Goal: Task Accomplishment & Management: Manage account settings

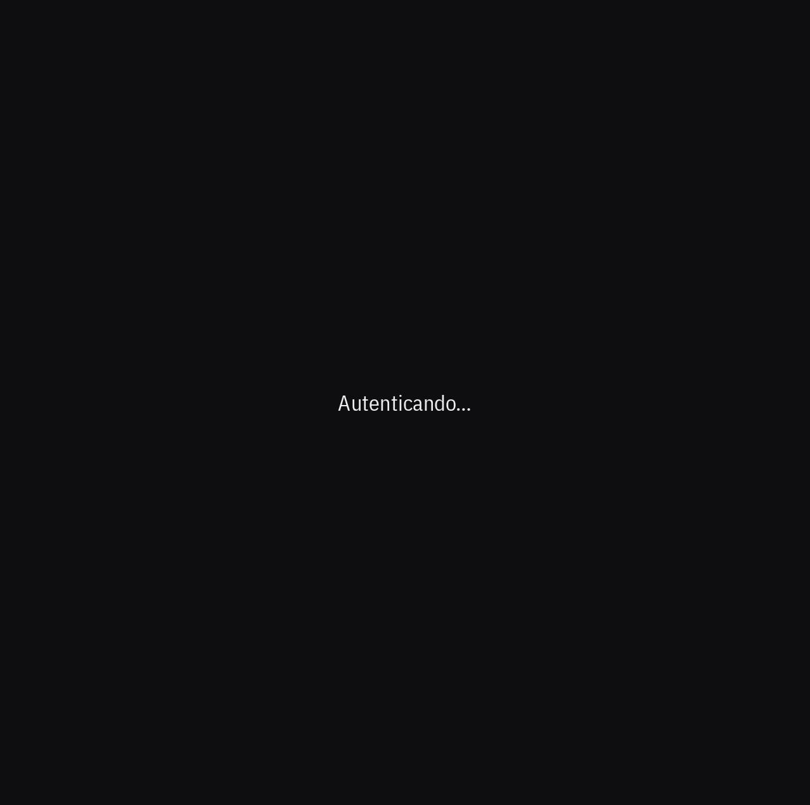
click at [654, 388] on div "Autenticando…" at bounding box center [405, 402] width 810 height 805
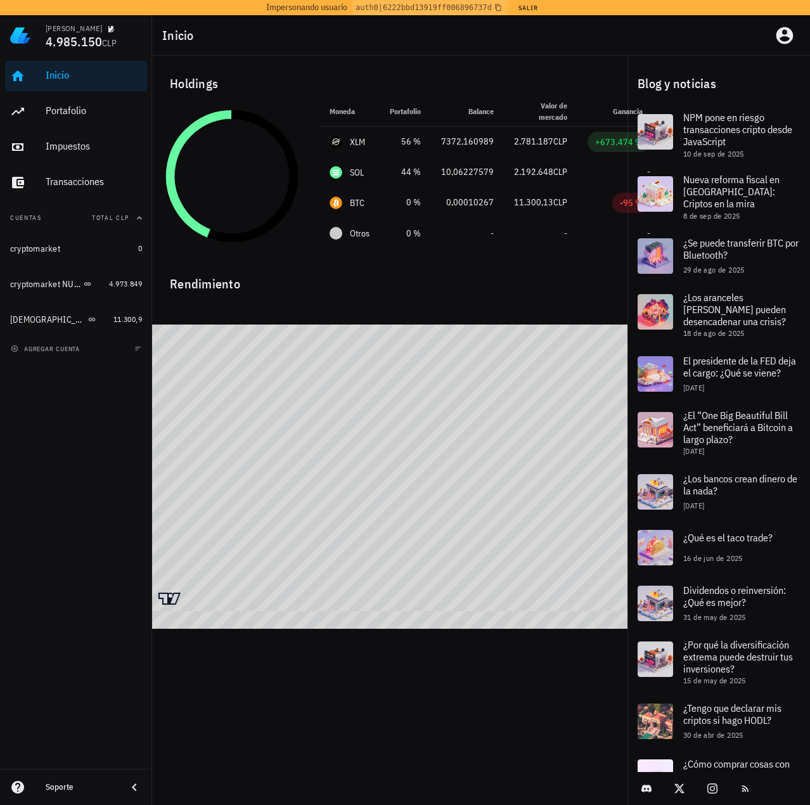
click at [476, 41] on div "Inicio" at bounding box center [481, 35] width 658 height 41
click at [523, 10] on button "Salir" at bounding box center [528, 7] width 31 height 13
click at [688, 47] on div "Inicio" at bounding box center [481, 35] width 658 height 41
click at [783, 39] on icon "button" at bounding box center [785, 35] width 20 height 20
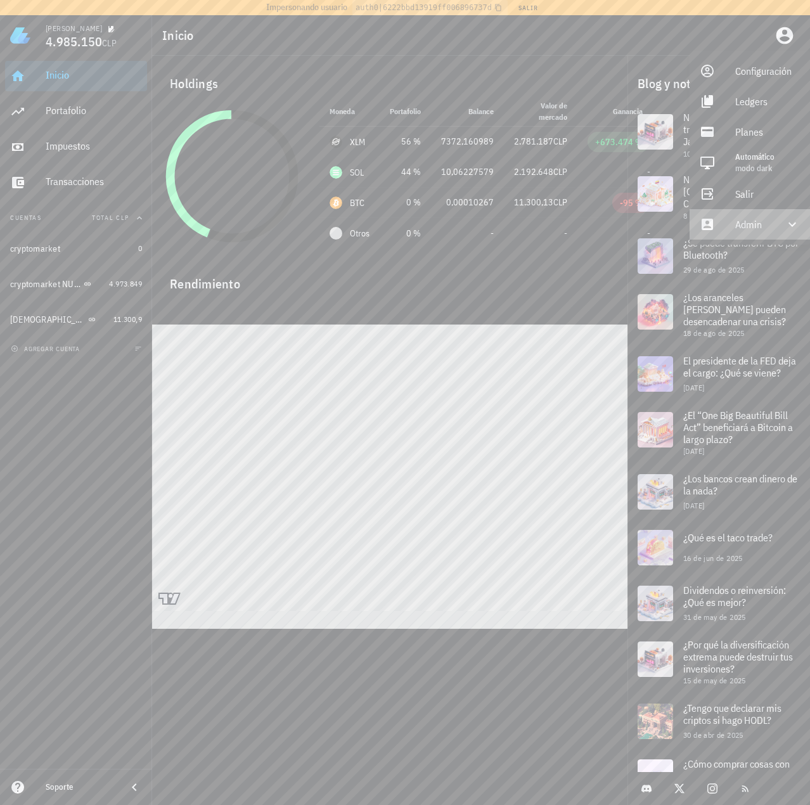
click at [738, 227] on div "Admin" at bounding box center [753, 224] width 34 height 25
click at [730, 256] on link "Impersonar" at bounding box center [750, 255] width 120 height 30
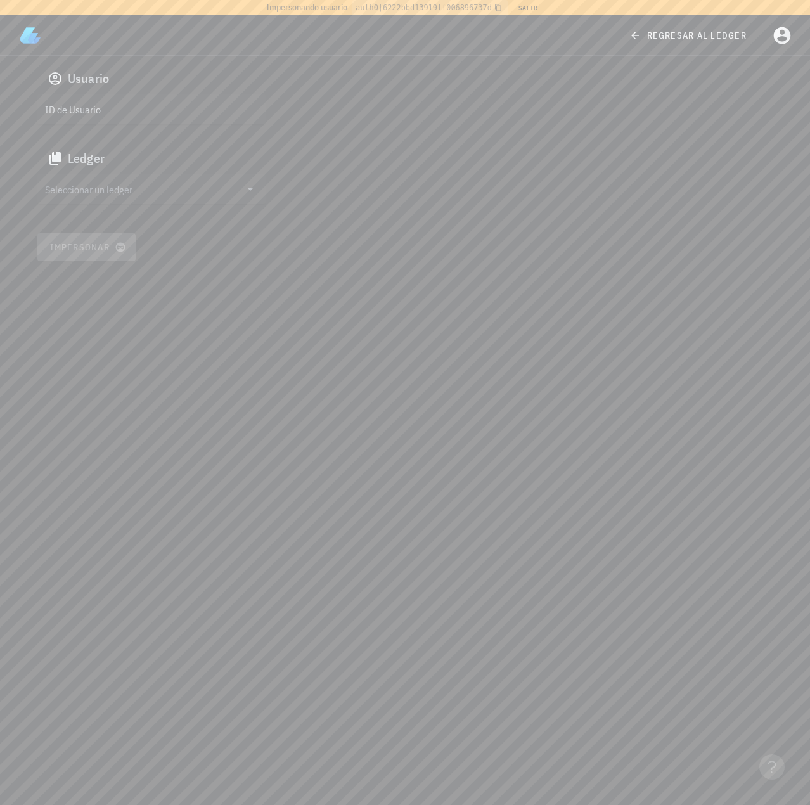
click at [151, 119] on div "ID de Usuario" at bounding box center [151, 109] width 228 height 30
paste input "google-oauth2|109119826671371813627"
type input "google-oauth2|109119826671371813627"
click at [121, 192] on input "Seleccionar un ledger" at bounding box center [142, 189] width 195 height 20
click at [110, 205] on div "cm1nqvo900088suqrbl4h16o5" at bounding box center [162, 201] width 188 height 9
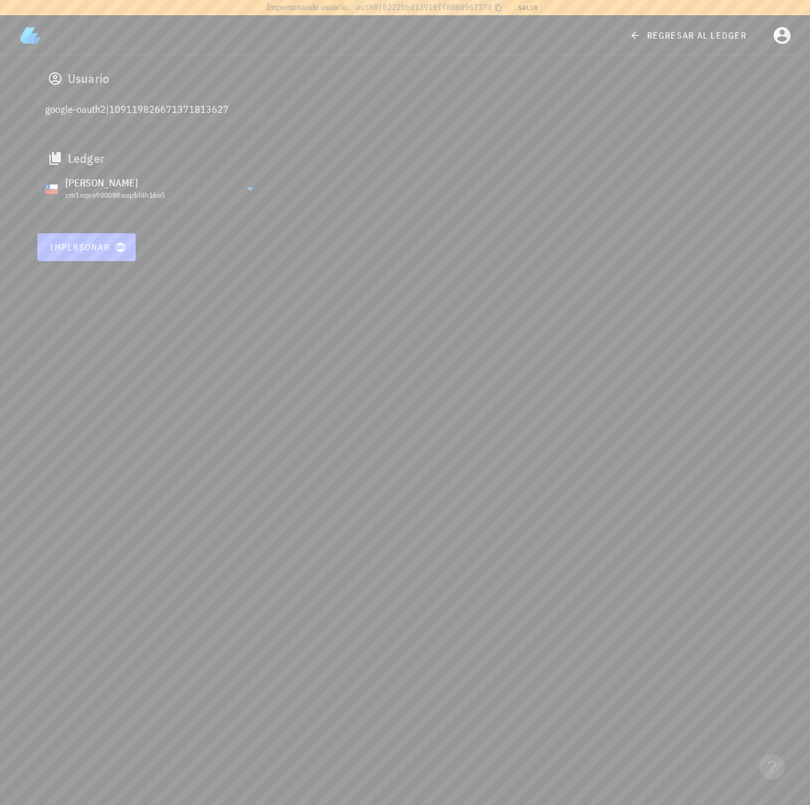
click at [100, 256] on button "Impersonar" at bounding box center [86, 247] width 99 height 28
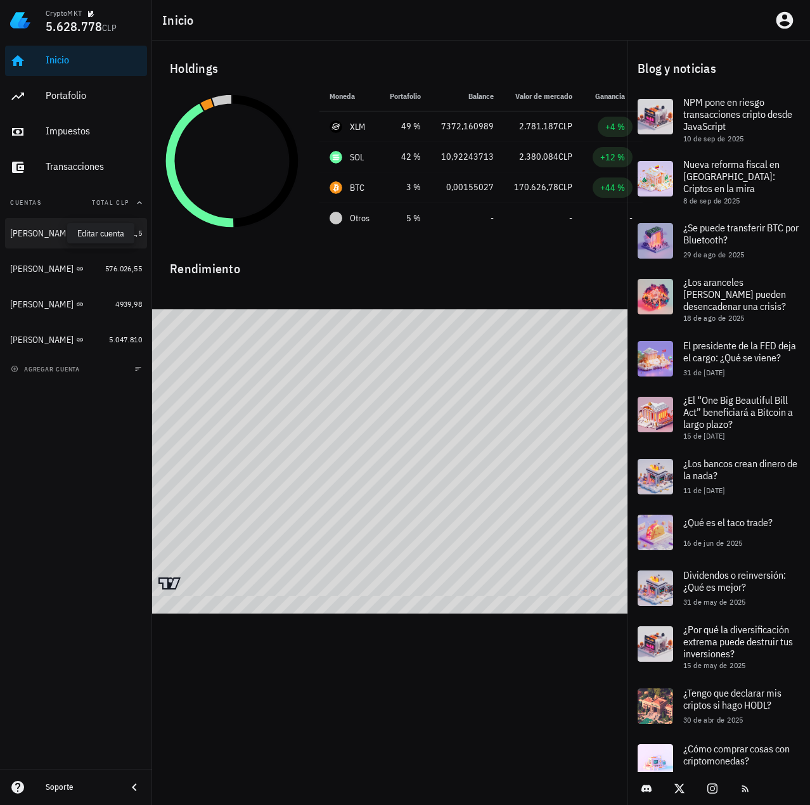
click at [89, 235] on icon "button" at bounding box center [93, 234] width 8 height 8
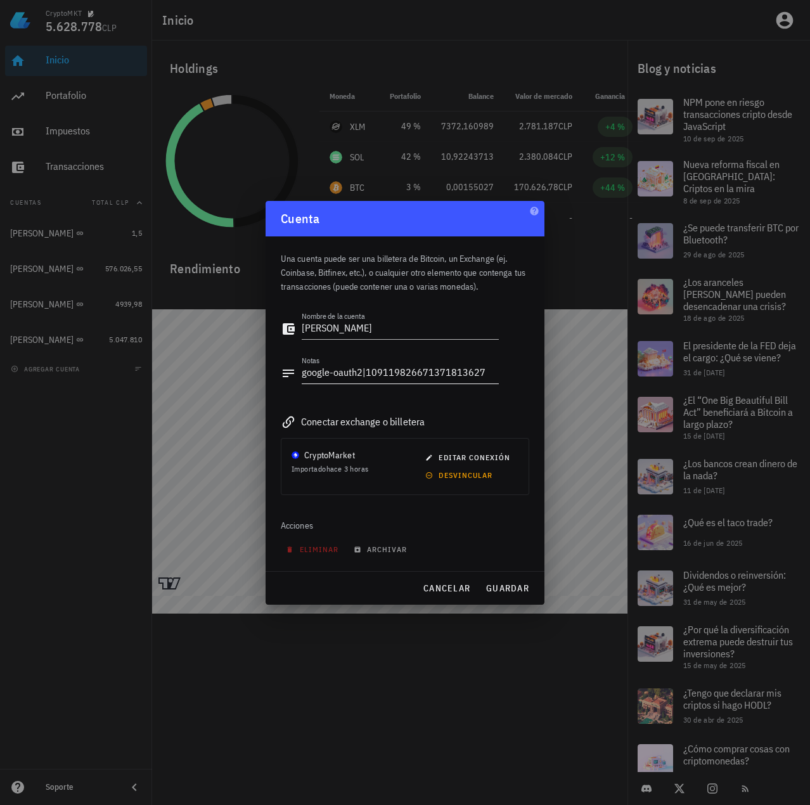
click at [412, 372] on textarea "google-oauth2|109119826671371813627" at bounding box center [400, 373] width 197 height 20
click at [189, 374] on div at bounding box center [405, 402] width 810 height 805
click at [436, 581] on button "cancelar" at bounding box center [447, 588] width 58 height 23
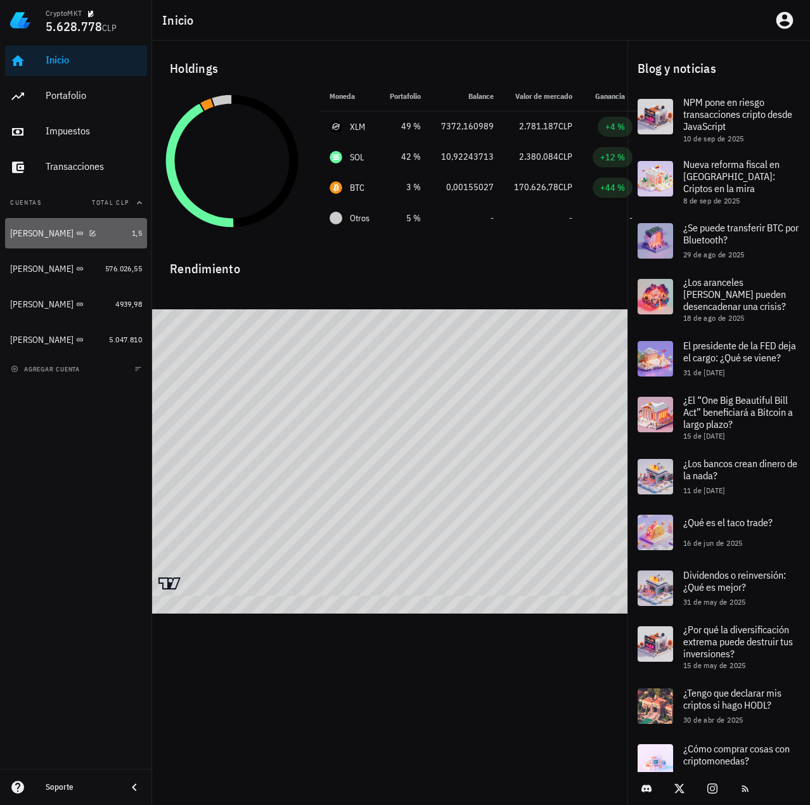
click at [35, 234] on div "Ignacio" at bounding box center [41, 233] width 63 height 11
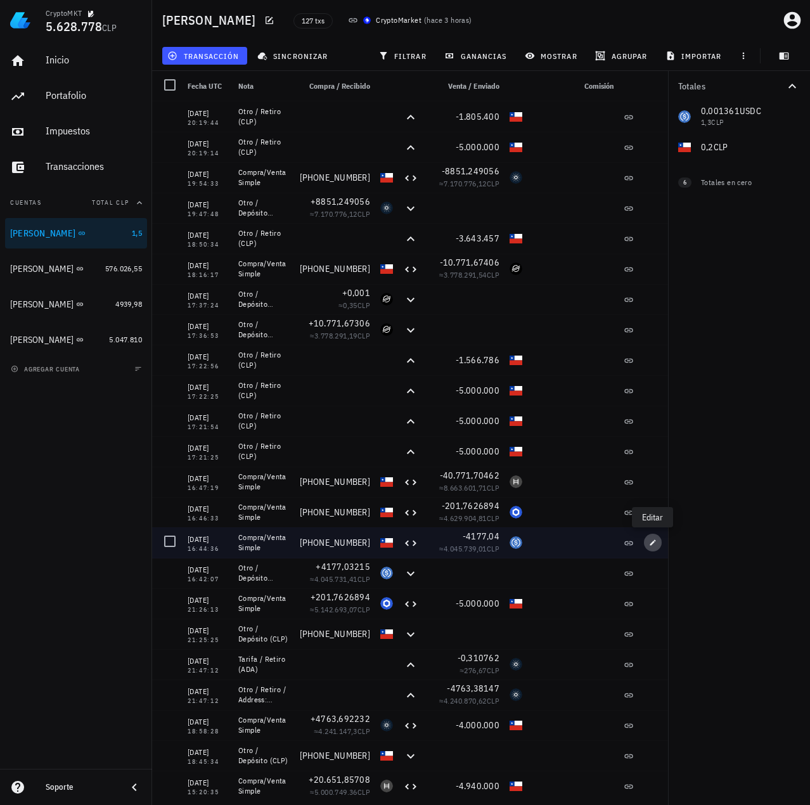
click at [653, 542] on icon "button" at bounding box center [653, 543] width 8 height 8
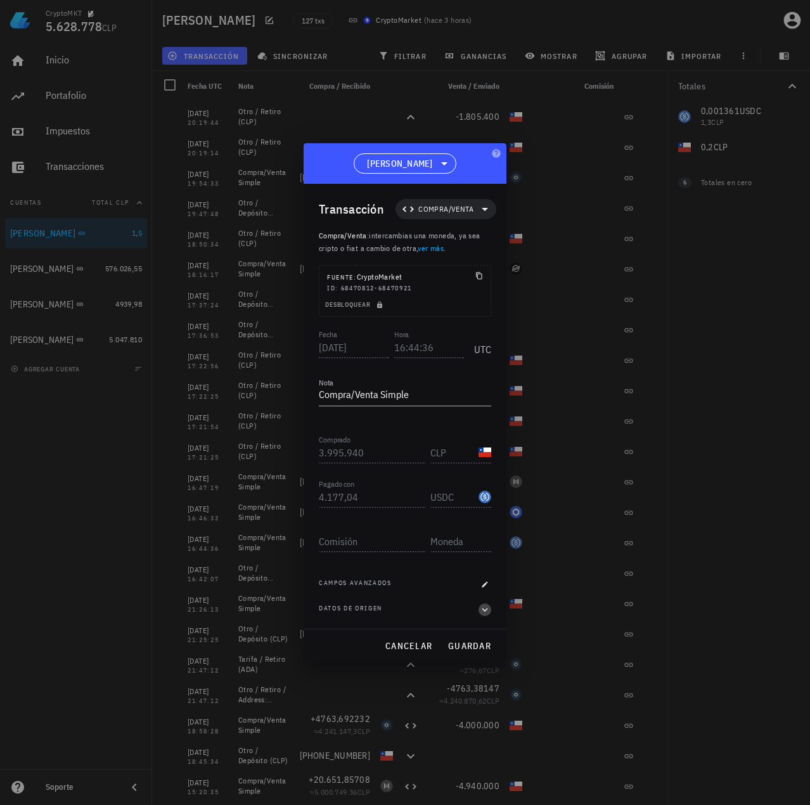
click at [484, 615] on icon "button" at bounding box center [484, 609] width 11 height 15
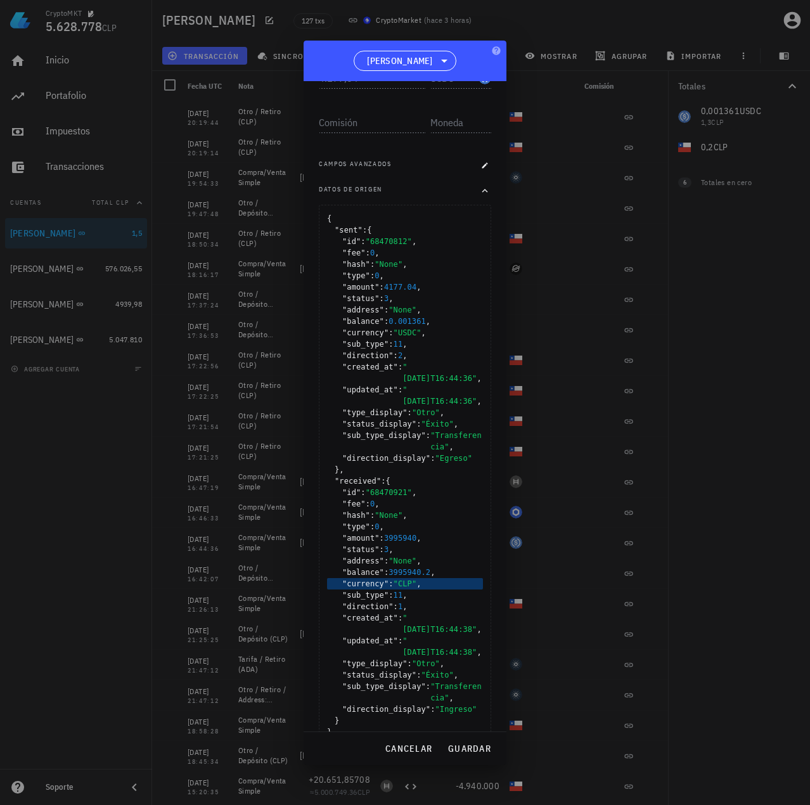
scroll to position [317, 0]
click at [601, 559] on div at bounding box center [405, 402] width 810 height 805
click at [412, 744] on span "cancelar" at bounding box center [409, 748] width 48 height 11
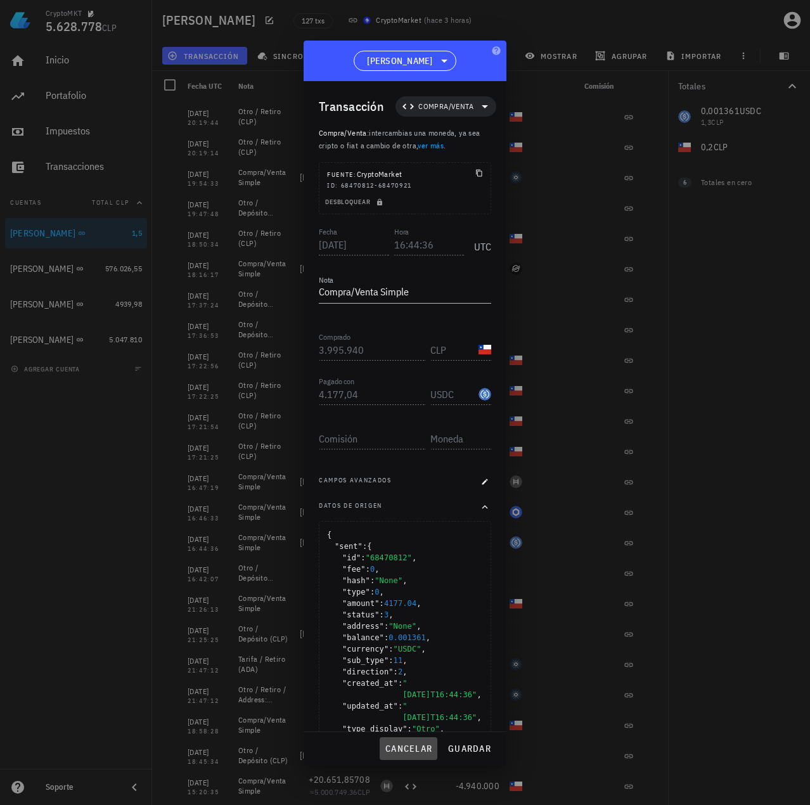
scroll to position [0, 0]
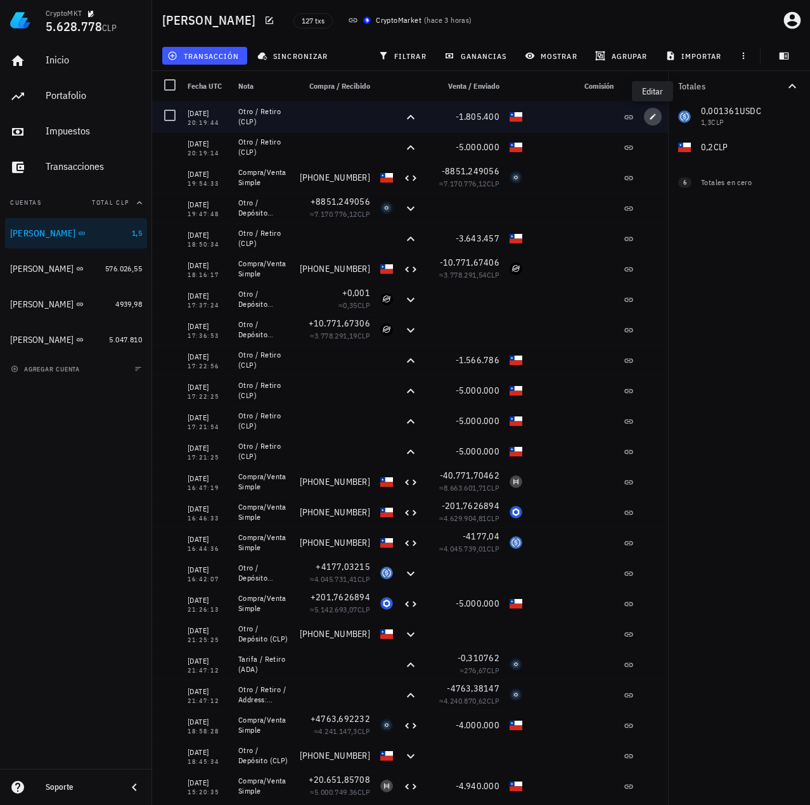
click at [652, 115] on icon "button" at bounding box center [653, 117] width 8 height 8
type input "20:19:44"
type textarea "Otro / Retiro (CLP)"
type input "1.805.400"
type input "CLP"
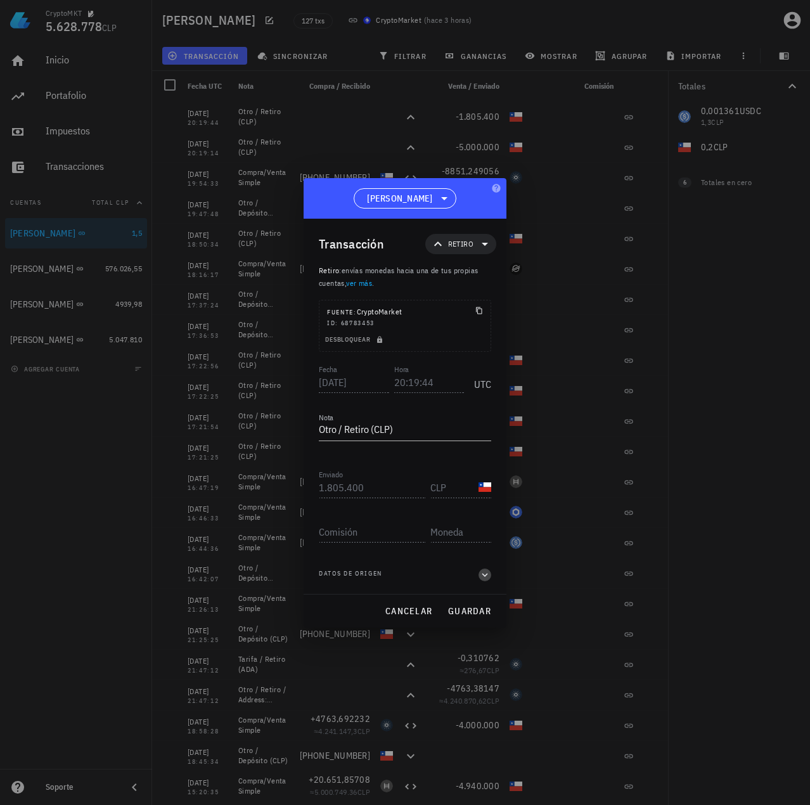
click at [482, 573] on icon "button" at bounding box center [484, 575] width 11 height 15
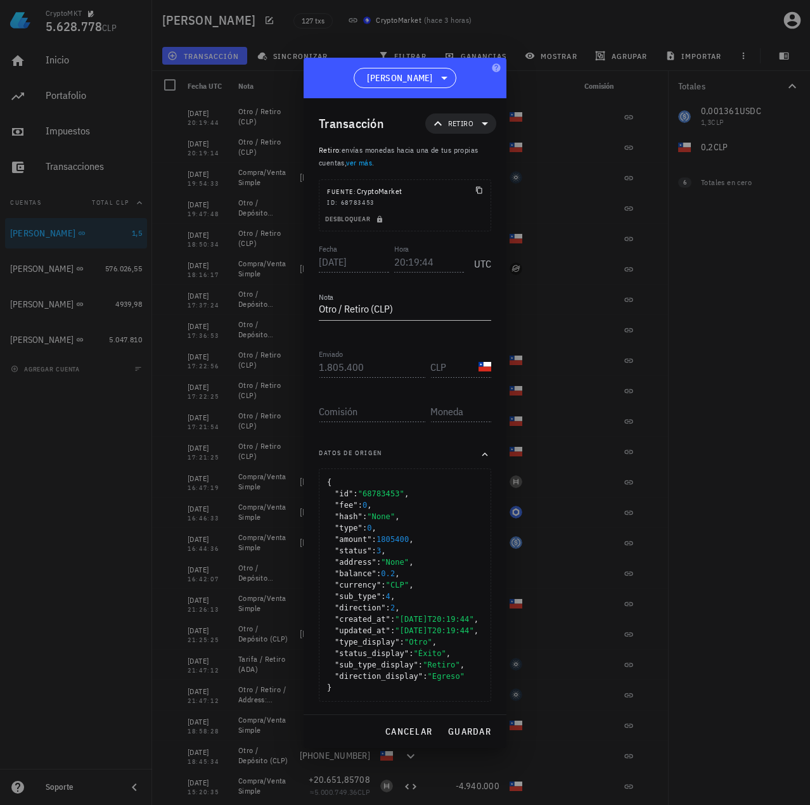
click at [637, 459] on div at bounding box center [405, 402] width 810 height 805
click at [398, 743] on button "cancelar" at bounding box center [409, 731] width 58 height 23
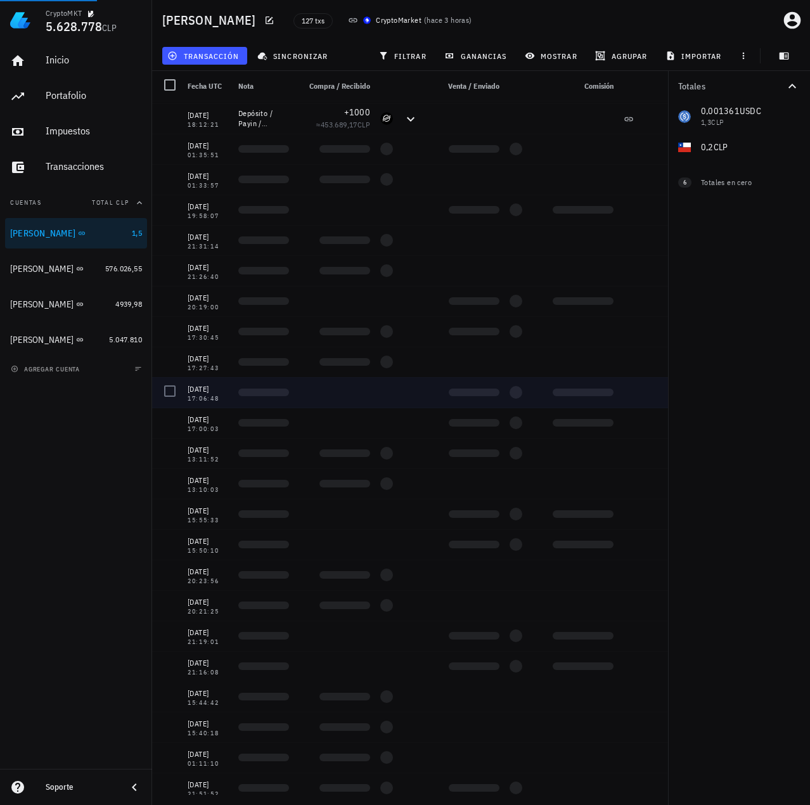
scroll to position [3172, 0]
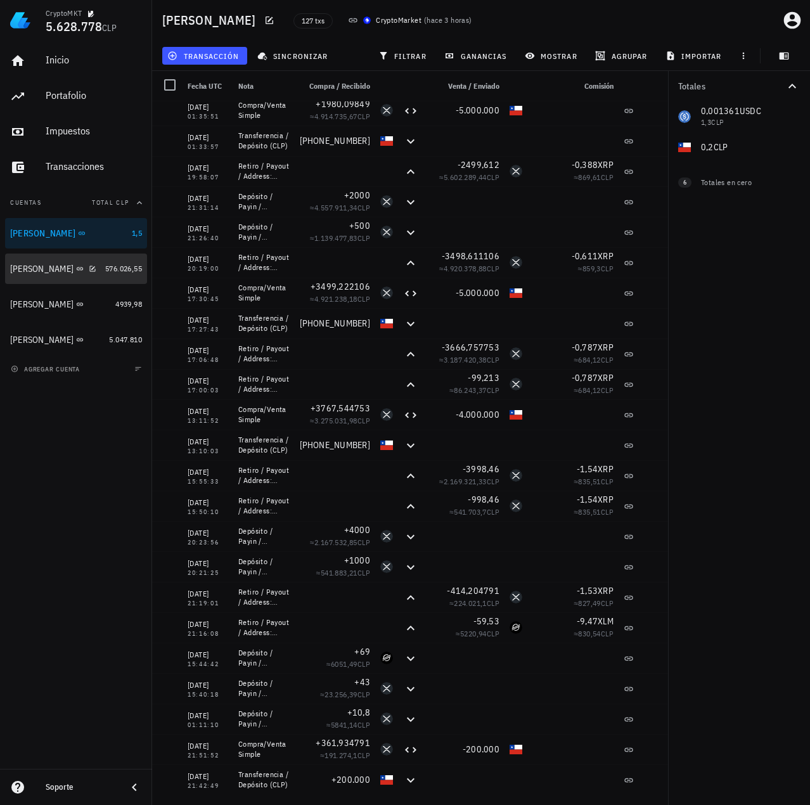
click at [55, 276] on div "Francisco Urrea" at bounding box center [55, 269] width 90 height 27
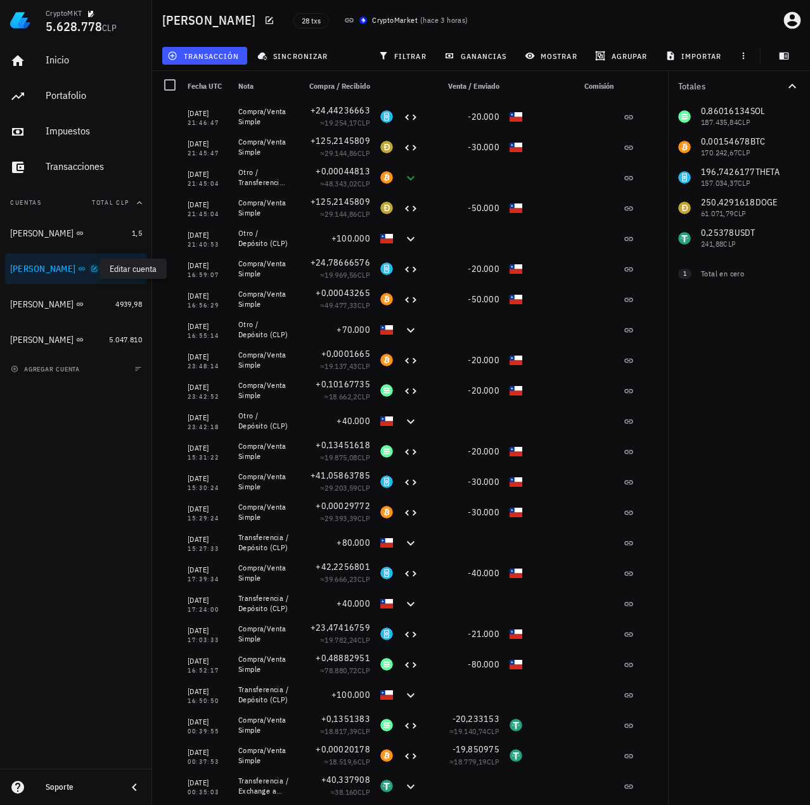
click at [92, 272] on icon "button" at bounding box center [95, 269] width 8 height 8
type textarea "Francisco Urrea"
type textarea "auth0|624a1020407a63006ac9681c"
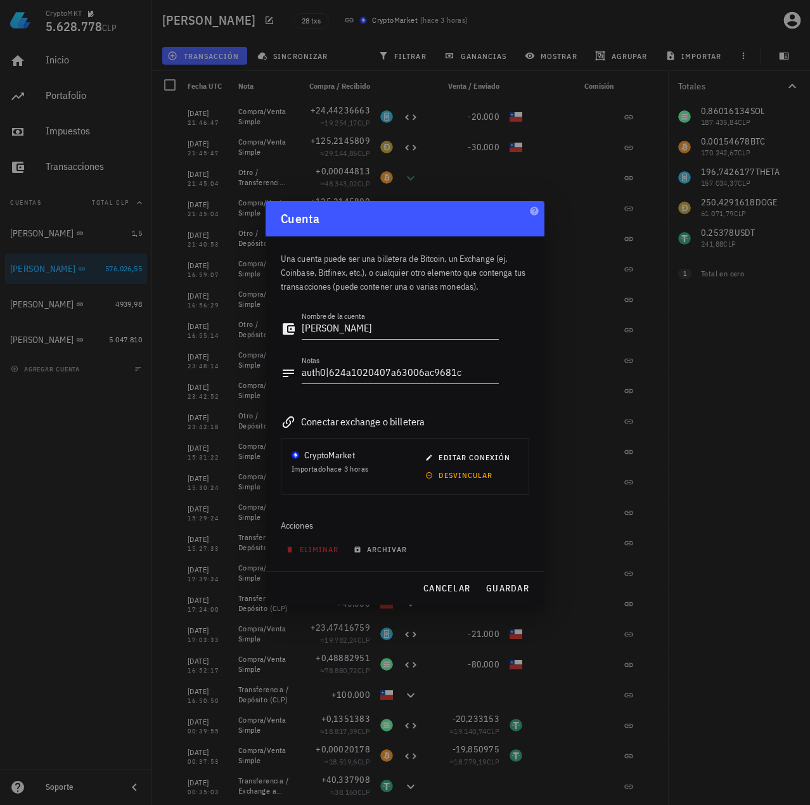
click at [426, 372] on textarea "auth0|624a1020407a63006ac9681c" at bounding box center [400, 373] width 197 height 20
click at [450, 587] on span "cancelar" at bounding box center [447, 588] width 48 height 11
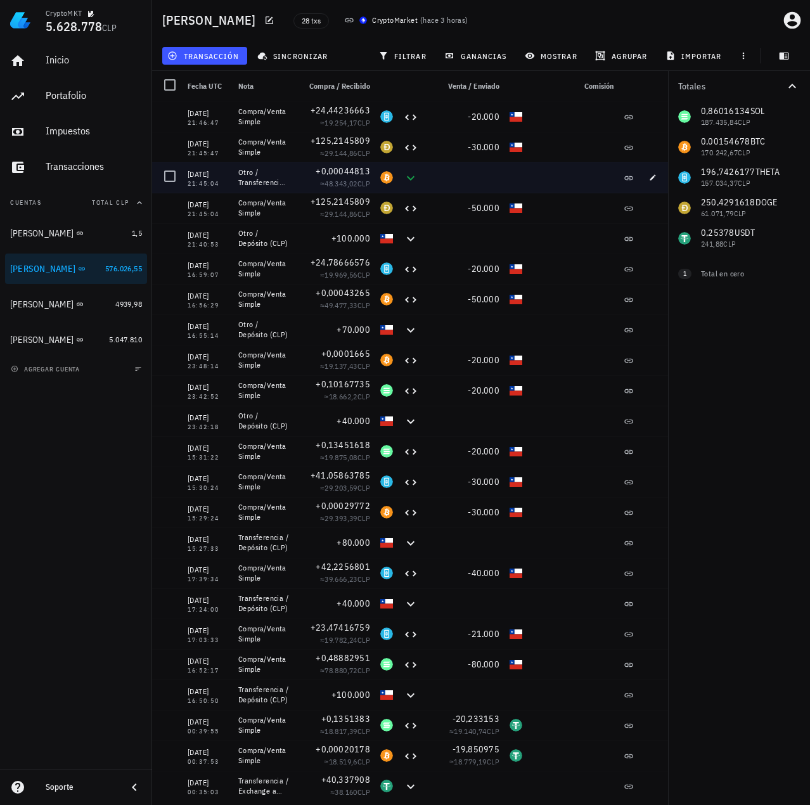
drag, startPoint x: 186, startPoint y: 174, endPoint x: 218, endPoint y: 181, distance: 32.5
click at [218, 181] on div "10/09/2025 21:45:04" at bounding box center [208, 177] width 51 height 30
copy div "10/09/2025 21:45:04"
click at [342, 173] on span "+0,00044813" at bounding box center [343, 171] width 55 height 11
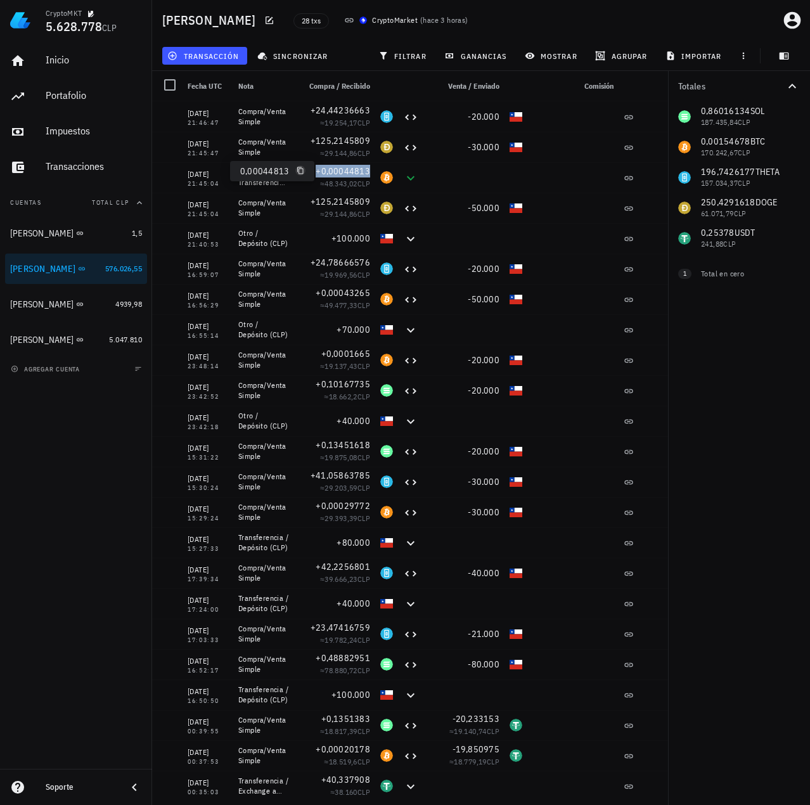
click at [297, 171] on icon "button" at bounding box center [300, 170] width 6 height 7
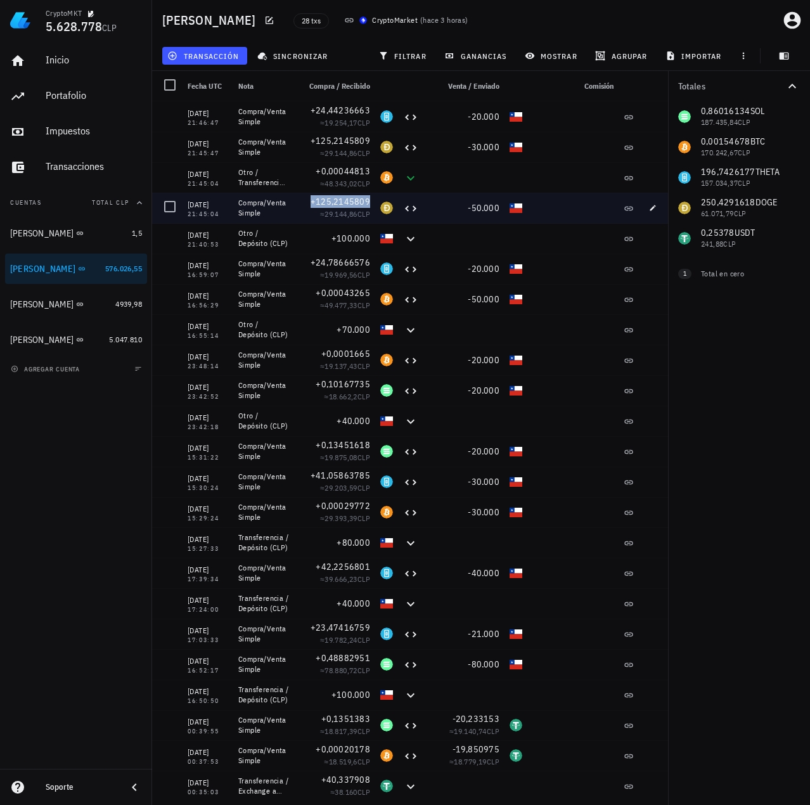
click at [351, 201] on span "+125,2145809" at bounding box center [341, 201] width 60 height 11
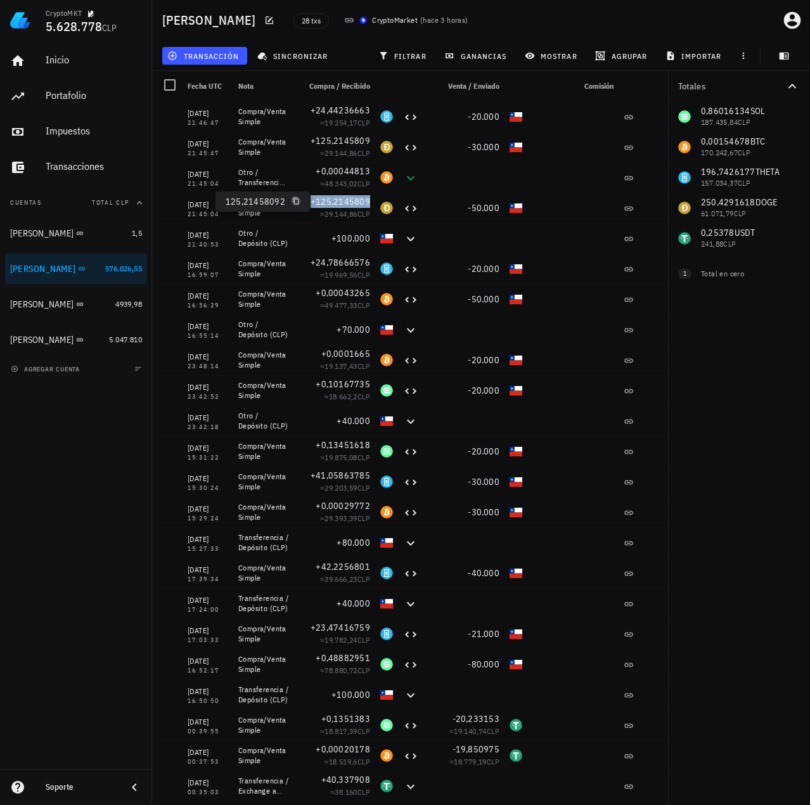
click at [294, 203] on icon "button" at bounding box center [296, 201] width 8 height 8
click at [47, 560] on div "Inicio Portafolio Impuestos Transacciones Cuentas Total CLP Ignacio 1,5 Francis…" at bounding box center [76, 405] width 152 height 729
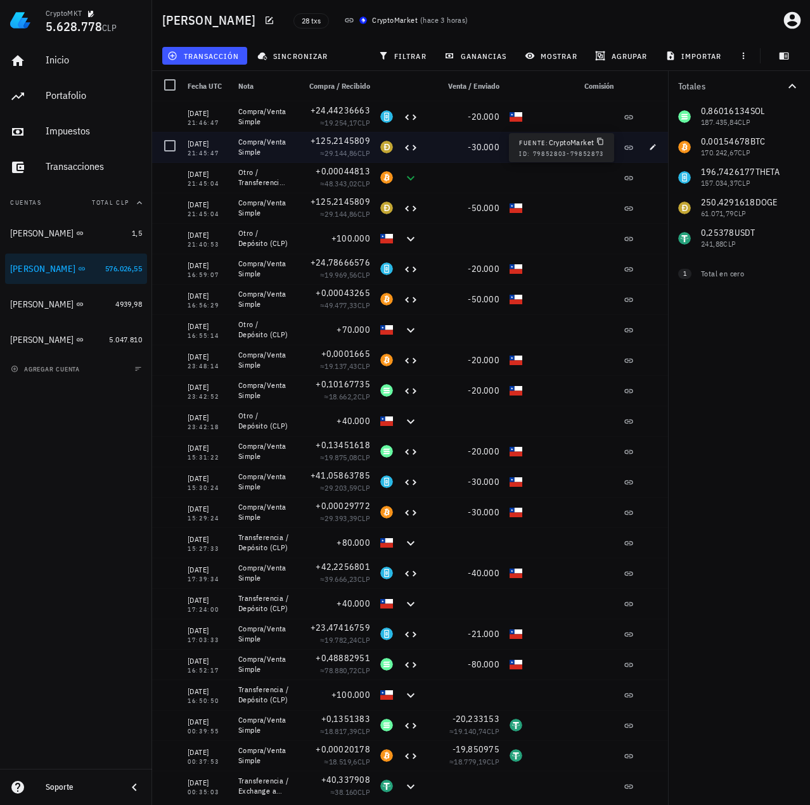
click at [627, 146] on icon at bounding box center [629, 148] width 8 height 4
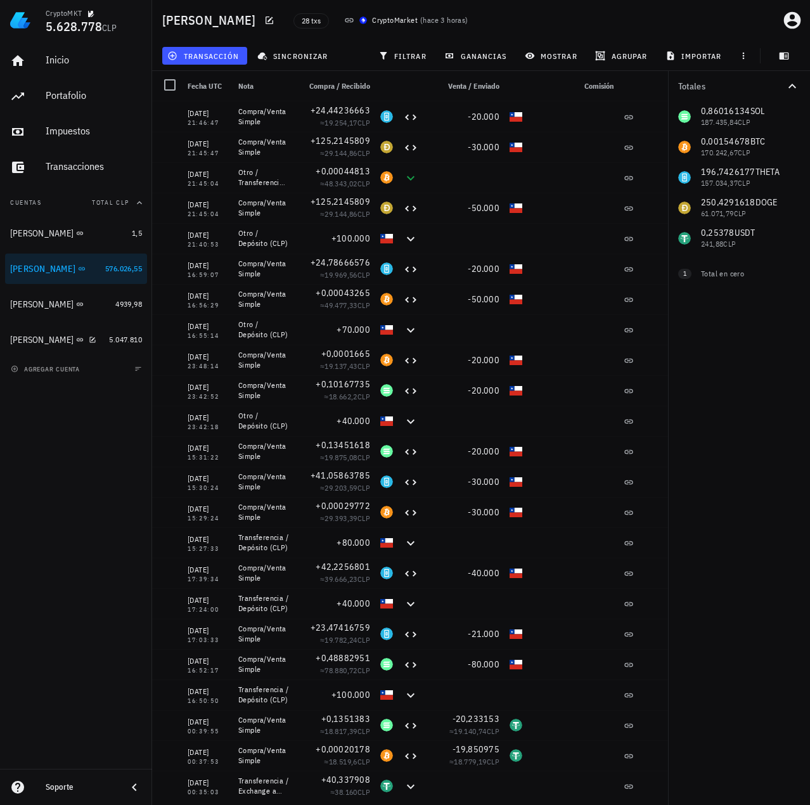
click at [43, 441] on div "Inicio Portafolio Impuestos Transacciones Cuentas Total CLP Ignacio 1,5 Francis…" at bounding box center [76, 405] width 152 height 729
click at [50, 461] on div "Inicio Portafolio Impuestos Transacciones Cuentas Total CLP Ignacio 1,5 Francis…" at bounding box center [76, 405] width 152 height 729
click at [101, 649] on div "Inicio Portafolio Impuestos Transacciones Cuentas Total CLP Ignacio 1,5 Francis…" at bounding box center [76, 405] width 152 height 729
click at [89, 305] on div "Miguel B" at bounding box center [60, 305] width 100 height 12
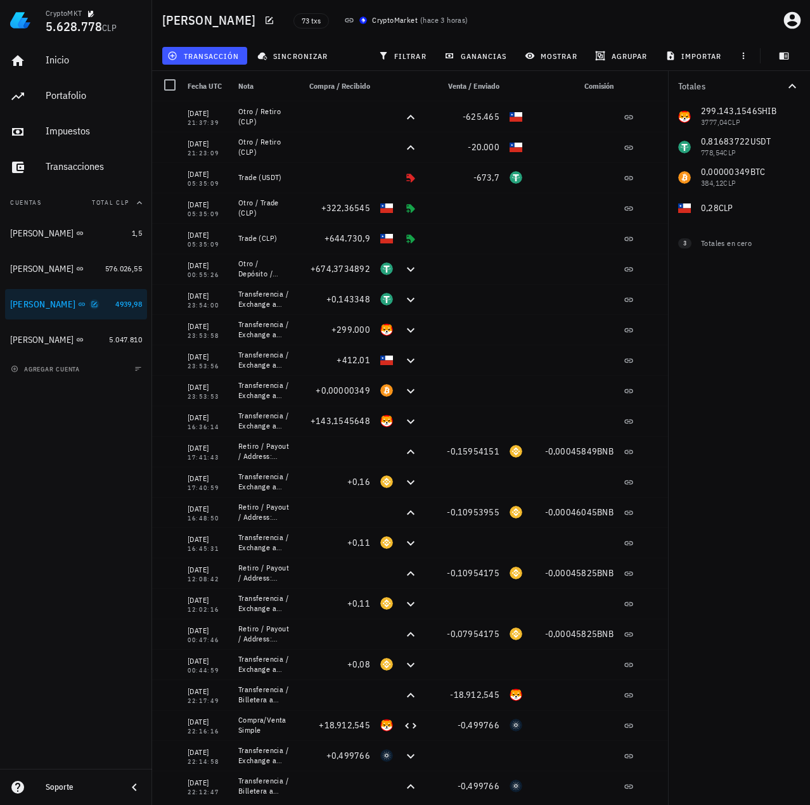
click at [92, 307] on icon "button" at bounding box center [95, 304] width 6 height 6
type textarea "Miguel B"
type textarea "google-oauth2|110873594734765108369"
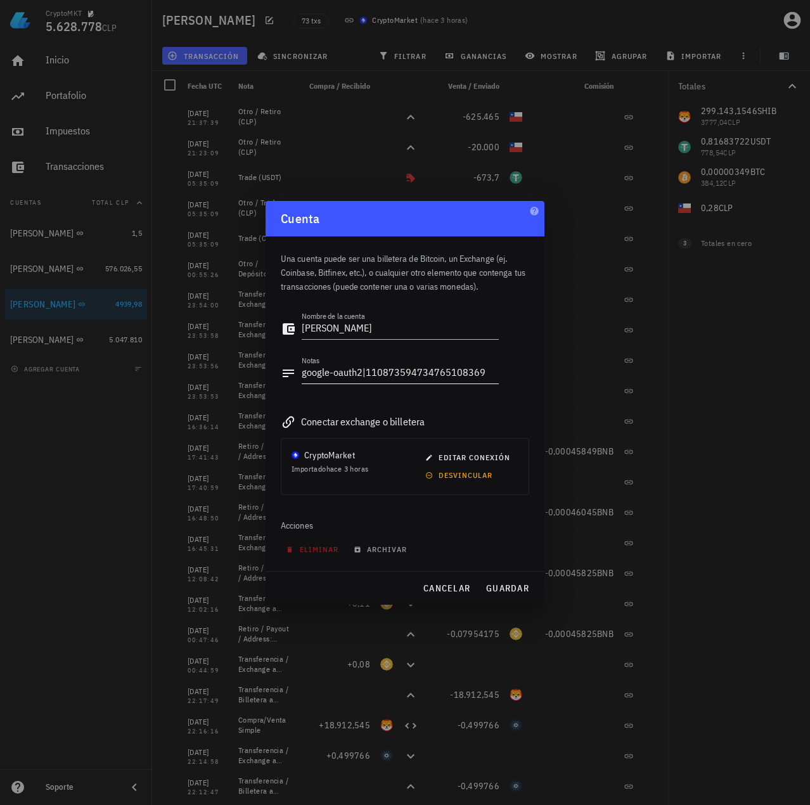
click at [411, 370] on textarea "google-oauth2|110873594734765108369" at bounding box center [400, 373] width 197 height 20
click at [441, 583] on span "cancelar" at bounding box center [447, 588] width 48 height 11
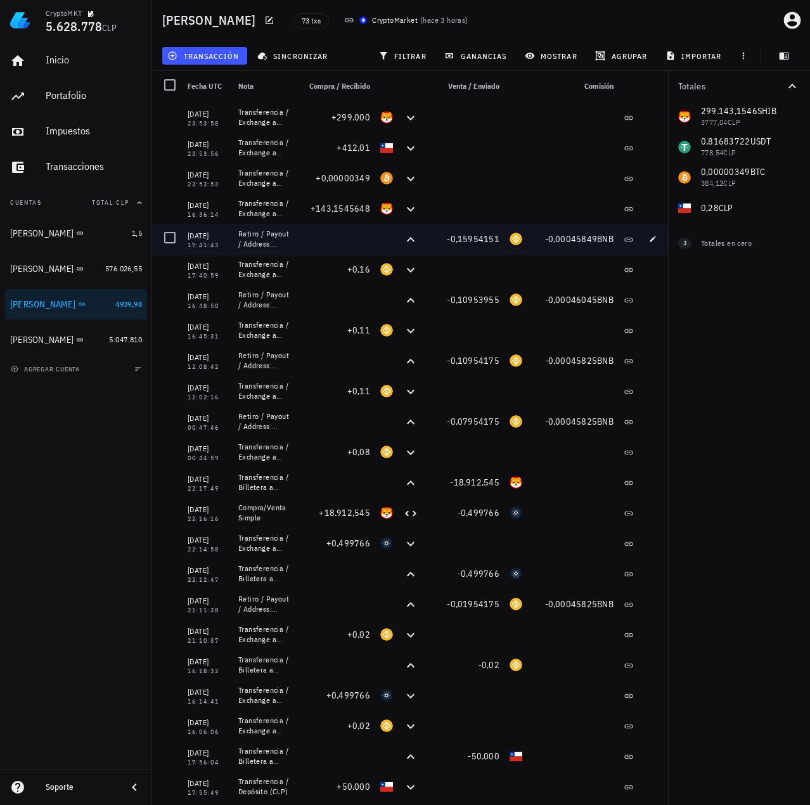
scroll to position [190, 0]
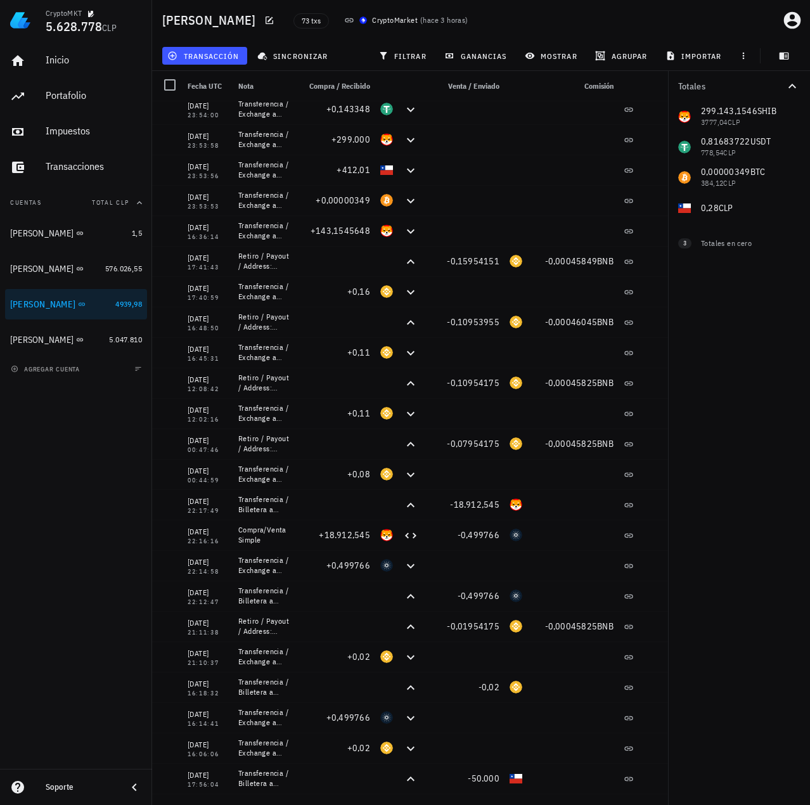
drag, startPoint x: 714, startPoint y: 342, endPoint x: 698, endPoint y: 342, distance: 16.5
click at [714, 342] on div "Totales 299.143,1546 SHIB 3777,04 CLP 0,81683722 USDT 778,54 CLP 0,00000349 BTC…" at bounding box center [739, 438] width 142 height 734
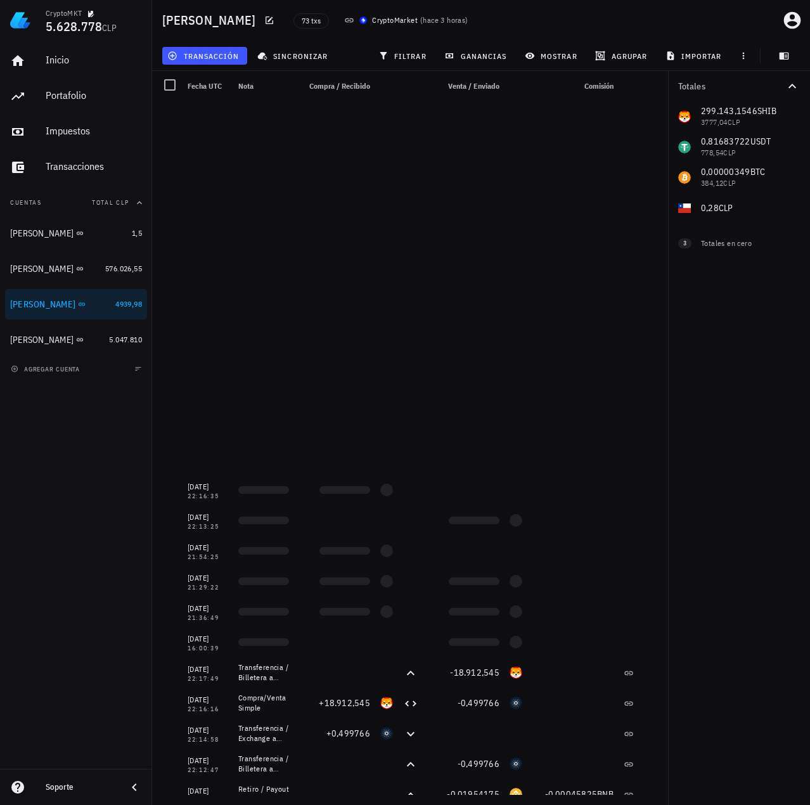
scroll to position [0, 0]
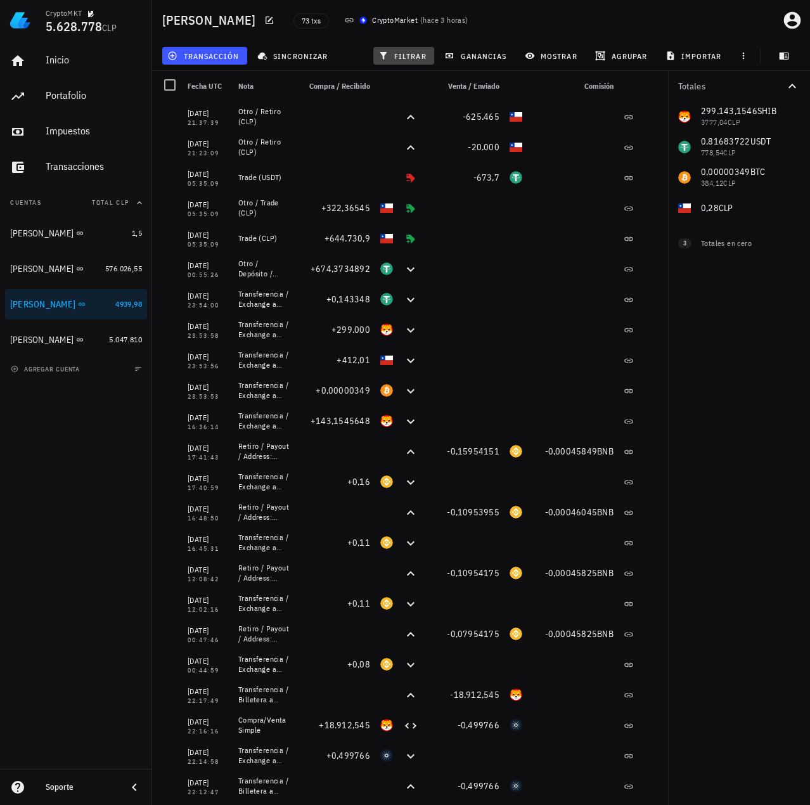
click at [422, 61] on button "filtrar" at bounding box center [404, 56] width 61 height 18
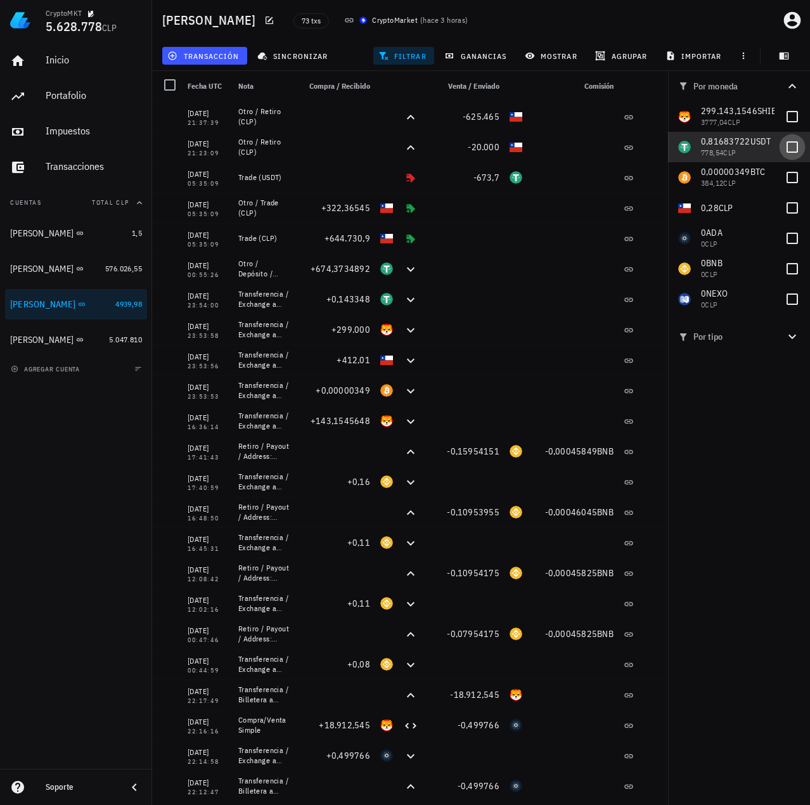
click at [791, 152] on div at bounding box center [793, 147] width 22 height 22
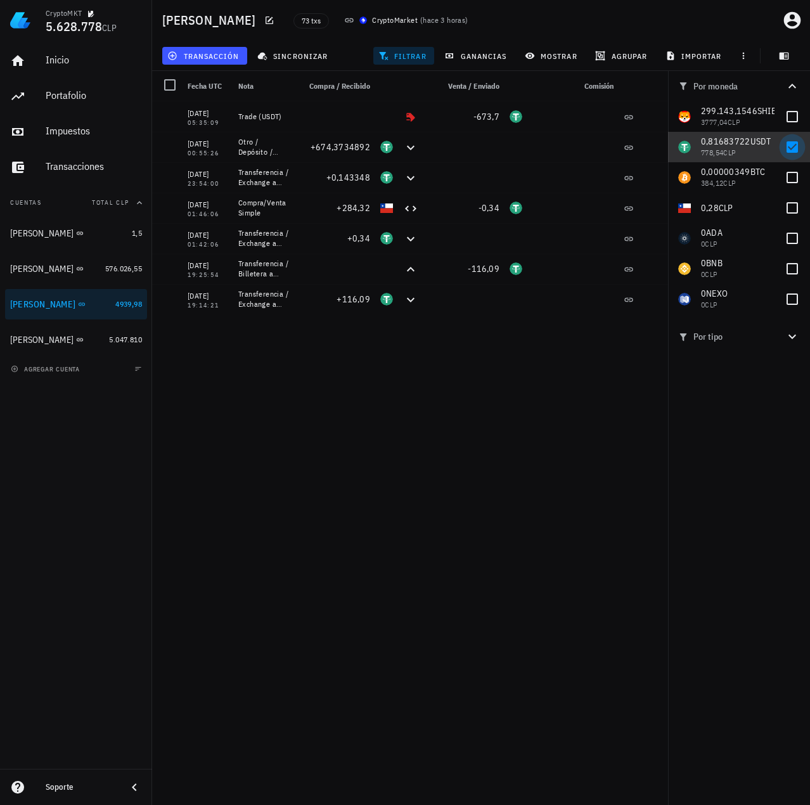
click at [793, 152] on div at bounding box center [793, 147] width 22 height 22
checkbox input "false"
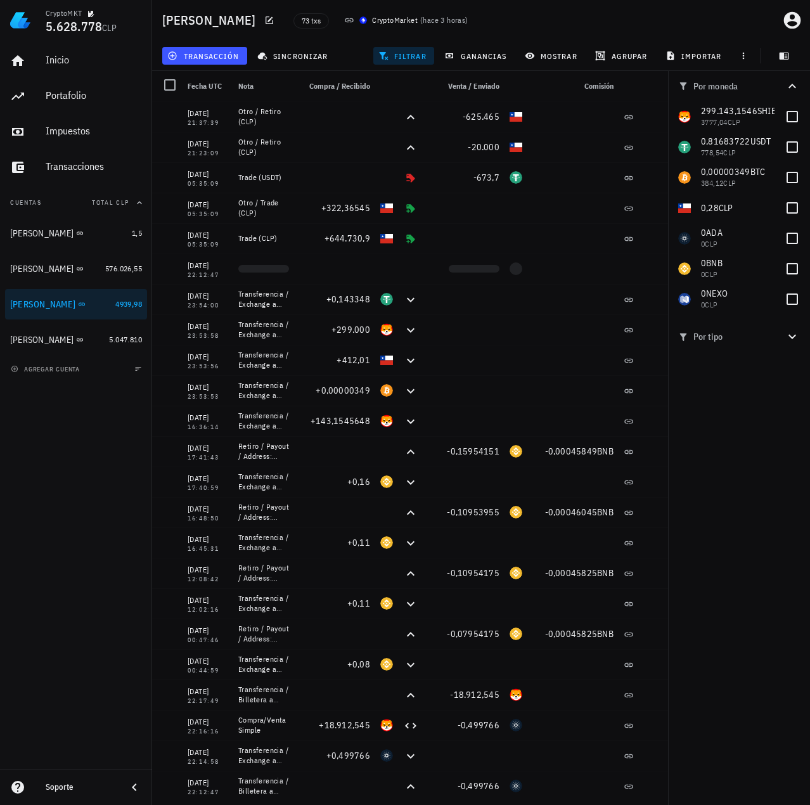
click at [17, 502] on div "Inicio Portafolio Impuestos Transacciones Cuentas Total CLP Ignacio 1,5 Francis…" at bounding box center [76, 405] width 152 height 729
click at [25, 341] on div "Celso Oyarzun" at bounding box center [41, 340] width 63 height 11
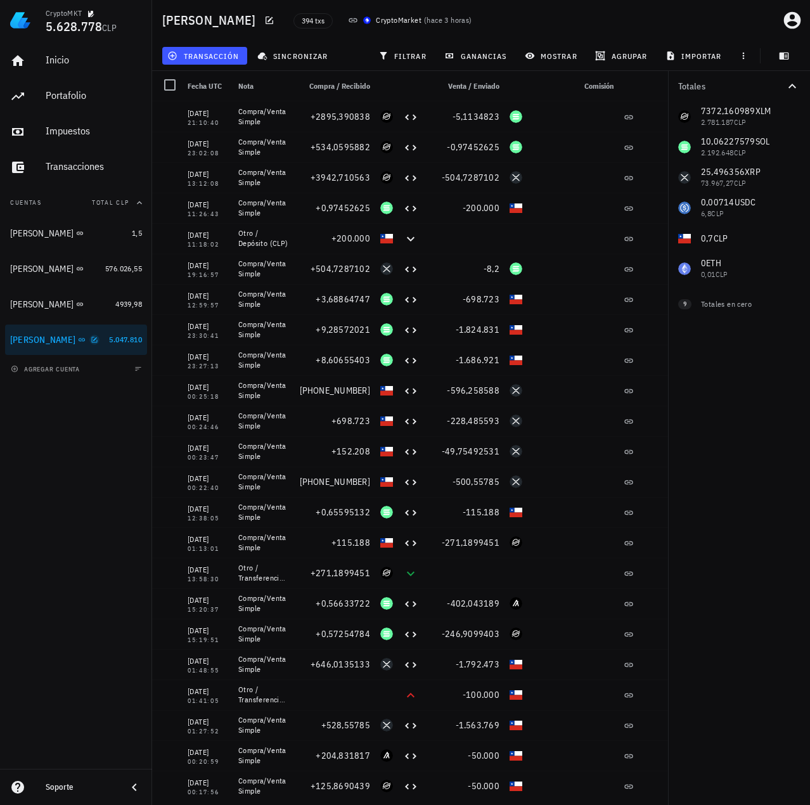
click at [91, 343] on icon "button" at bounding box center [95, 340] width 8 height 8
type textarea "Celso Oyarzun"
type textarea "auth0|6222bbd13919ff006896737d"
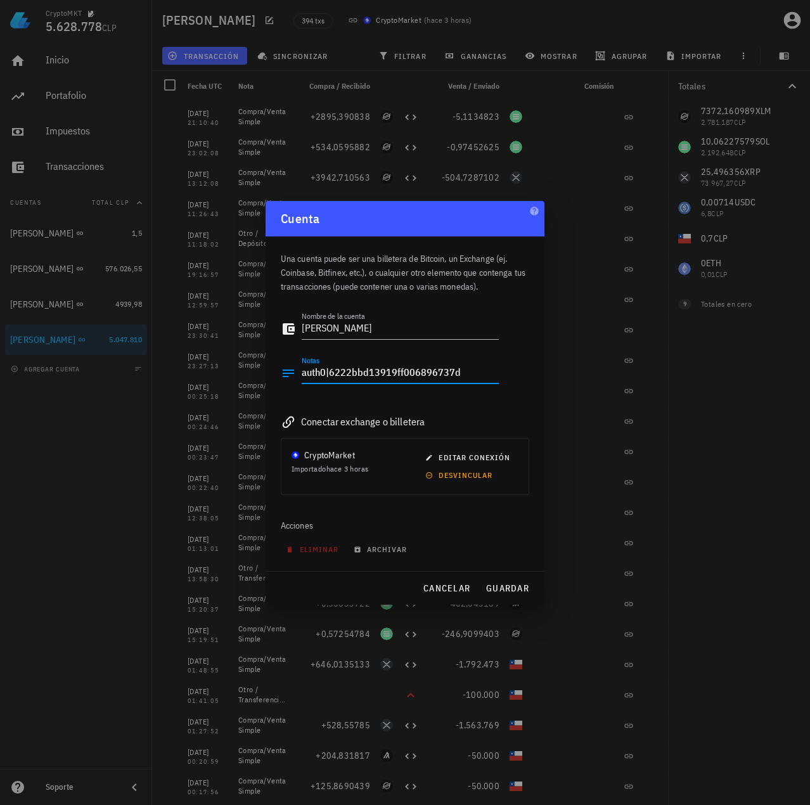
click at [439, 376] on textarea "auth0|6222bbd13919ff006896737d" at bounding box center [400, 373] width 197 height 20
click at [437, 585] on span "cancelar" at bounding box center [447, 588] width 48 height 11
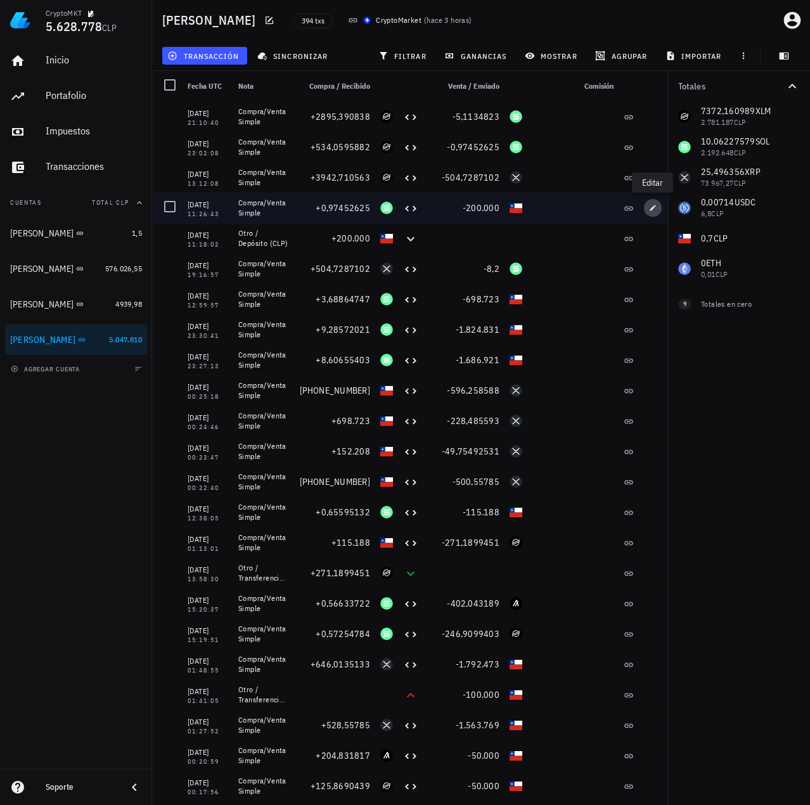
click at [651, 206] on icon "button" at bounding box center [653, 208] width 8 height 8
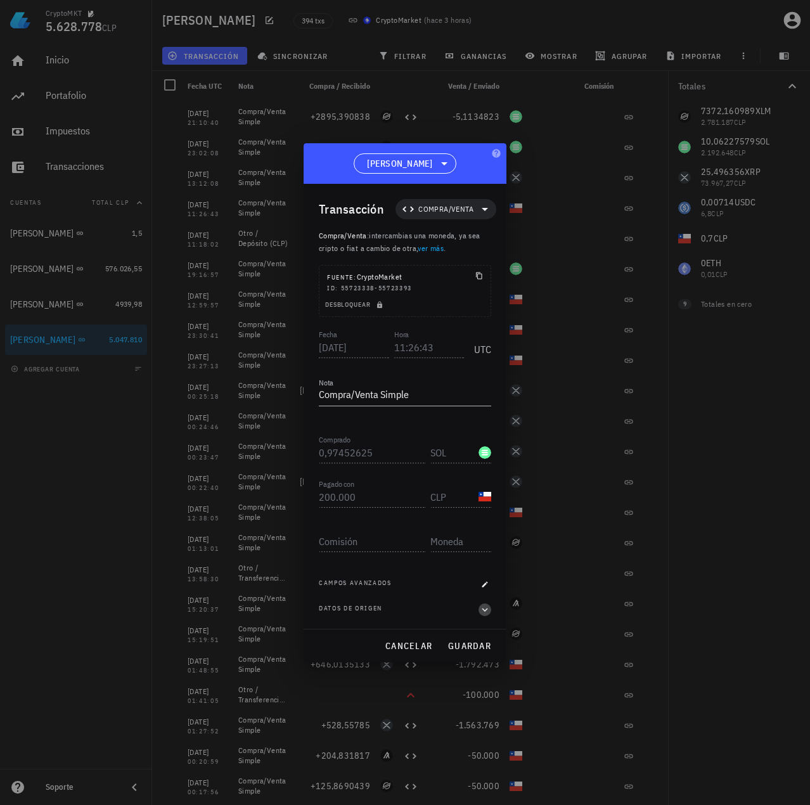
click at [481, 606] on icon "button" at bounding box center [484, 609] width 11 height 15
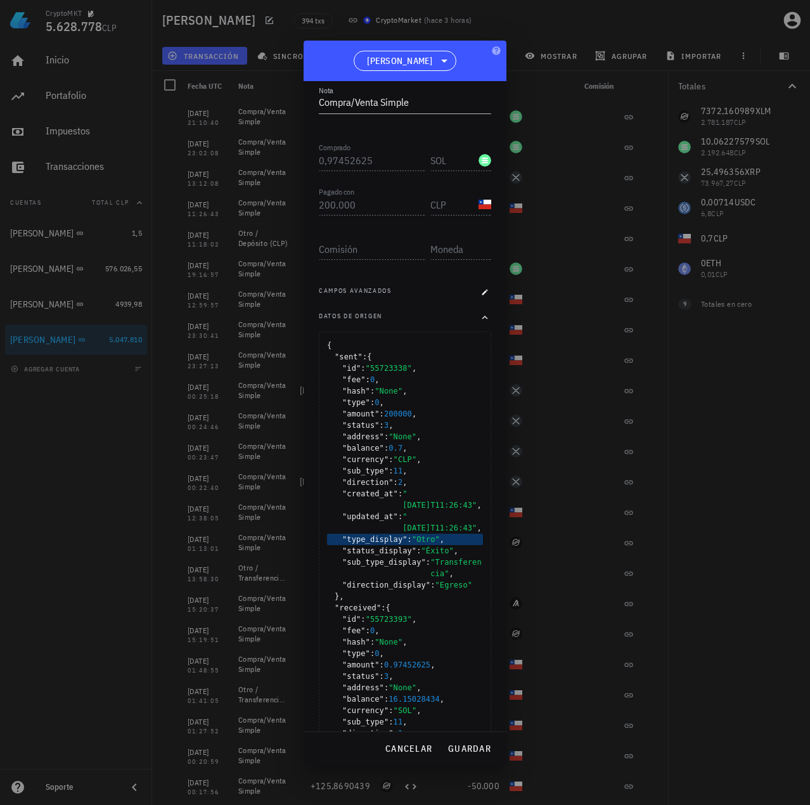
scroll to position [190, 0]
click at [412, 750] on span "cancelar" at bounding box center [409, 748] width 48 height 11
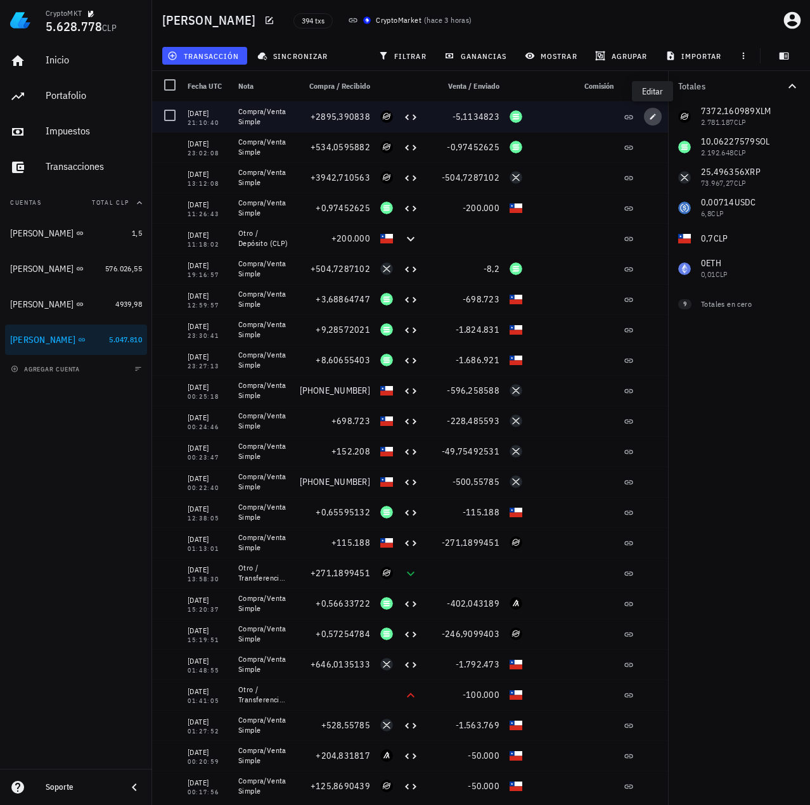
click at [660, 120] on span "button" at bounding box center [653, 117] width 18 height 8
type input "2025-09-03"
type input "21:10:40"
type input "2.895,39083817"
type input "XLM"
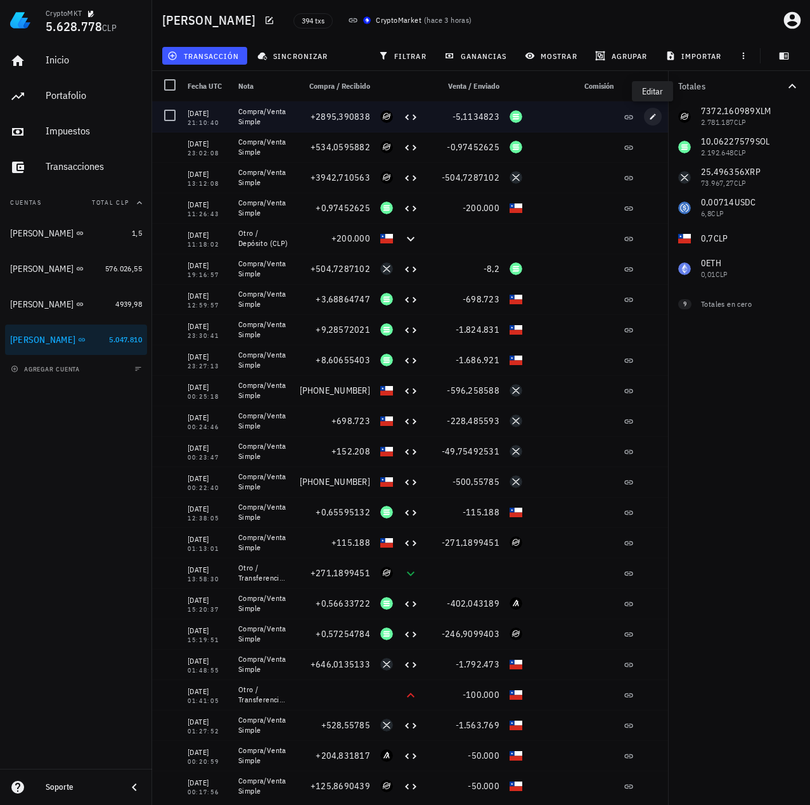
type input "5,1134823"
type input "SOL"
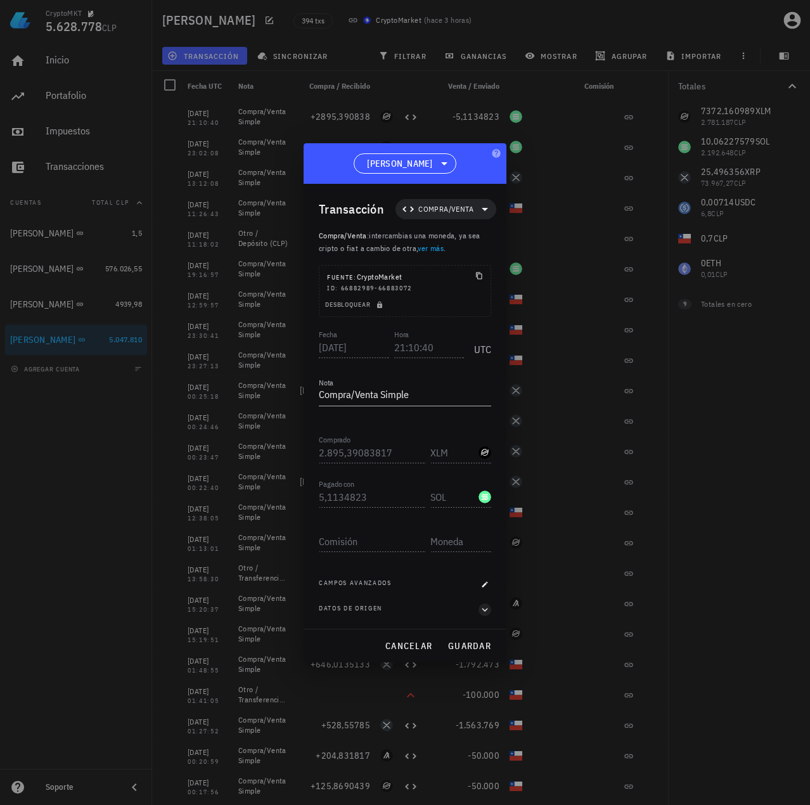
click at [479, 609] on div "Datos de origen" at bounding box center [405, 610] width 172 height 13
click at [482, 609] on icon "button" at bounding box center [484, 609] width 11 height 15
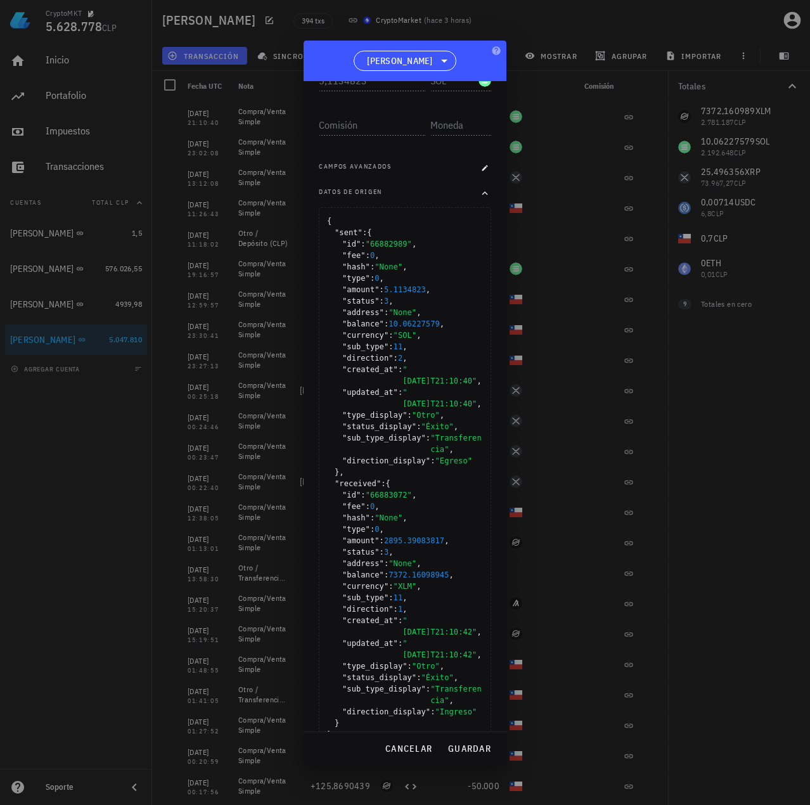
scroll to position [317, 0]
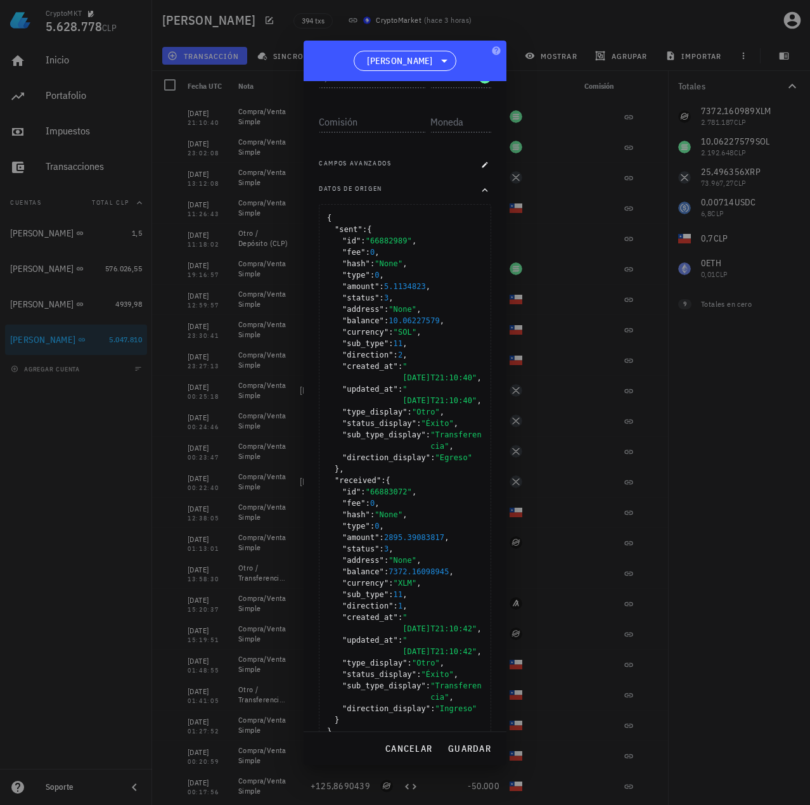
click at [551, 331] on div at bounding box center [405, 402] width 810 height 805
click at [403, 748] on span "cancelar" at bounding box center [409, 748] width 48 height 11
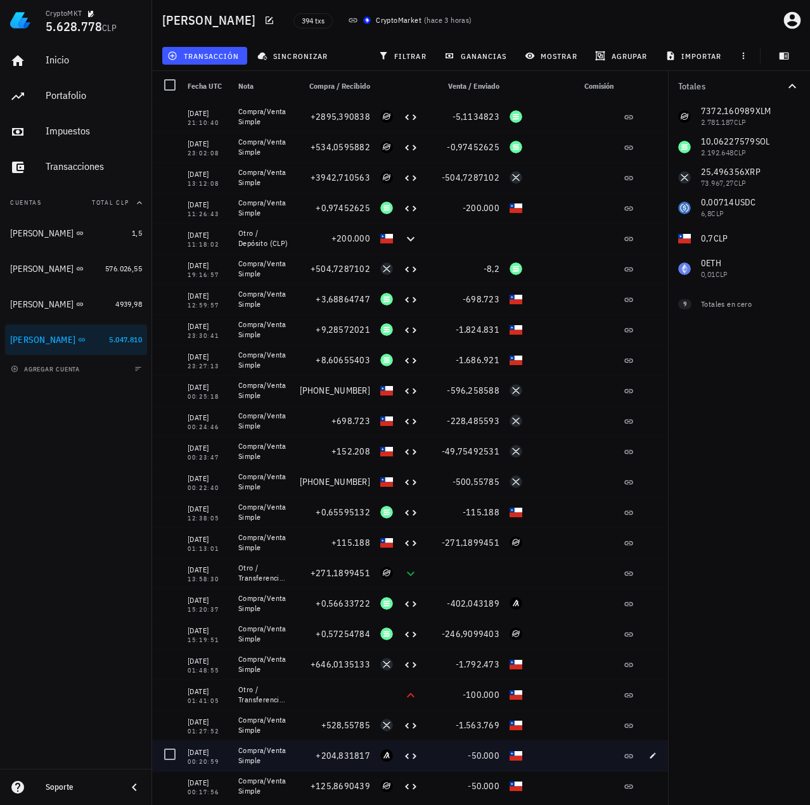
scroll to position [0, 0]
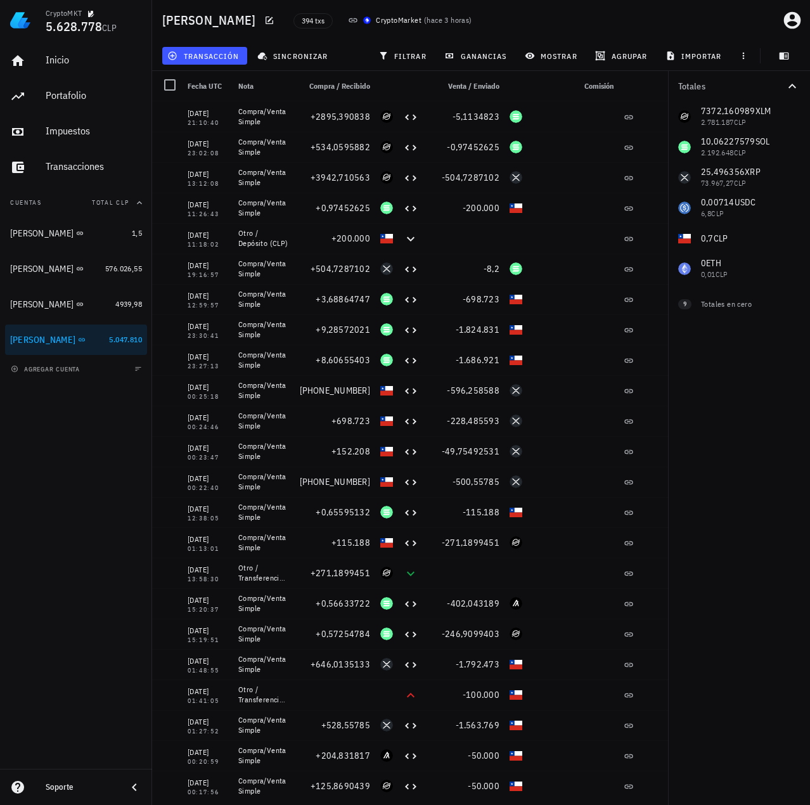
click at [91, 507] on div "Inicio Portafolio Impuestos Transacciones Cuentas Total CLP Ignacio 1,5 Francis…" at bounding box center [76, 405] width 152 height 729
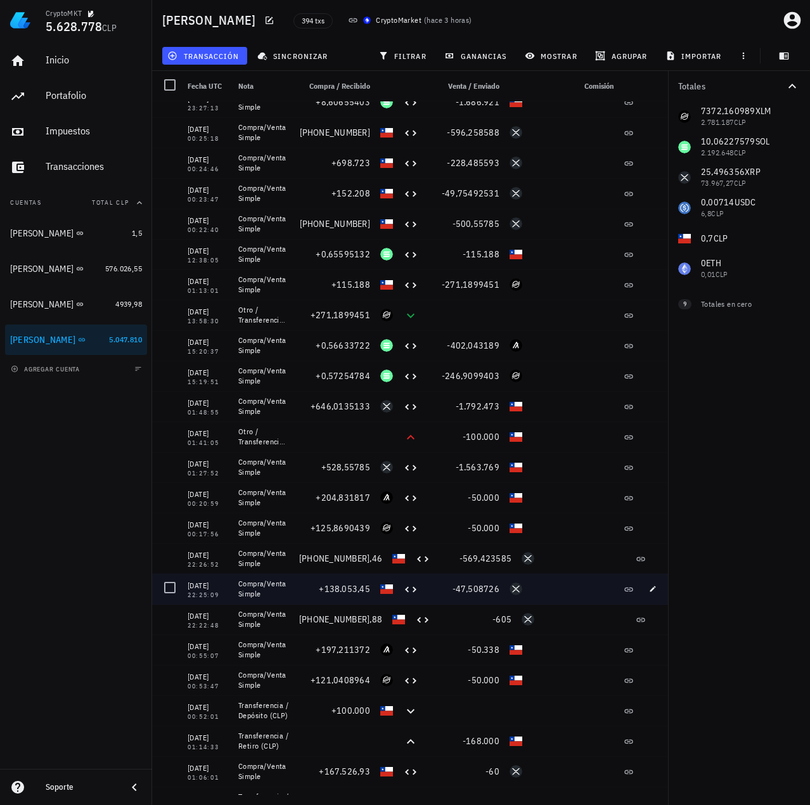
scroll to position [254, 0]
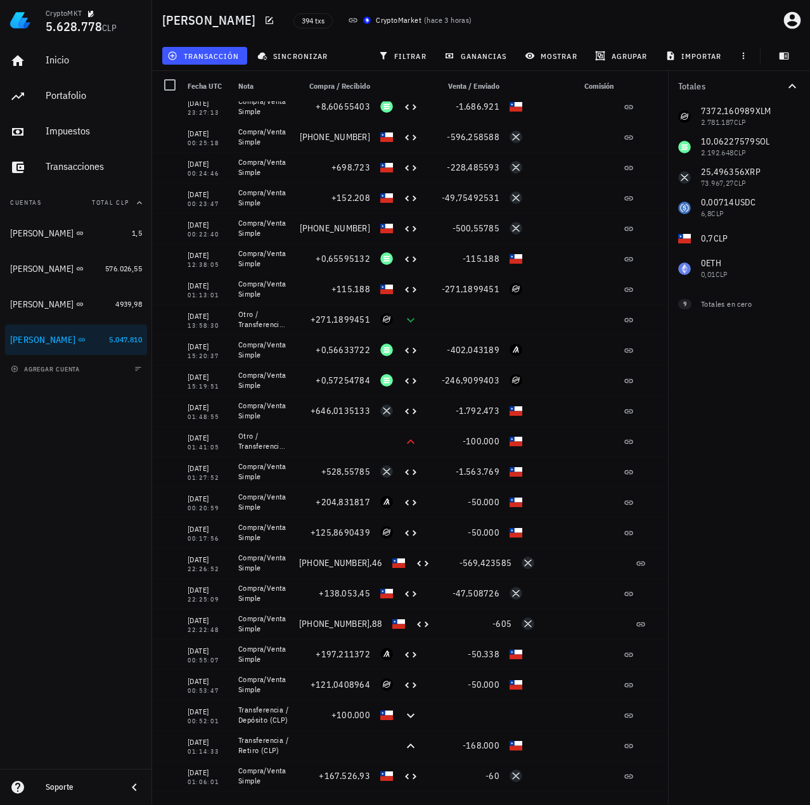
click at [755, 370] on div "Totales 7372,160989 XLM 2.781.187 CLP 10,06227579 SOL 2.192.648 CLP 25,496356 X…" at bounding box center [739, 438] width 142 height 734
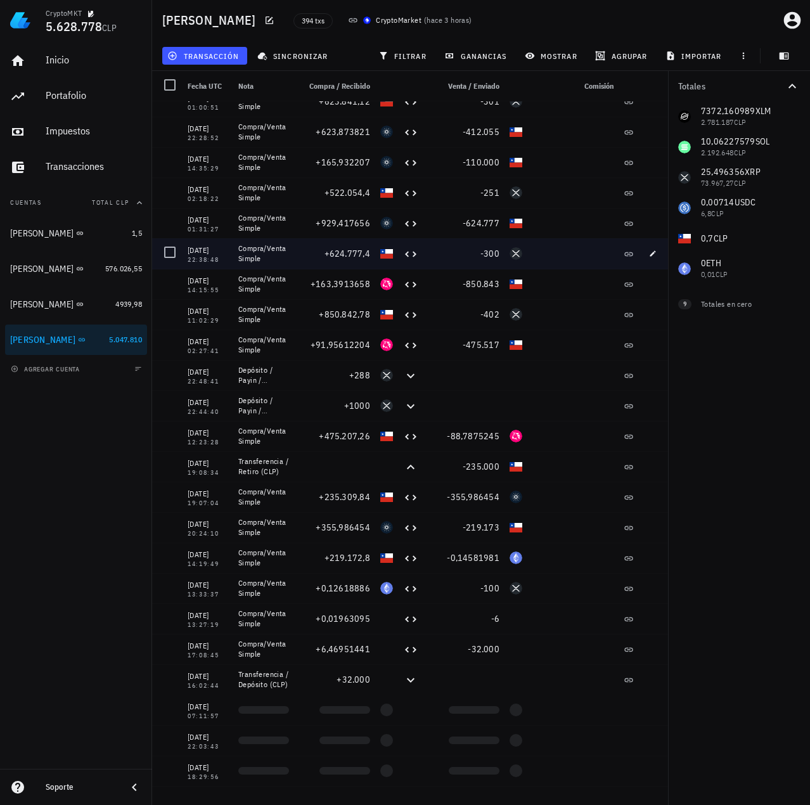
scroll to position [2410, 0]
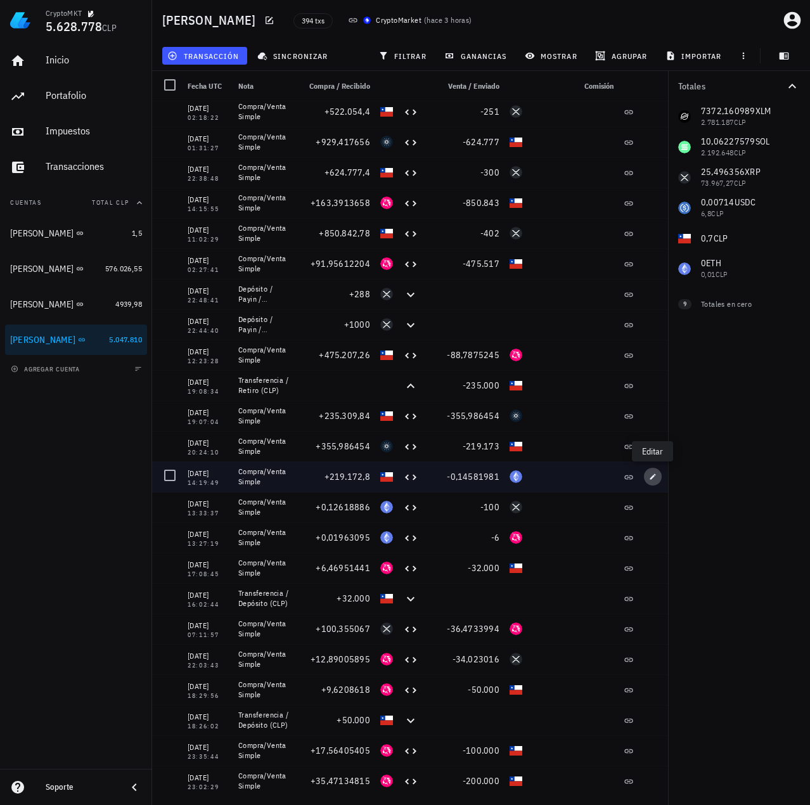
click at [651, 476] on icon "button" at bounding box center [653, 477] width 8 height 8
type input "2025-04-20"
type input "14:19:49"
type input "219.172,8"
type input "CLP"
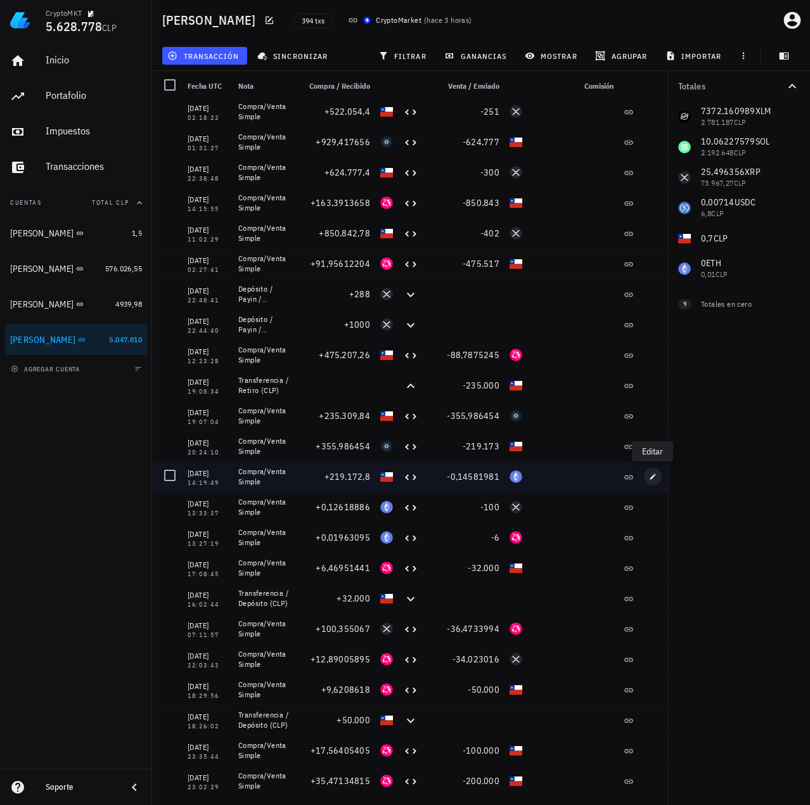
type input "0,14581981"
type input "ETH"
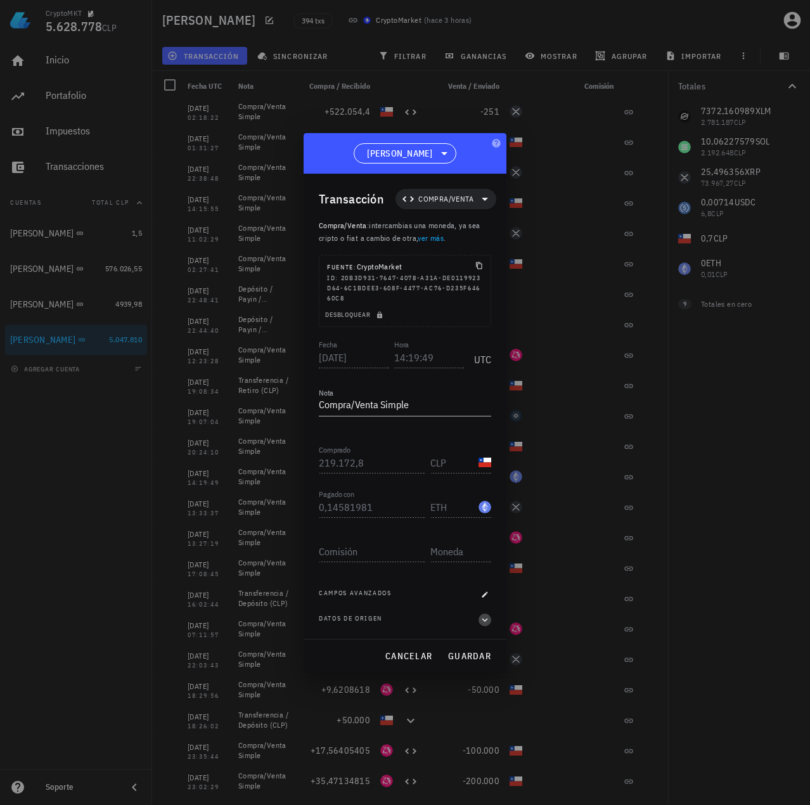
click at [485, 618] on icon "button" at bounding box center [484, 620] width 11 height 15
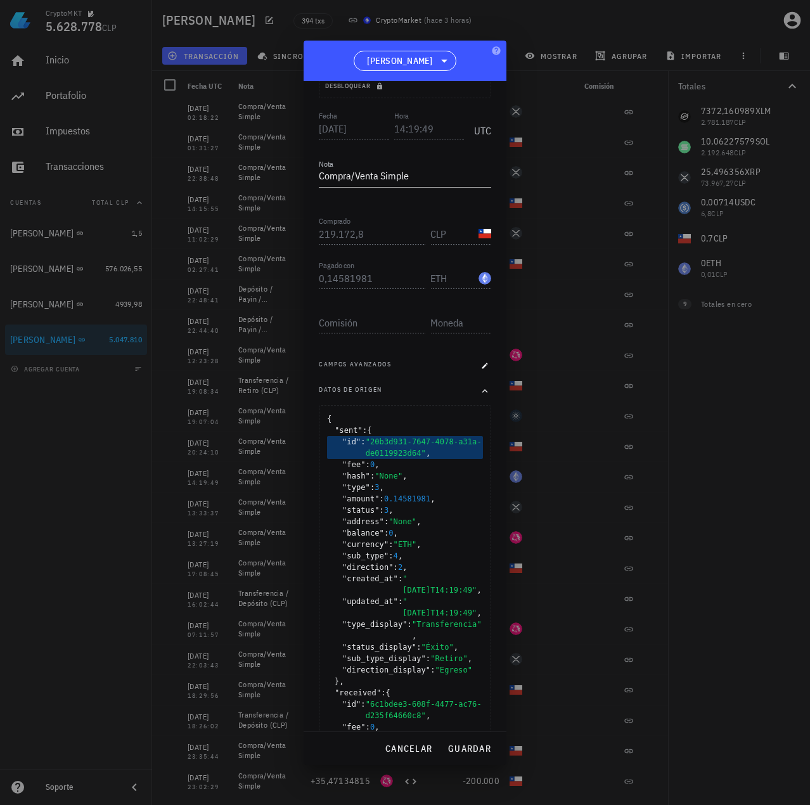
scroll to position [190, 0]
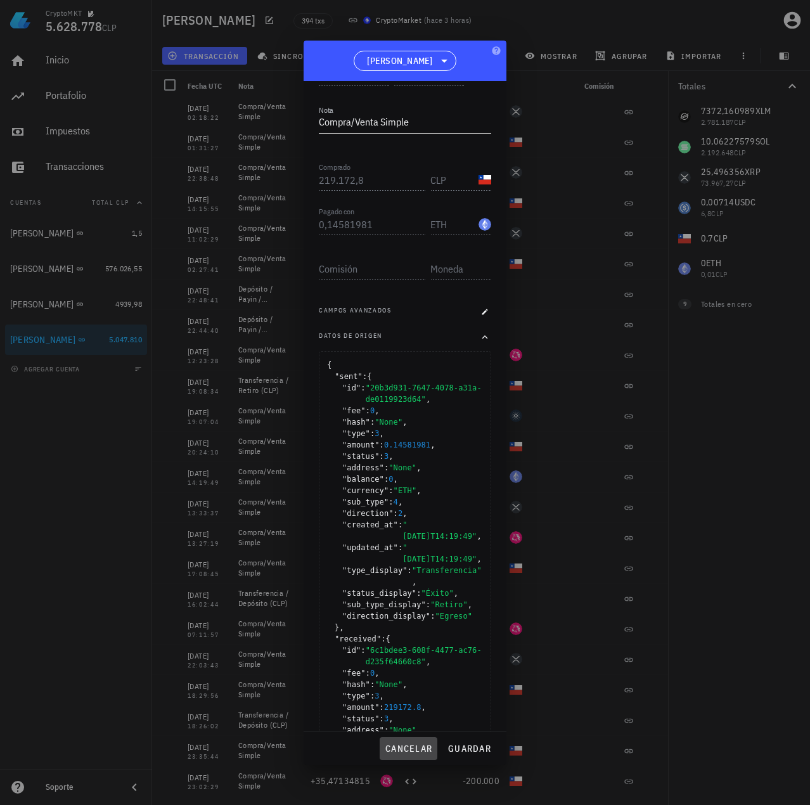
click at [412, 747] on span "cancelar" at bounding box center [409, 748] width 48 height 11
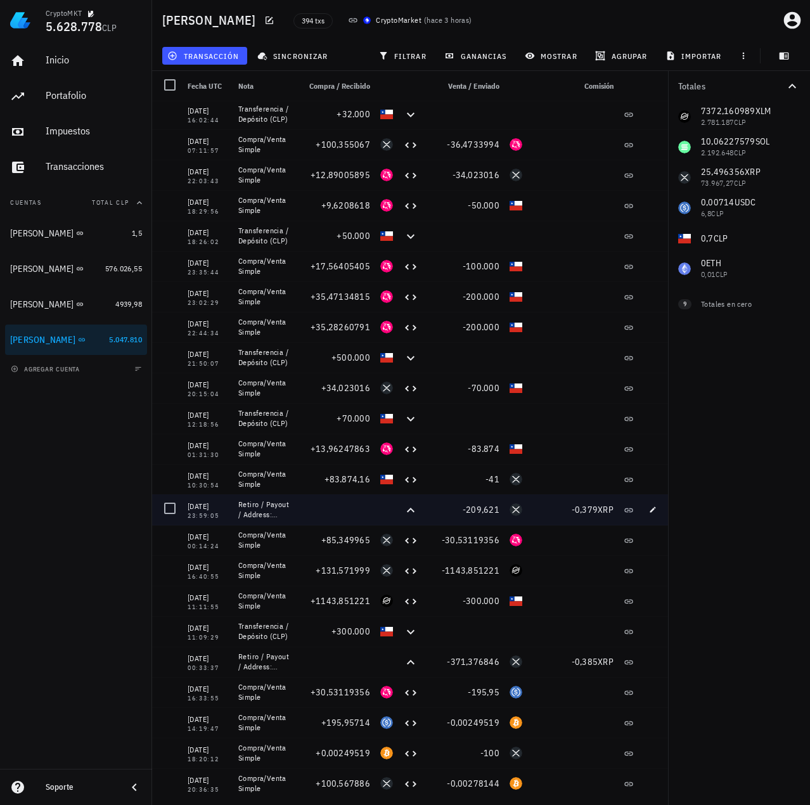
scroll to position [2917, 0]
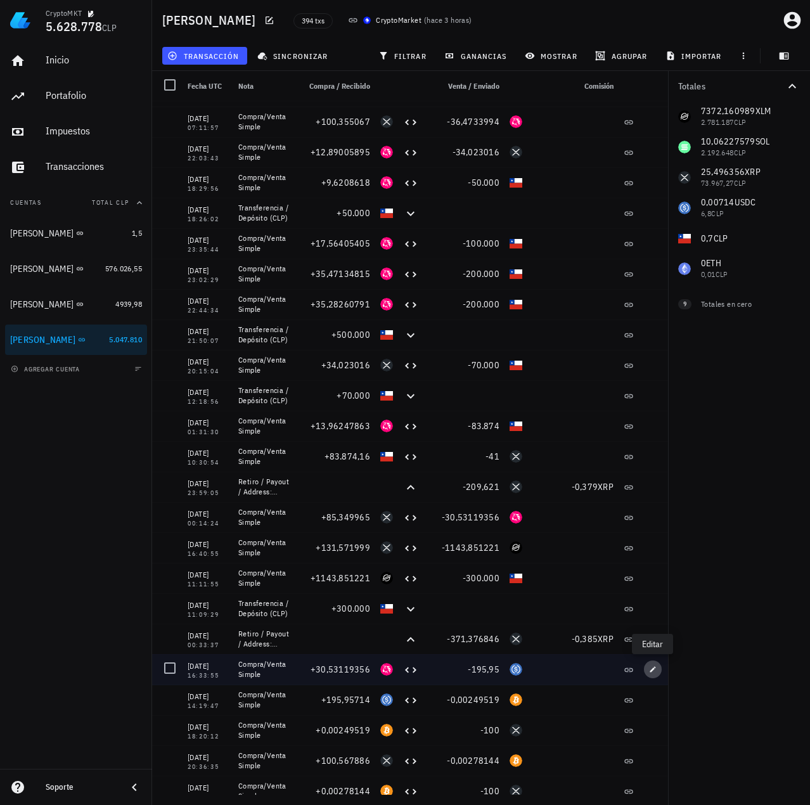
click at [653, 672] on icon "button" at bounding box center [653, 670] width 8 height 8
type input "[DATE]"
type input "16:33:55"
type input "30,53119356"
type input "UNI"
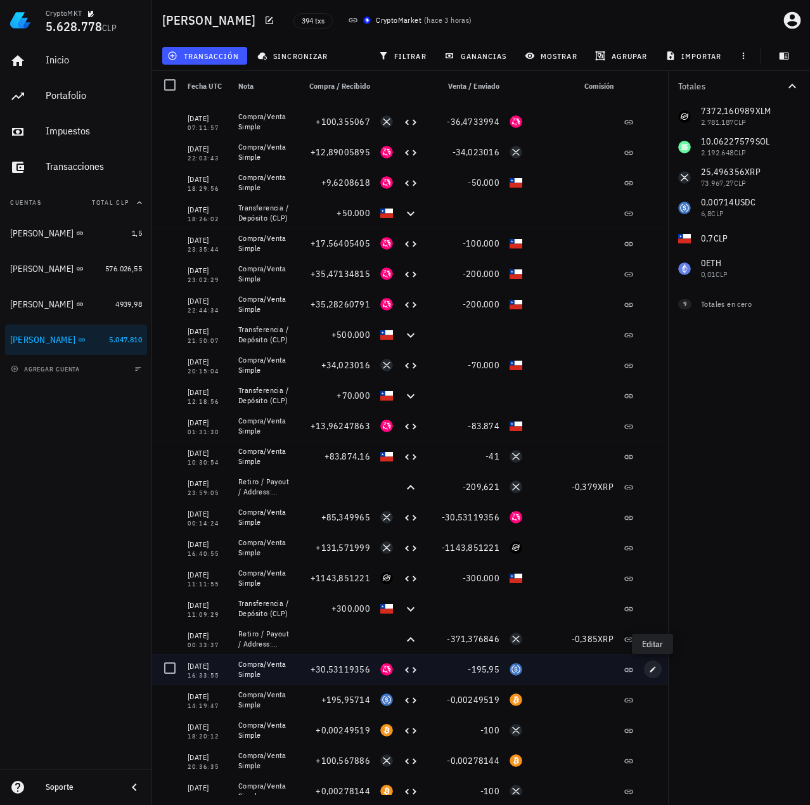
type input "195,95"
type input "USDC"
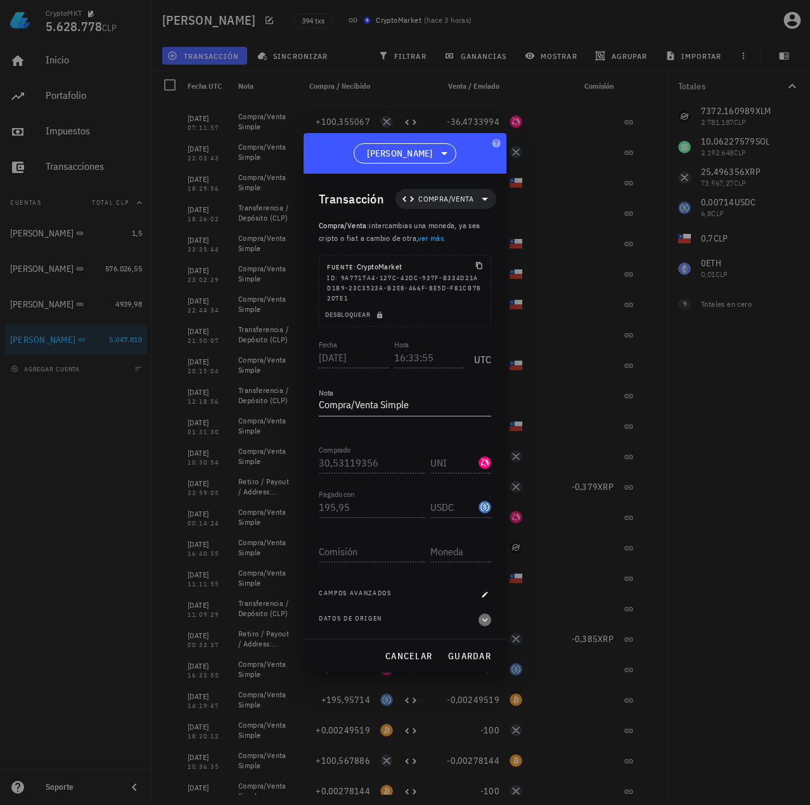
click at [487, 621] on icon "button" at bounding box center [484, 620] width 11 height 15
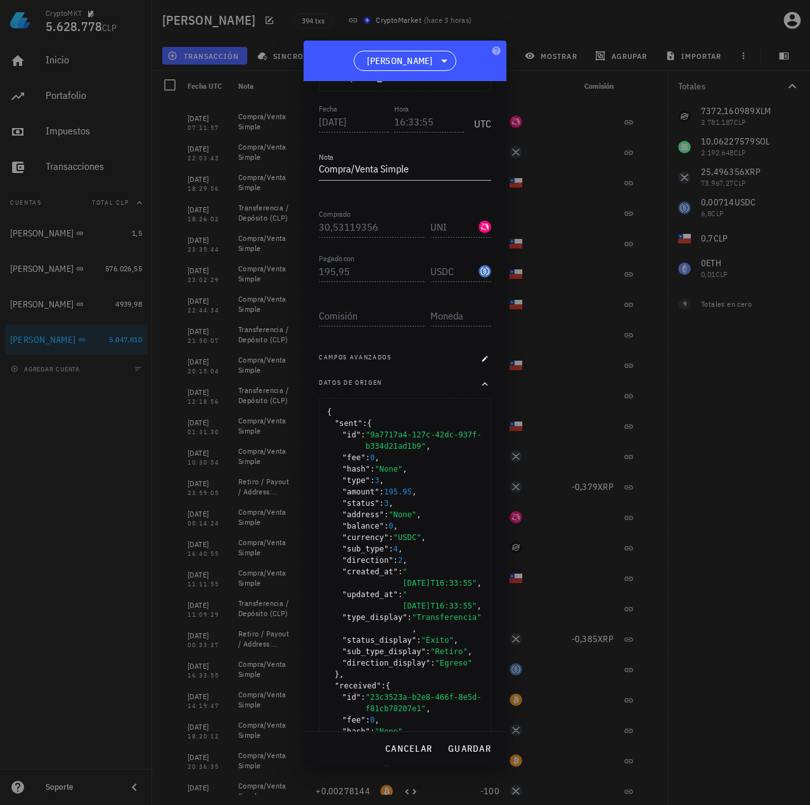
scroll to position [190, 0]
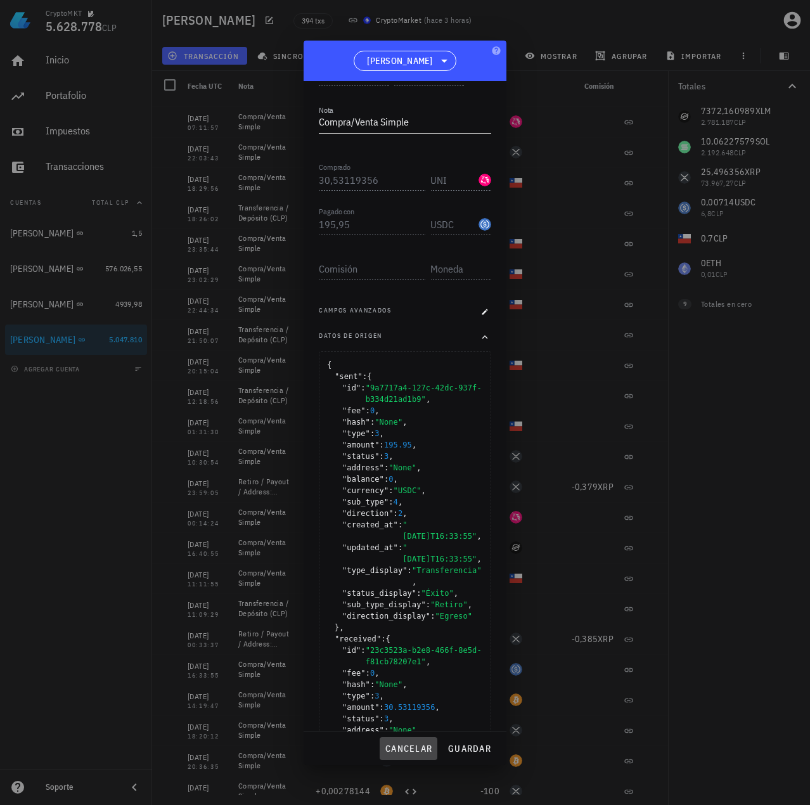
click at [411, 755] on button "cancelar" at bounding box center [409, 749] width 58 height 23
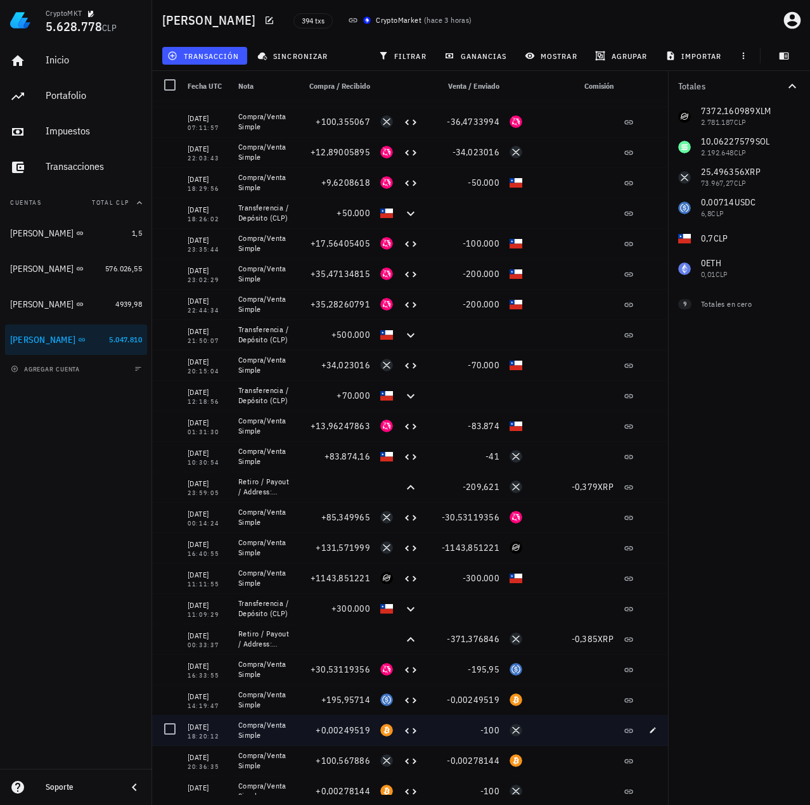
scroll to position [0, 0]
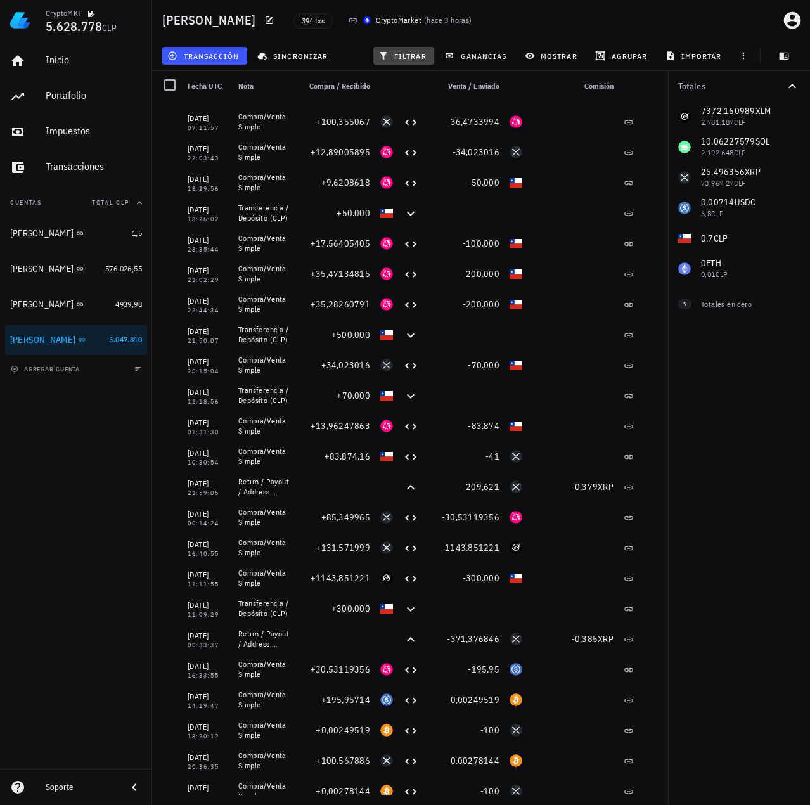
click at [412, 54] on span "filtrar" at bounding box center [404, 56] width 46 height 10
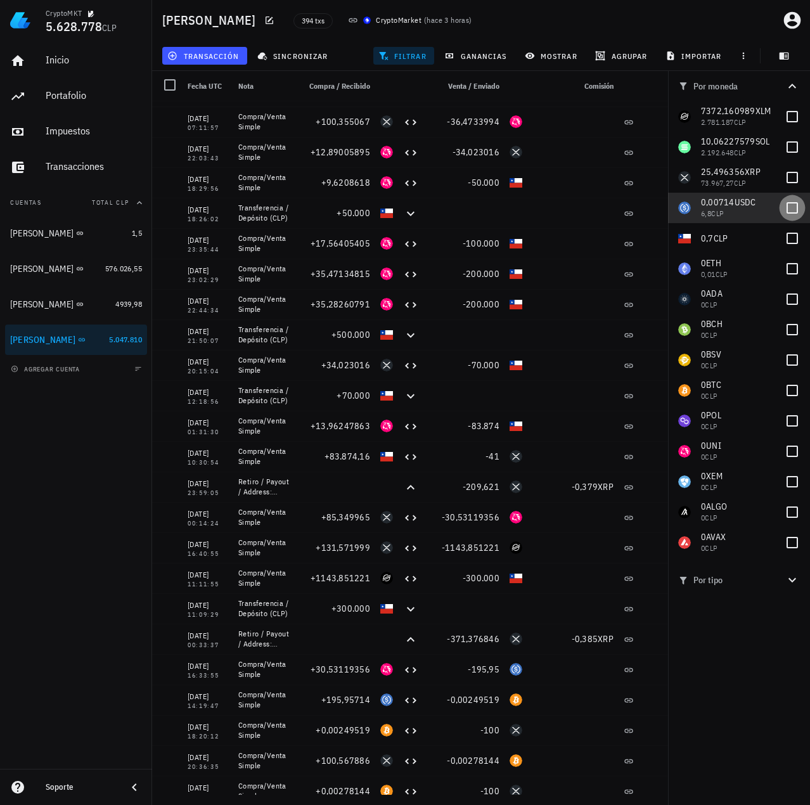
click at [791, 206] on div at bounding box center [793, 208] width 22 height 22
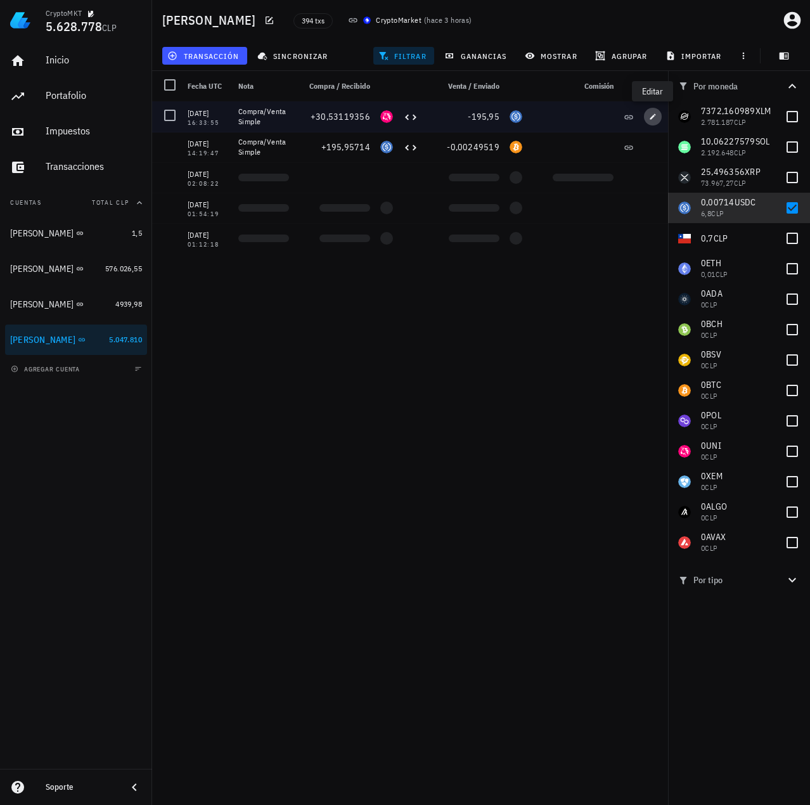
click at [654, 115] on icon "button" at bounding box center [653, 117] width 8 height 8
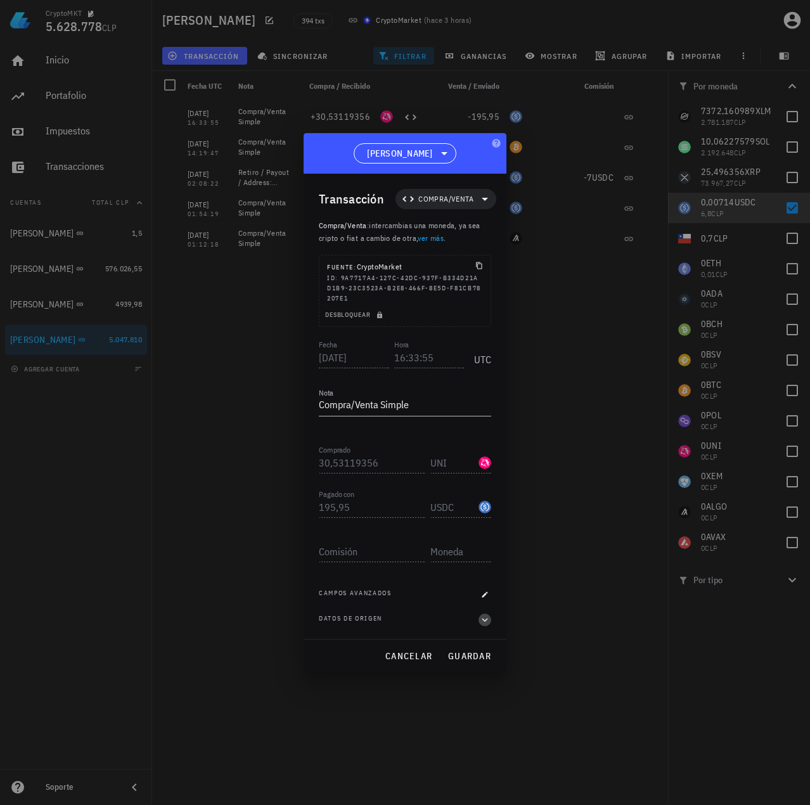
click at [481, 614] on icon "button" at bounding box center [484, 620] width 11 height 15
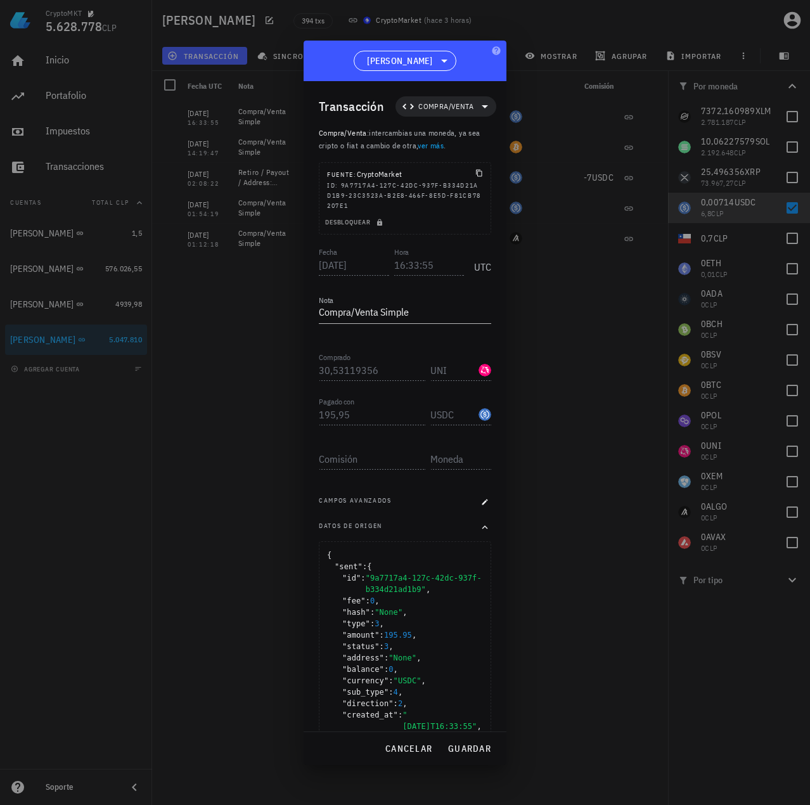
click at [415, 504] on div "Campos avanzados" at bounding box center [405, 502] width 172 height 13
click at [413, 755] on button "cancelar" at bounding box center [409, 749] width 58 height 23
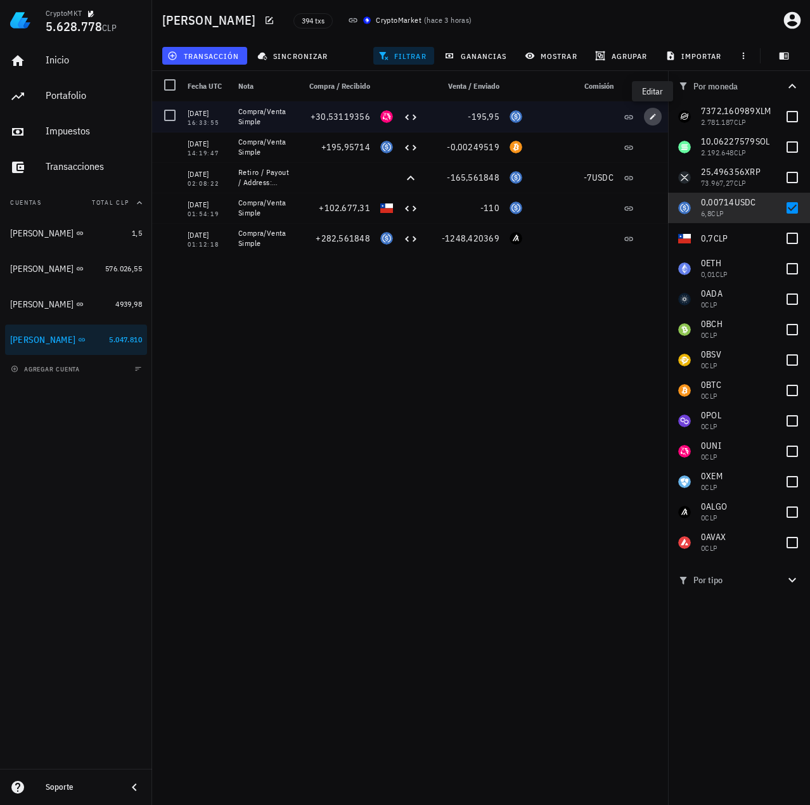
click at [652, 117] on icon "button" at bounding box center [653, 117] width 8 height 8
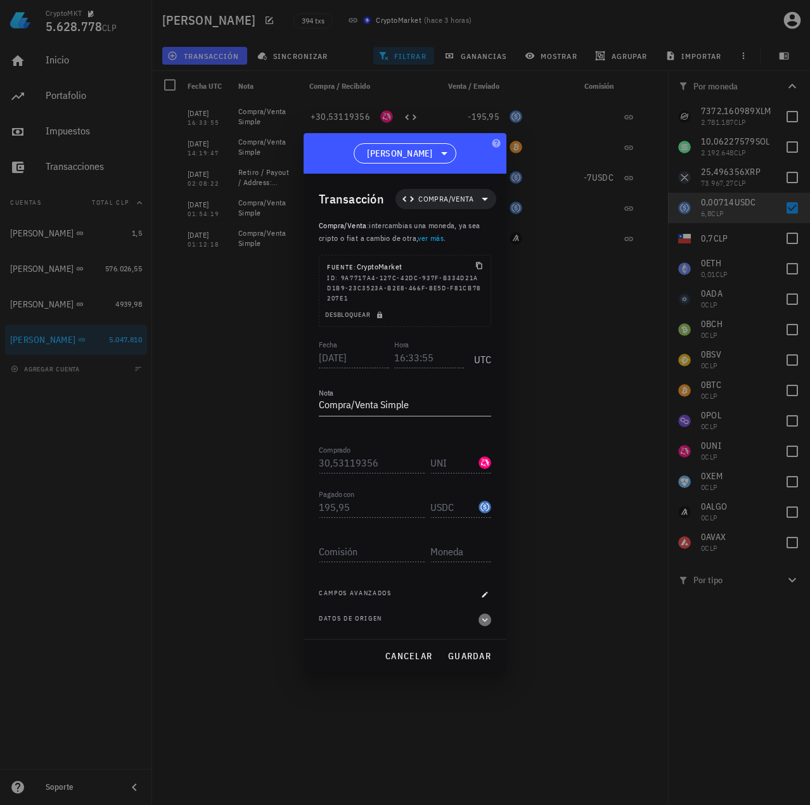
click at [485, 616] on icon "button" at bounding box center [484, 620] width 11 height 15
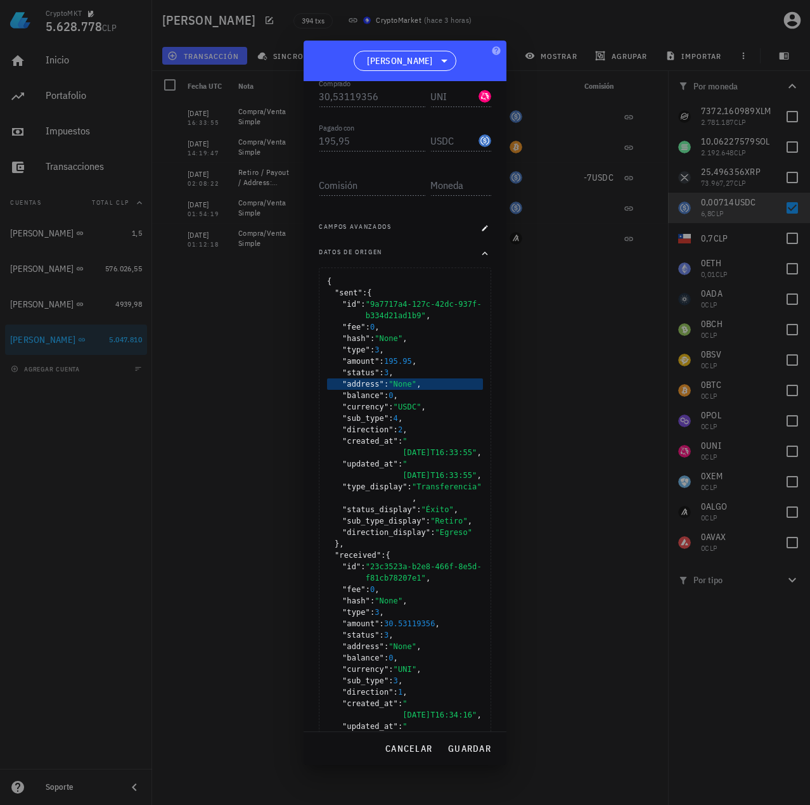
scroll to position [317, 0]
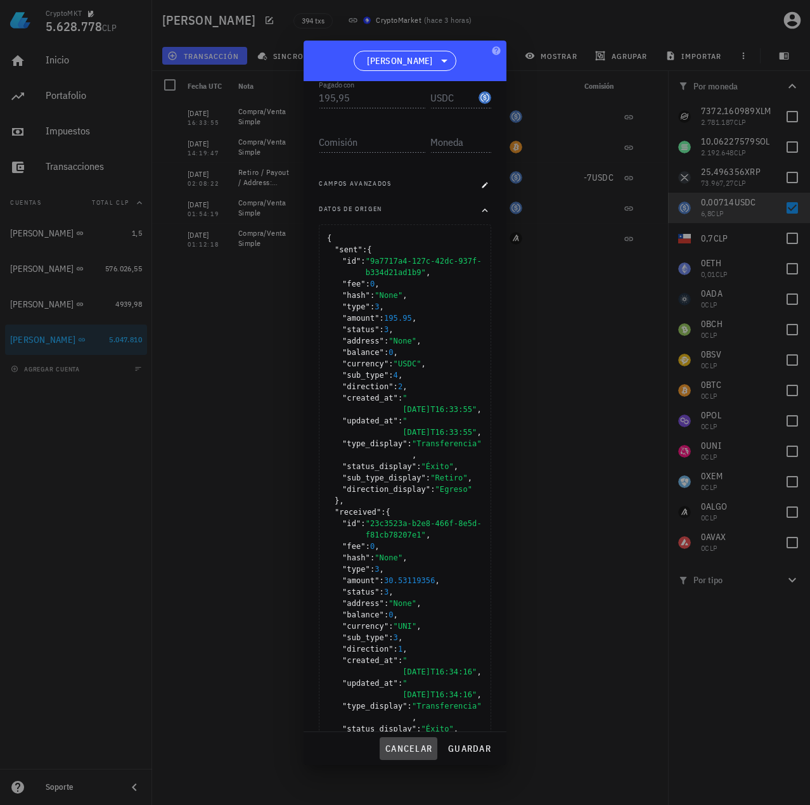
click at [407, 748] on span "cancelar" at bounding box center [409, 748] width 48 height 11
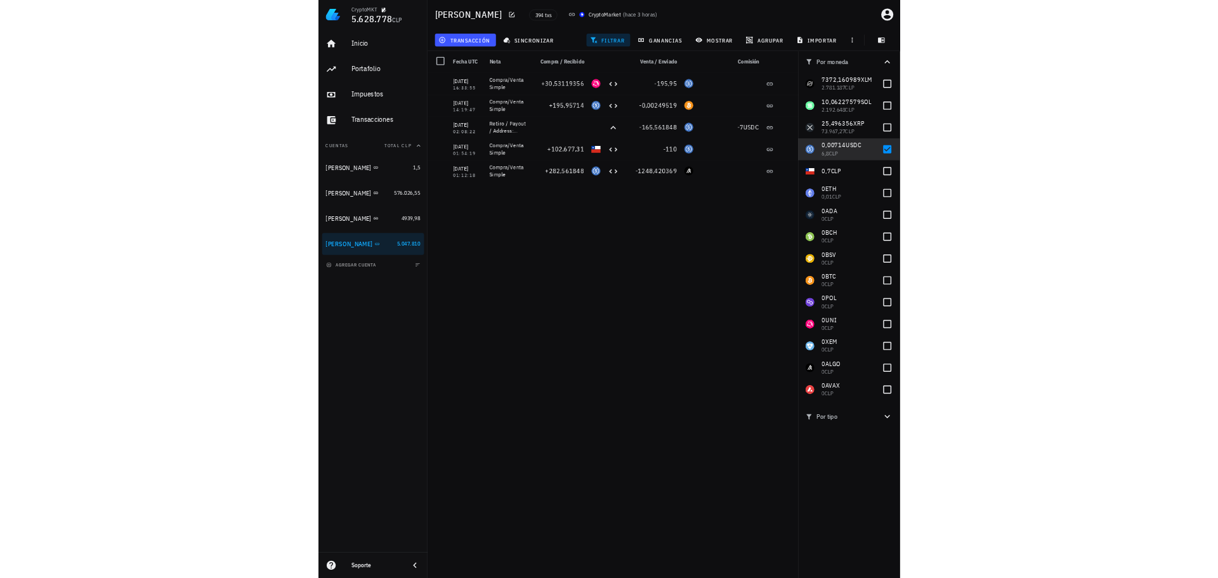
scroll to position [0, 0]
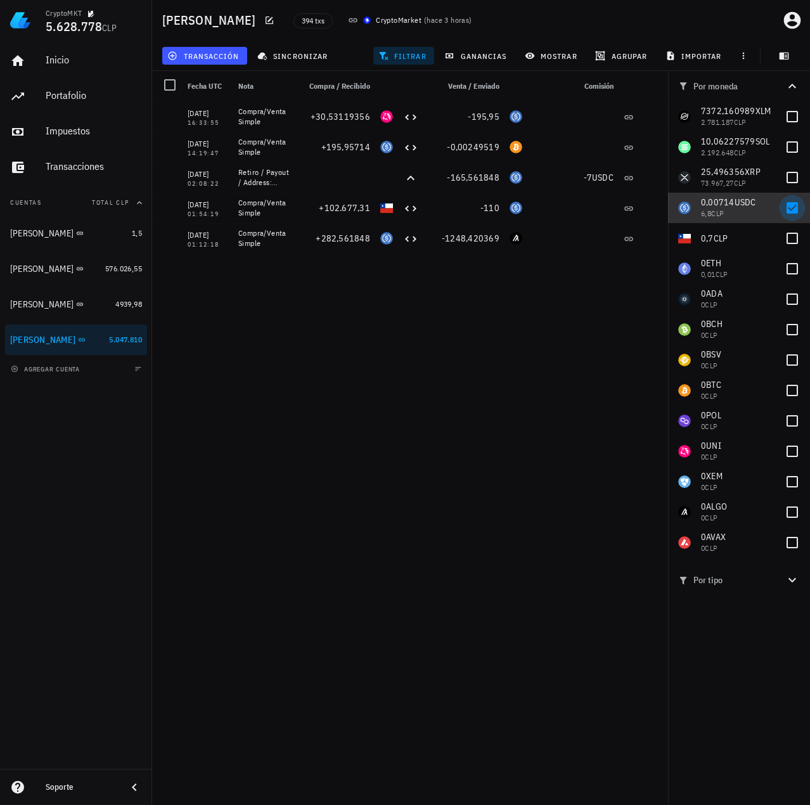
click at [788, 205] on div at bounding box center [793, 208] width 22 height 22
checkbox input "false"
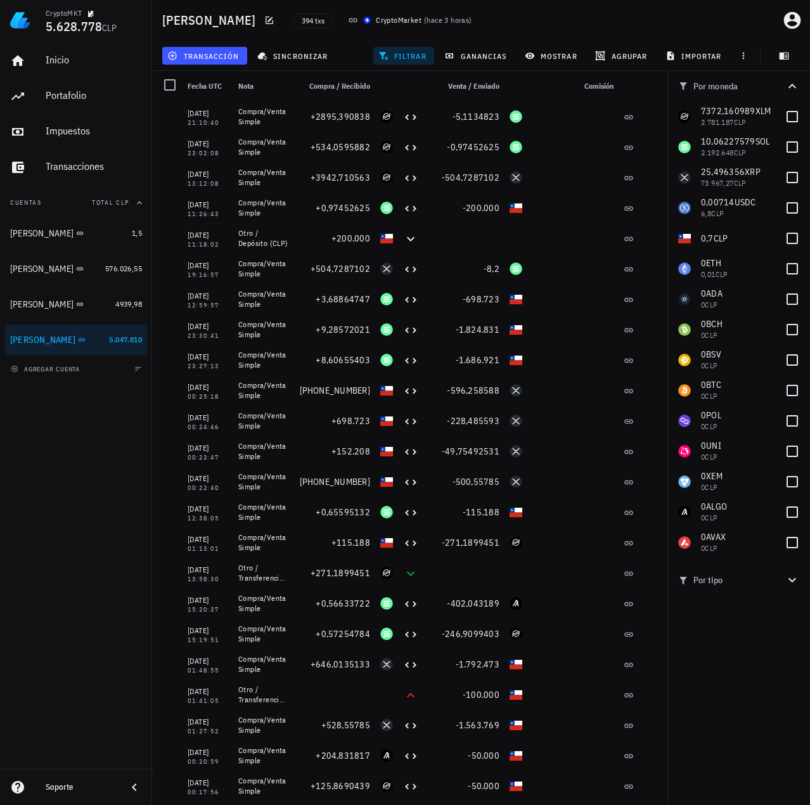
click at [95, 483] on div "Inicio Portafolio Impuestos Transacciones Cuentas Total CLP Ignacio 1,5 Francis…" at bounding box center [76, 405] width 152 height 729
click at [395, 56] on span "filtrar" at bounding box center [404, 56] width 46 height 10
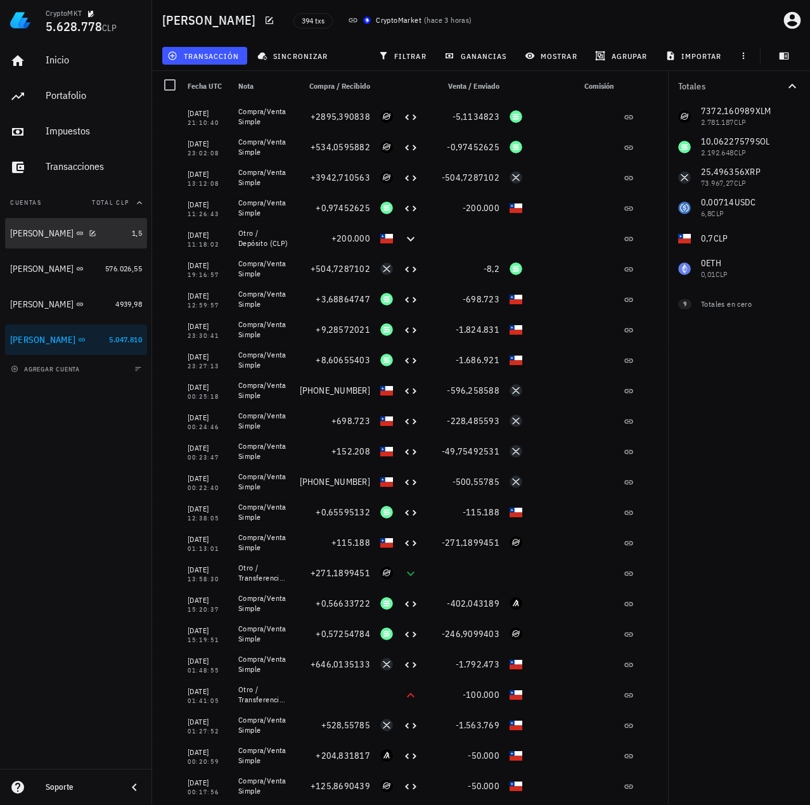
click at [25, 241] on div "Ignacio" at bounding box center [68, 233] width 117 height 27
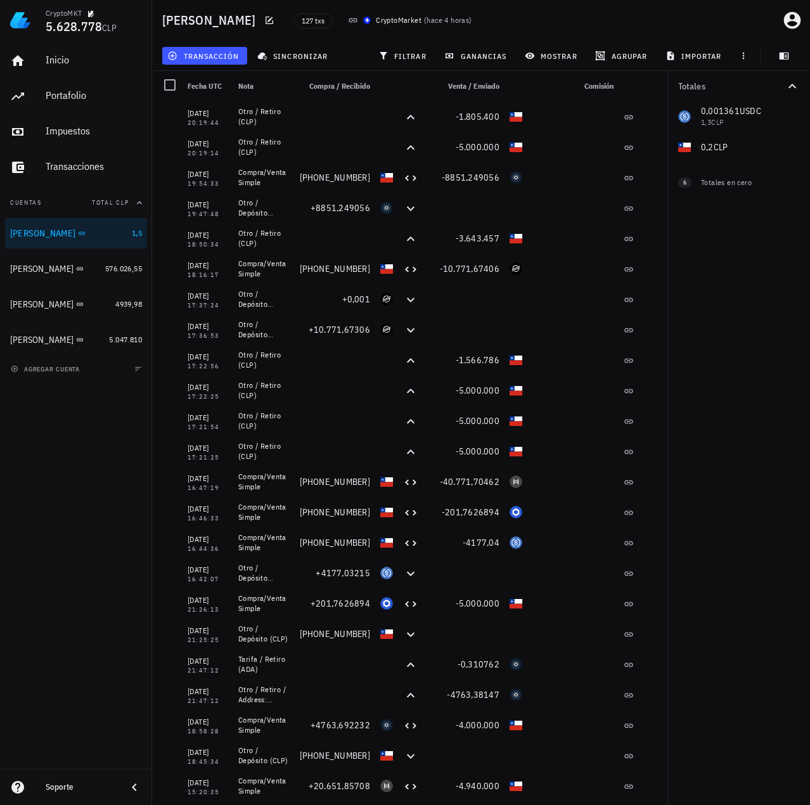
click at [127, 543] on div "Inicio Portafolio Impuestos Transacciones Cuentas Total CLP Ignacio 1,5 Francis…" at bounding box center [76, 405] width 152 height 729
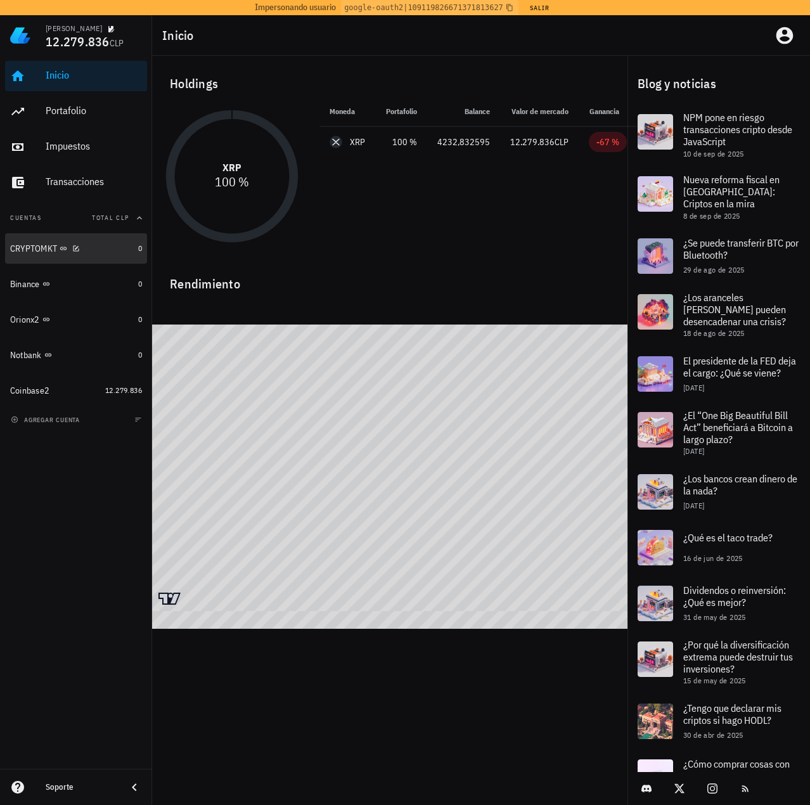
click at [101, 260] on div "CRYPTOMKT" at bounding box center [71, 248] width 123 height 27
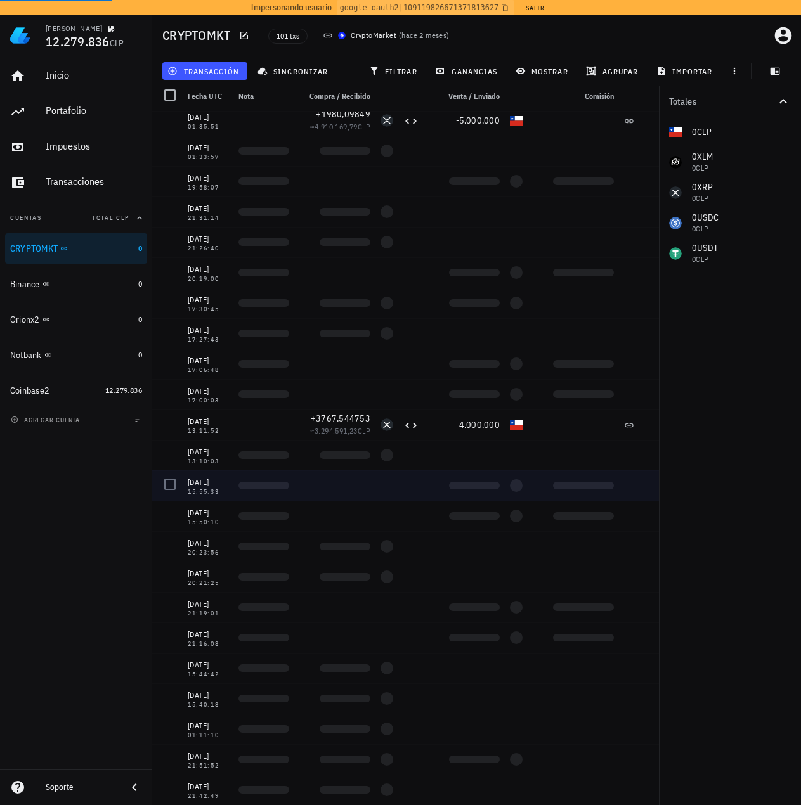
scroll to position [15, 0]
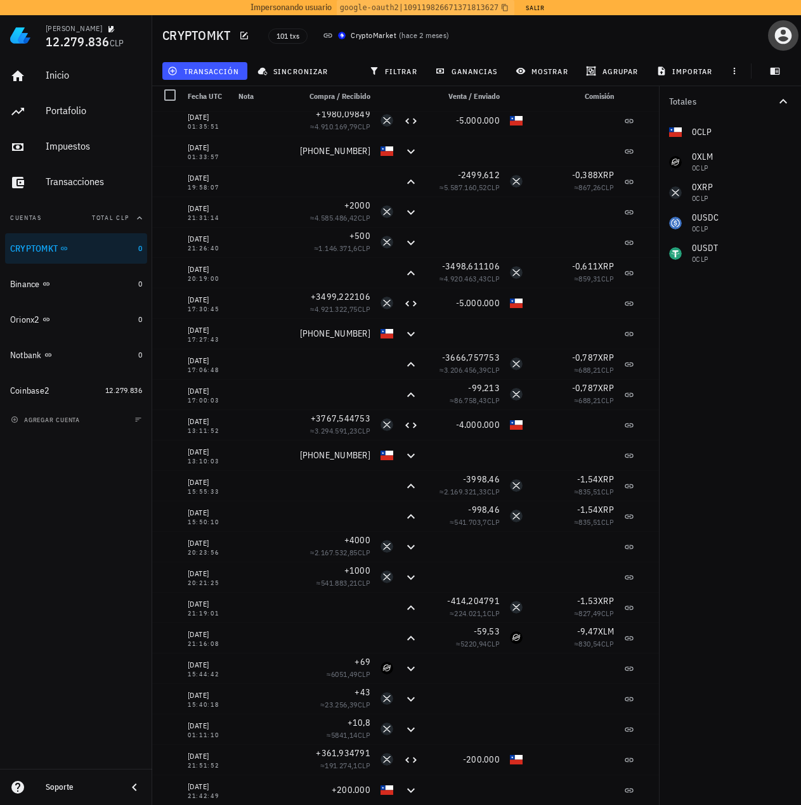
click at [791, 36] on icon "button" at bounding box center [783, 35] width 17 height 17
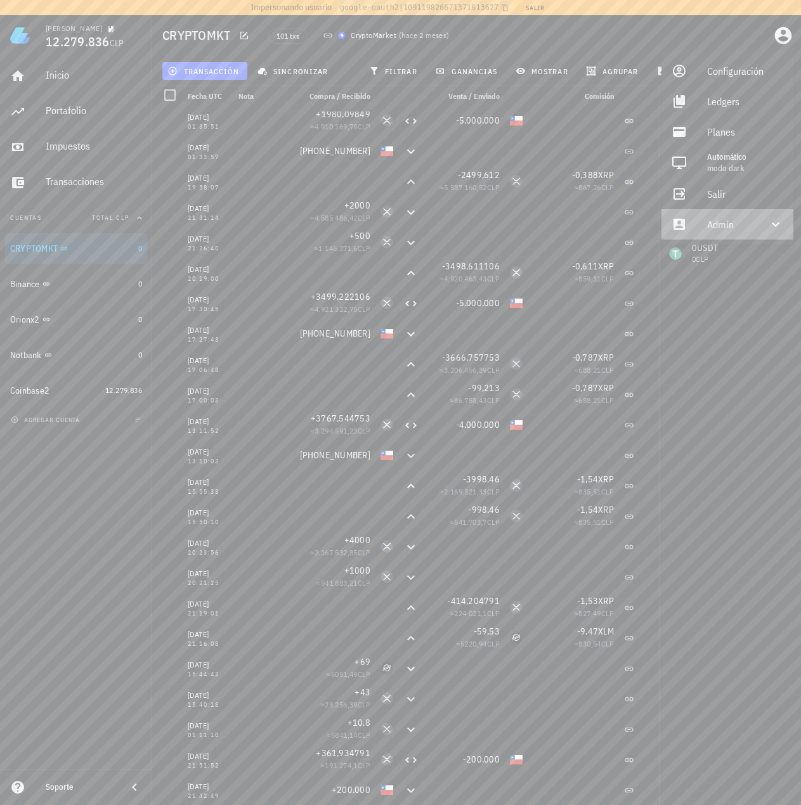
click at [751, 230] on div "Admin" at bounding box center [730, 224] width 46 height 25
click at [735, 249] on div "Impersonar" at bounding box center [745, 254] width 76 height 25
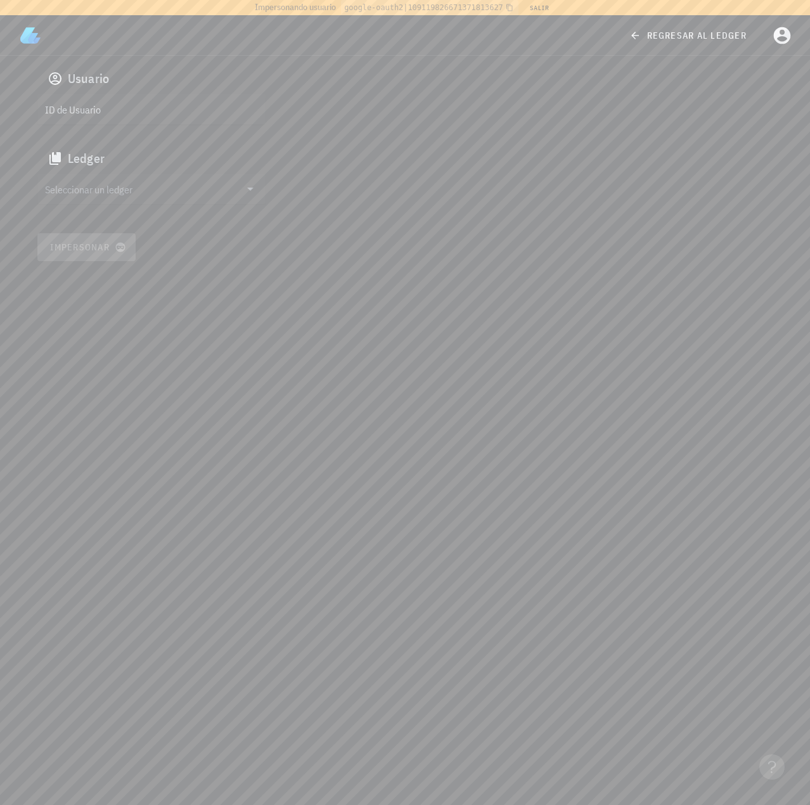
click at [157, 99] on input "ID de Usuario" at bounding box center [150, 109] width 211 height 20
paste input "auth0|624a1020407a63006ac9681c"
type input "auth0|624a1020407a63006ac9681c"
click at [133, 200] on div "Seleccionar un ledger" at bounding box center [151, 189] width 228 height 30
click at [124, 231] on div "cl1jsjd2h1638416ojp5qores8" at bounding box center [173, 234] width 210 height 9
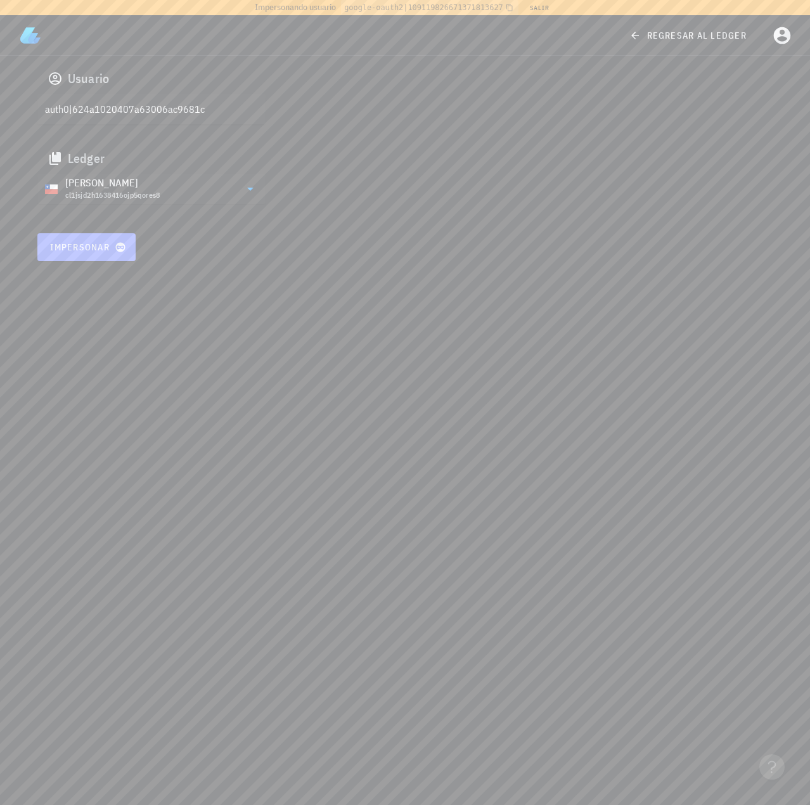
click at [110, 245] on span "Impersonar" at bounding box center [86, 247] width 74 height 11
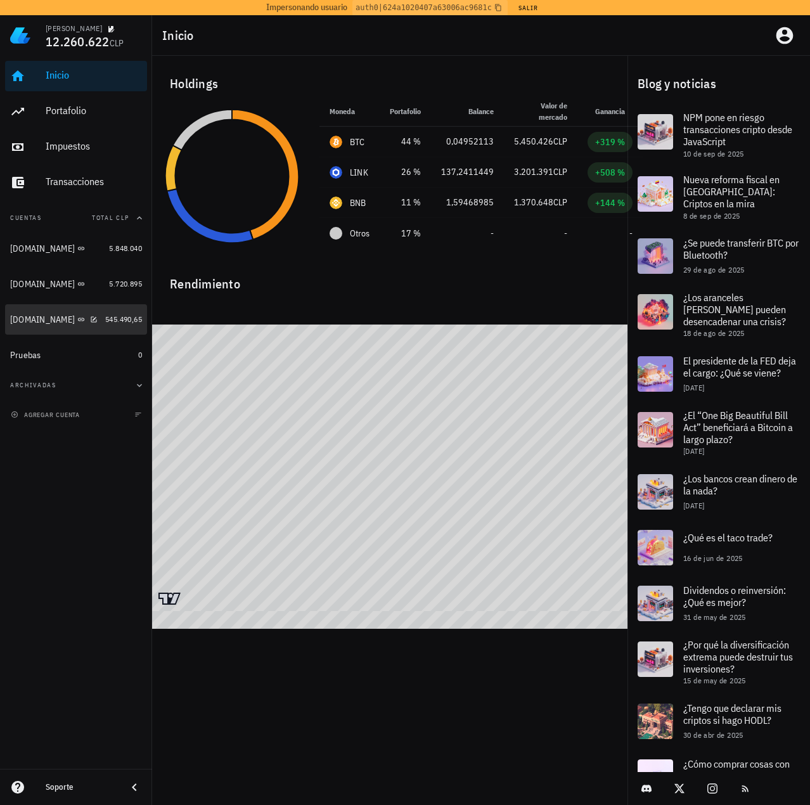
click at [34, 317] on div "[DOMAIN_NAME]" at bounding box center [42, 320] width 65 height 11
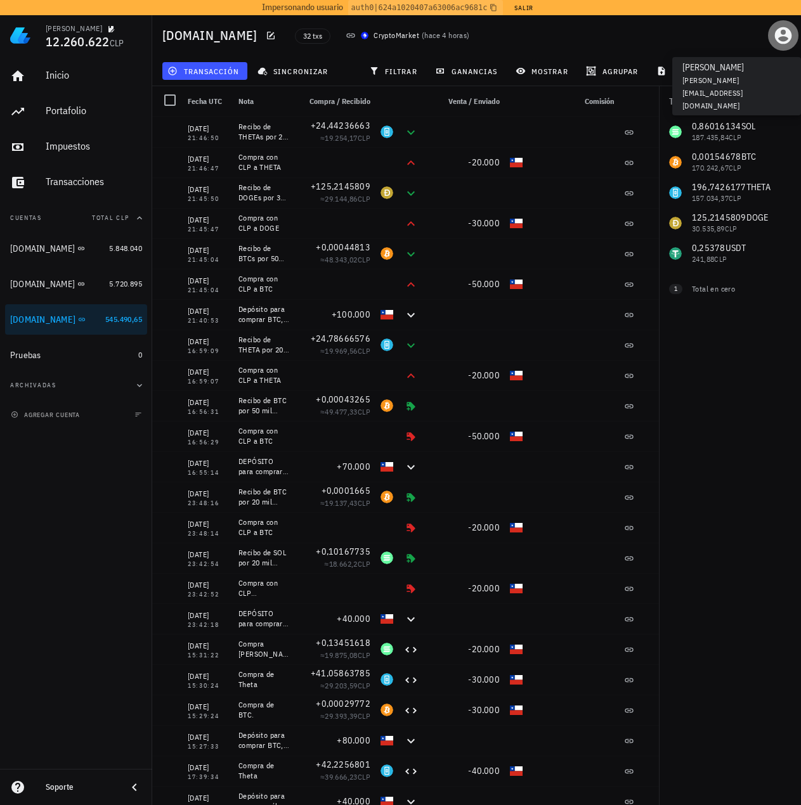
click at [780, 39] on icon "button" at bounding box center [783, 35] width 20 height 20
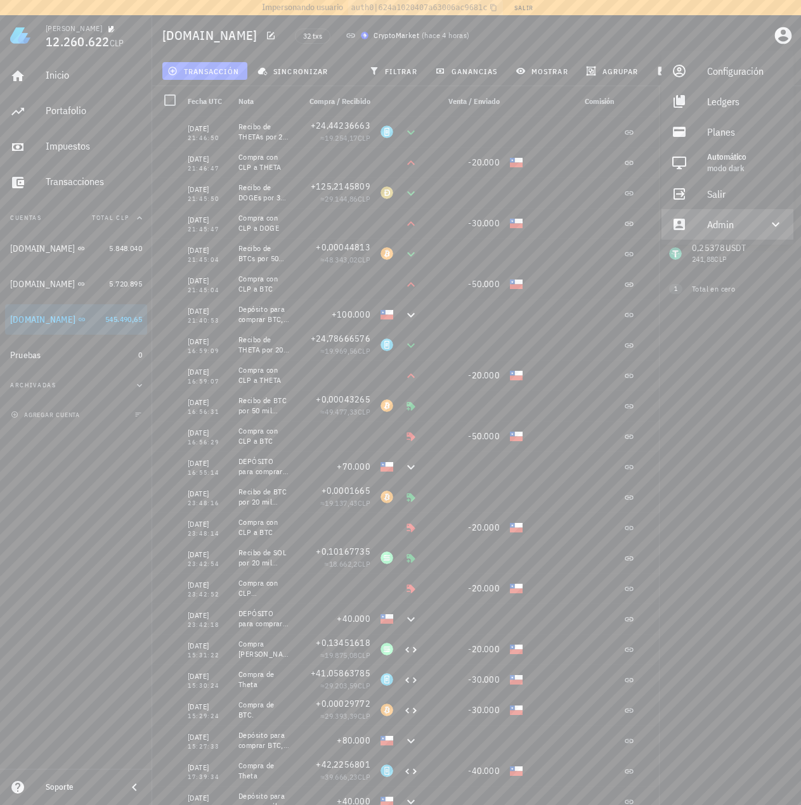
click at [741, 231] on div "Admin" at bounding box center [730, 224] width 46 height 25
click at [729, 257] on div "Impersonar" at bounding box center [745, 254] width 76 height 25
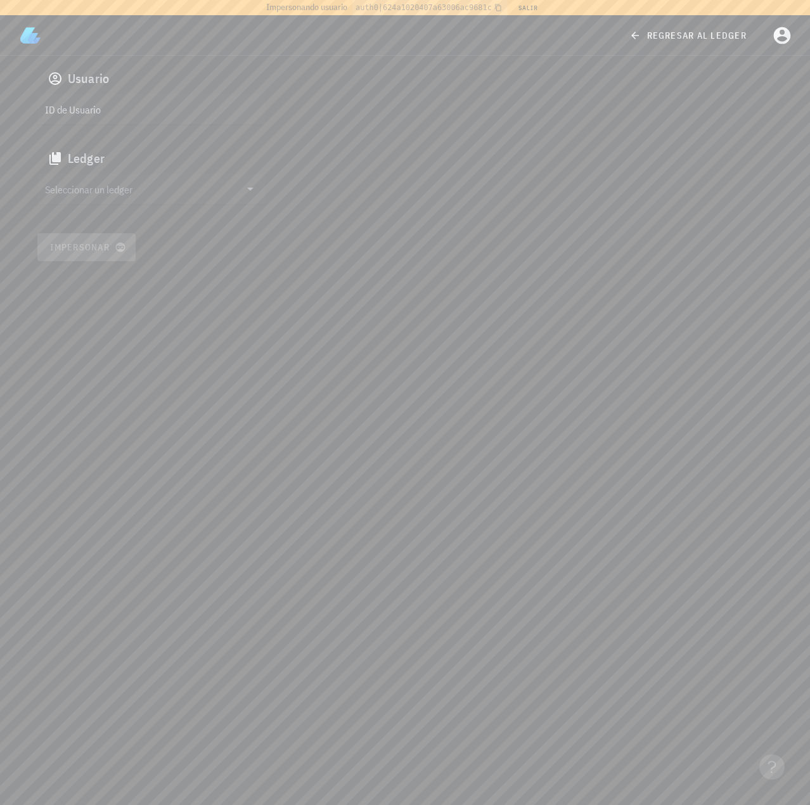
click at [160, 115] on input "ID de Usuario" at bounding box center [150, 109] width 211 height 20
paste input "google-oauth2|110873594734765108369"
type input "google-oauth2|110873594734765108369"
click at [174, 188] on input "Seleccionar un ledger" at bounding box center [142, 189] width 195 height 20
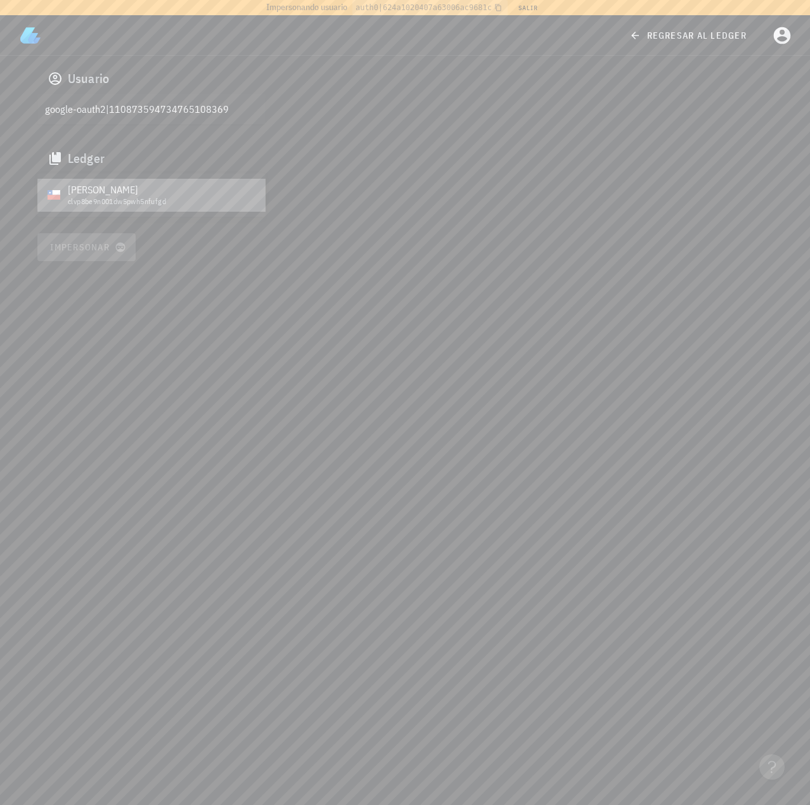
click at [164, 202] on div "clvp8be9n001dw5pwh5nfufgd" at bounding box center [162, 201] width 188 height 9
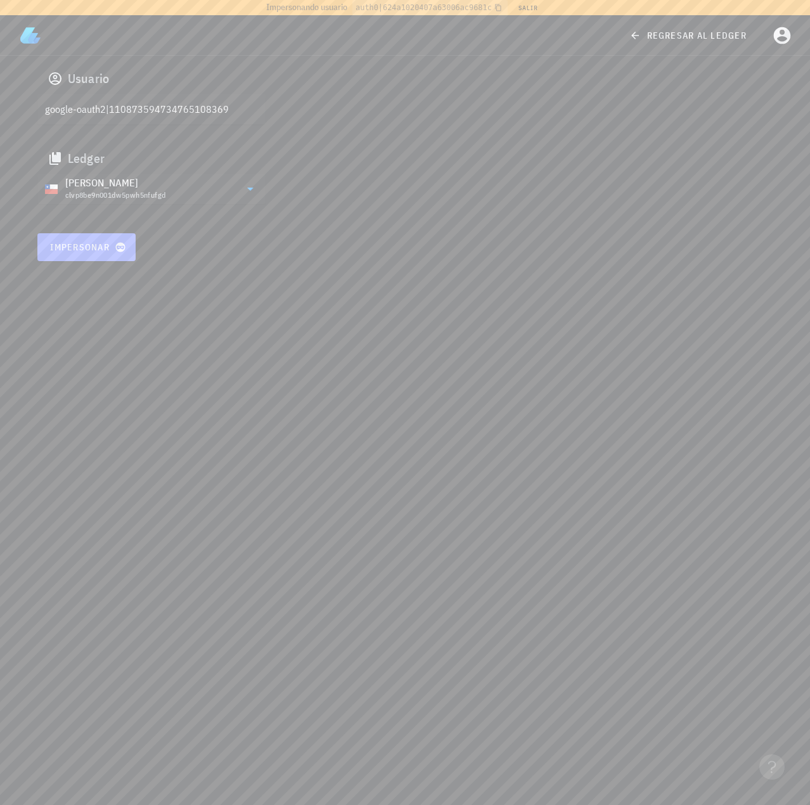
click at [115, 246] on icon "button" at bounding box center [120, 247] width 11 height 15
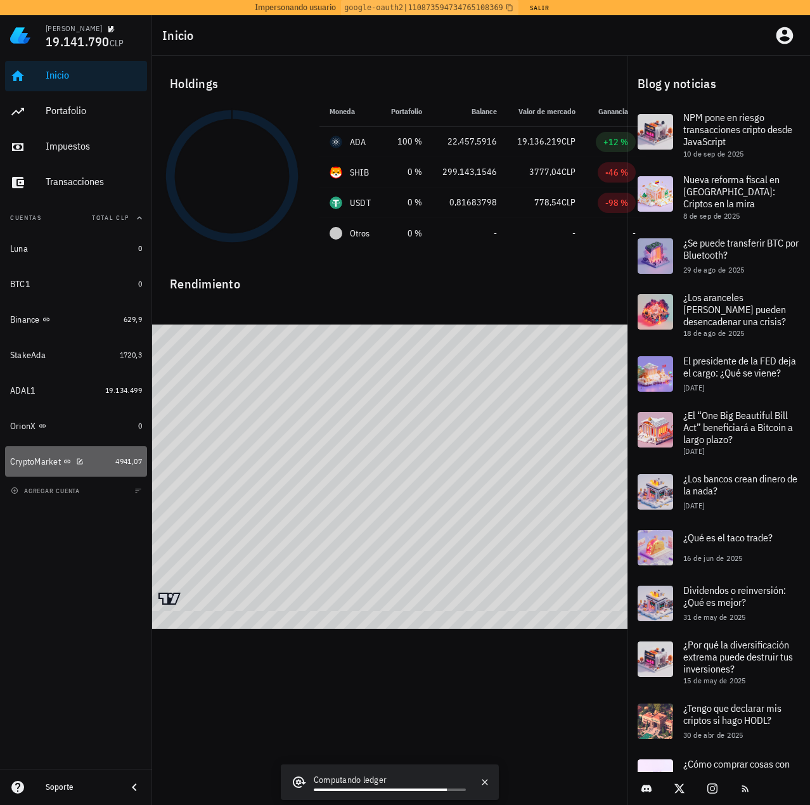
click at [35, 462] on div "CryptoMarket" at bounding box center [35, 462] width 51 height 11
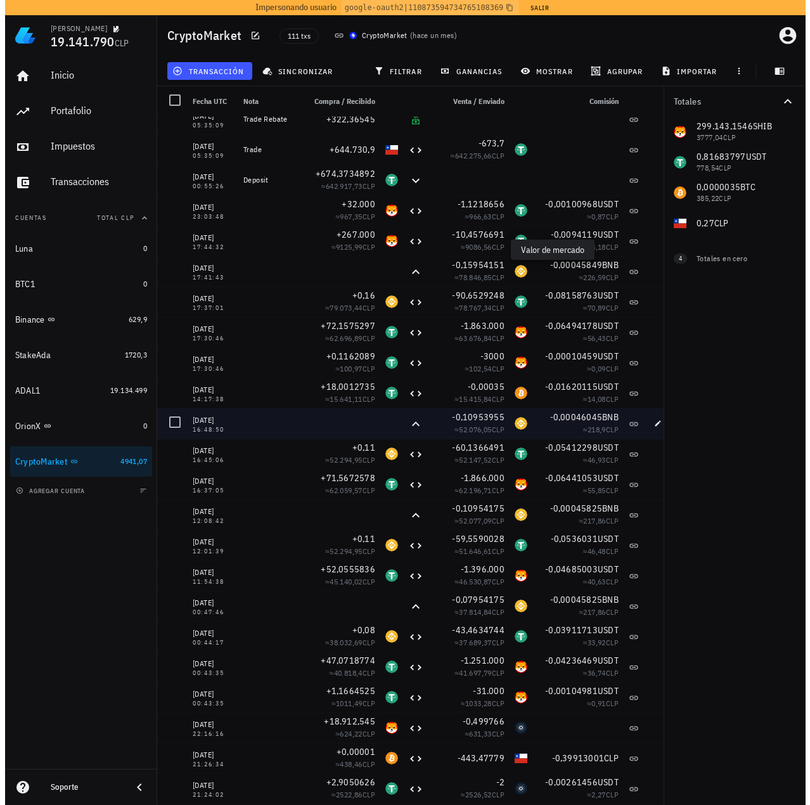
scroll to position [63, 0]
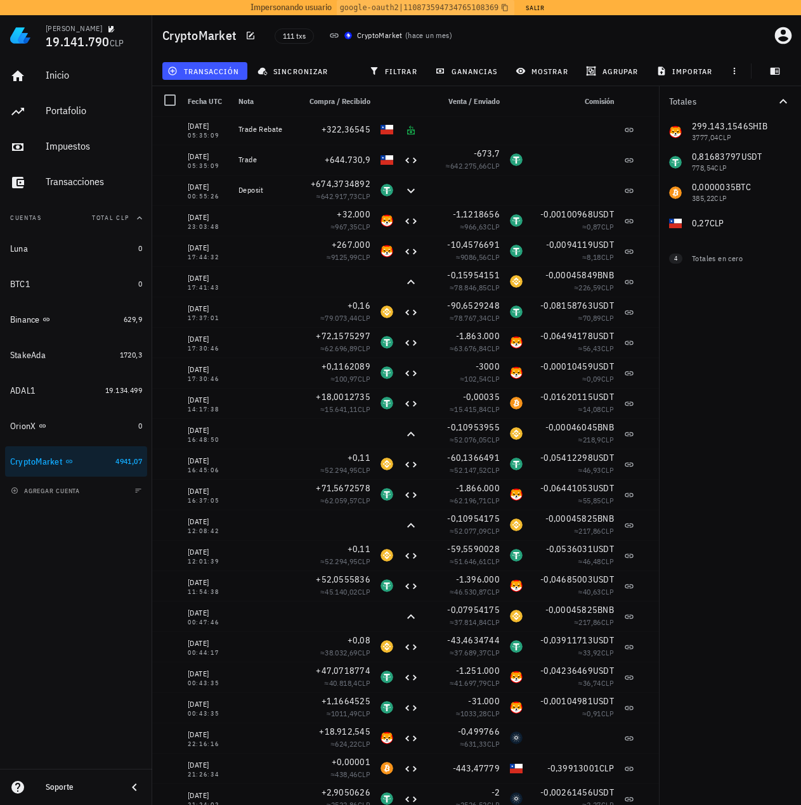
click at [765, 366] on div "Totales 299.143,1546 SHIB 3777,04 CLP 0,81683797 USDT 778,54 CLP 0,0000035 BTC …" at bounding box center [730, 445] width 142 height 719
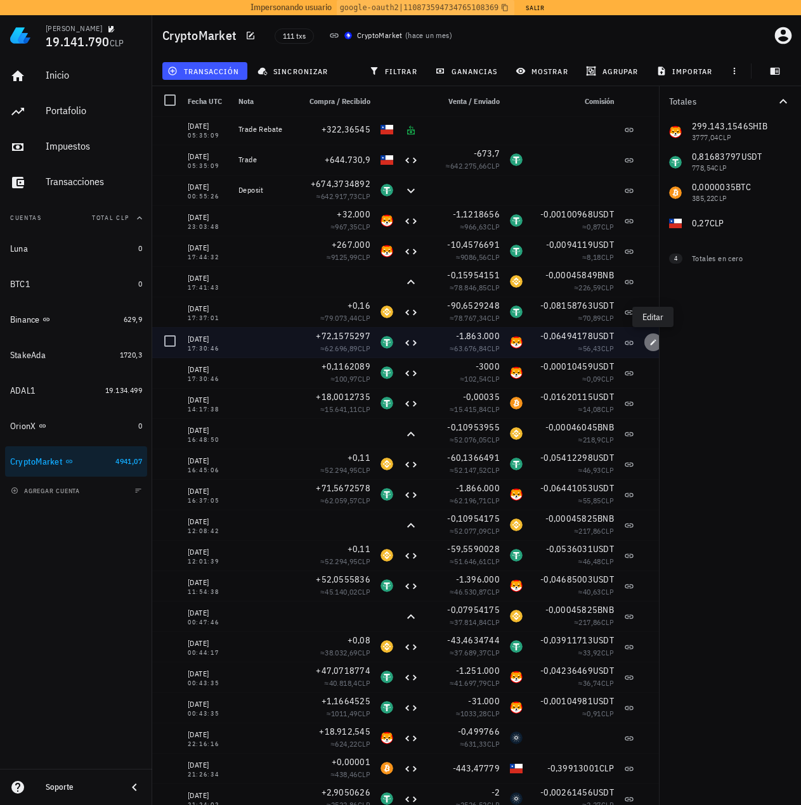
click at [651, 346] on icon "button" at bounding box center [653, 343] width 8 height 8
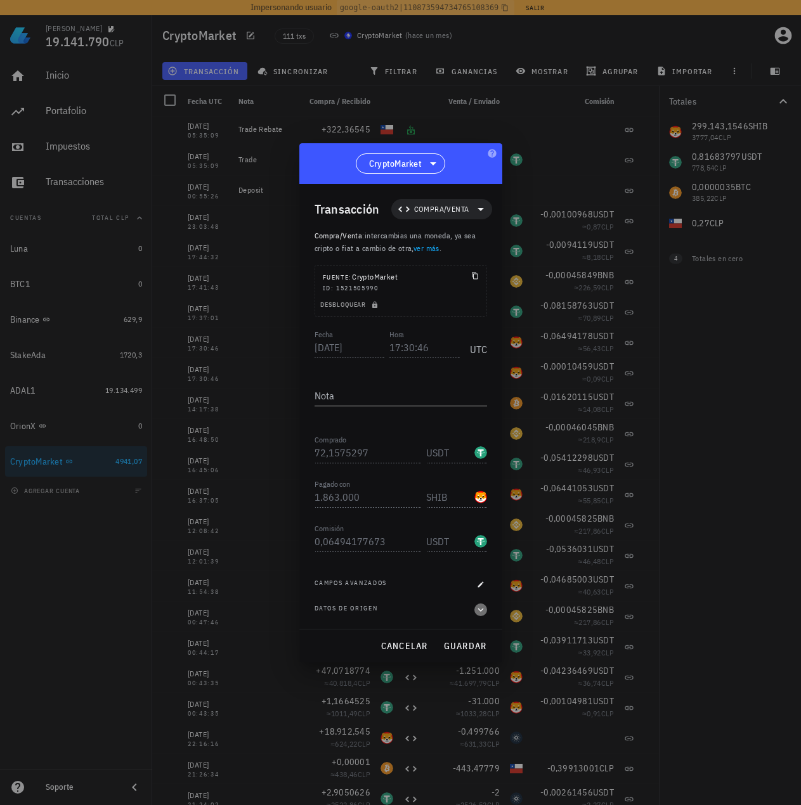
click at [478, 611] on icon "button" at bounding box center [480, 609] width 11 height 15
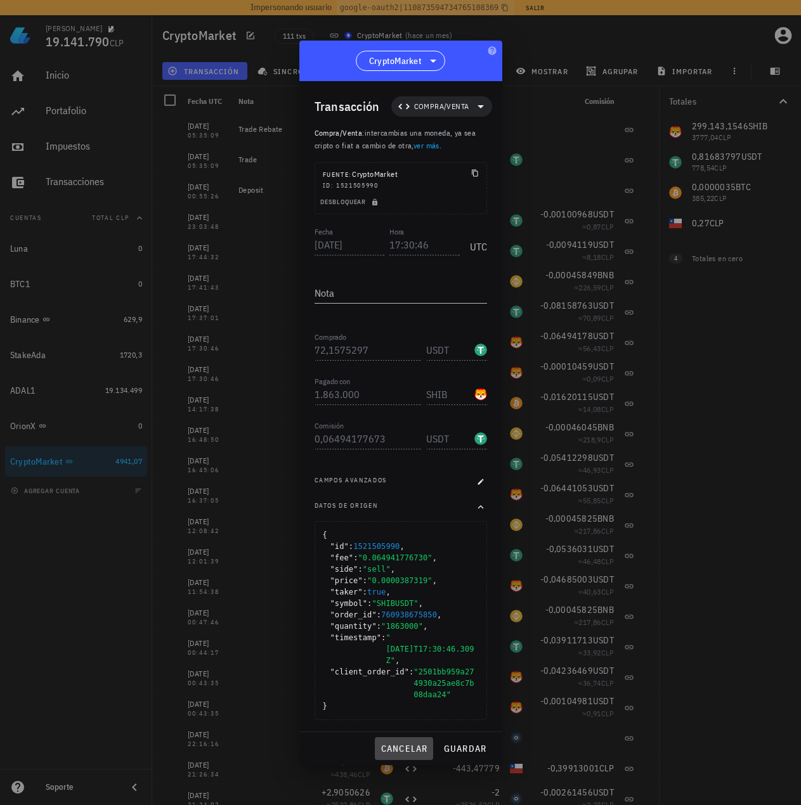
click at [410, 743] on span "cancelar" at bounding box center [404, 748] width 48 height 11
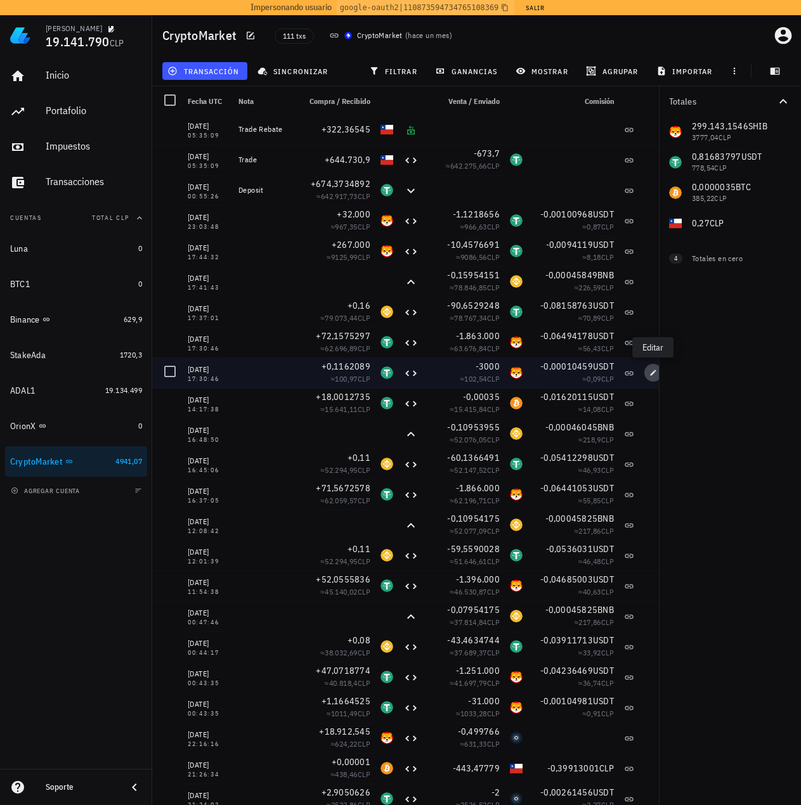
click at [651, 375] on icon "button" at bounding box center [654, 373] width 6 height 6
type input "0,1162089"
type input "3.000"
type input "0,00010458801"
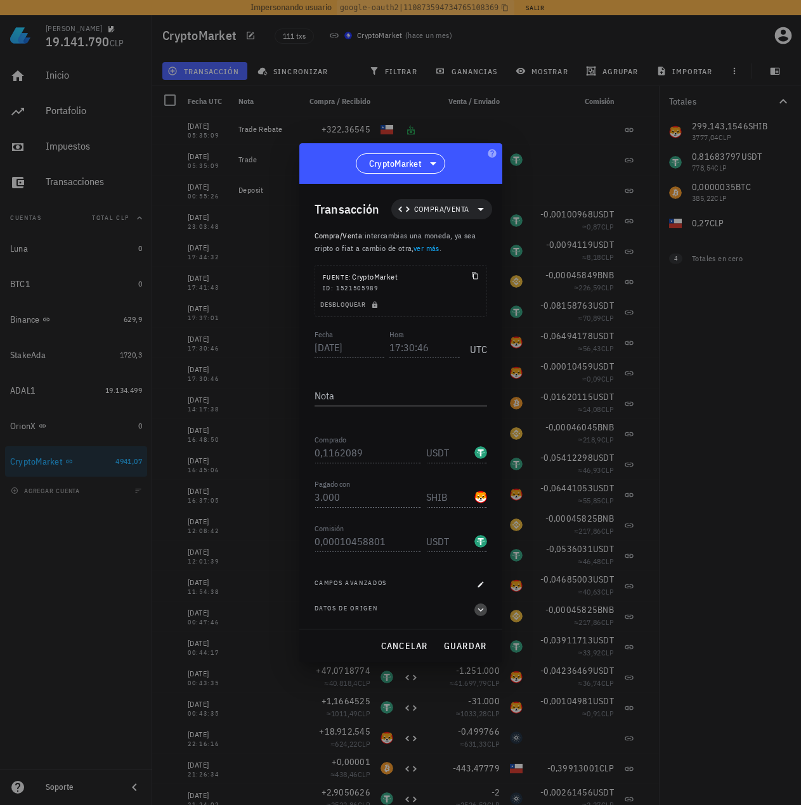
click at [478, 608] on icon "button" at bounding box center [480, 609] width 11 height 15
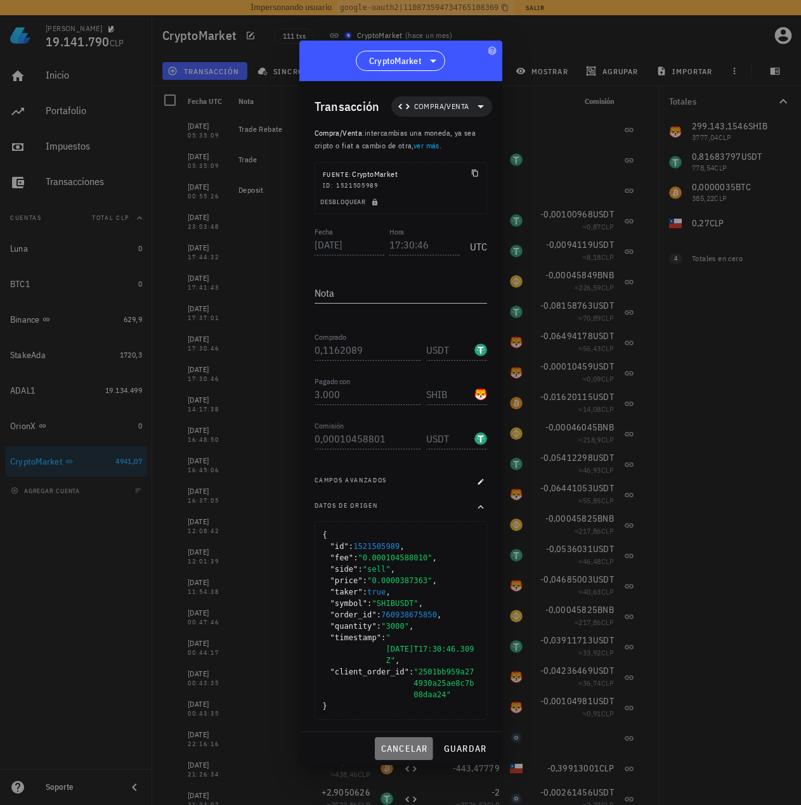
click at [398, 746] on span "cancelar" at bounding box center [404, 748] width 48 height 11
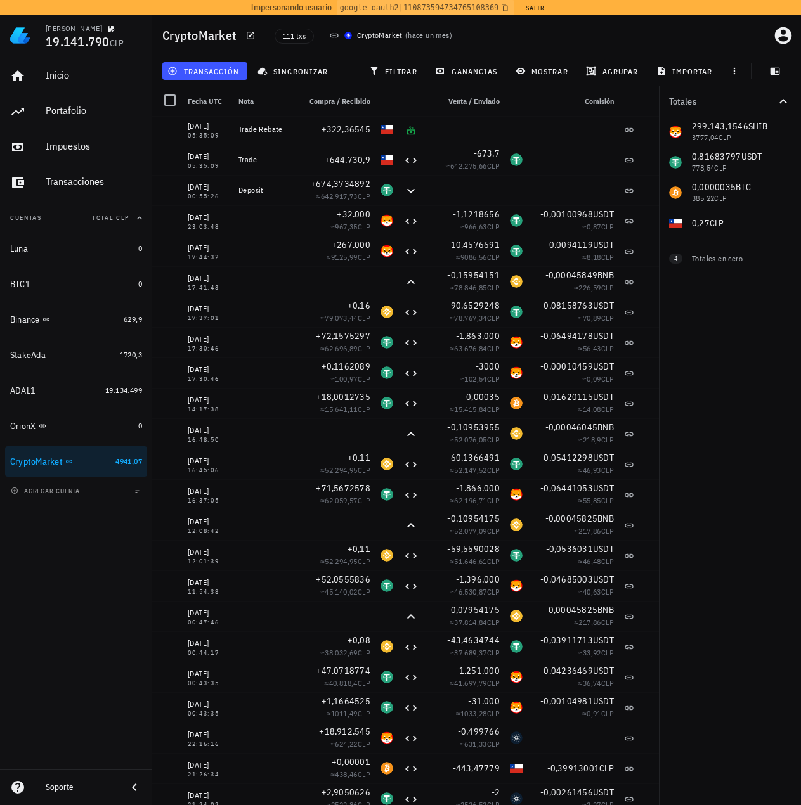
click at [581, 33] on div "111 txs CryptoMarket ( hace un mes )" at bounding box center [442, 36] width 351 height 32
click at [786, 29] on icon "button" at bounding box center [783, 35] width 17 height 17
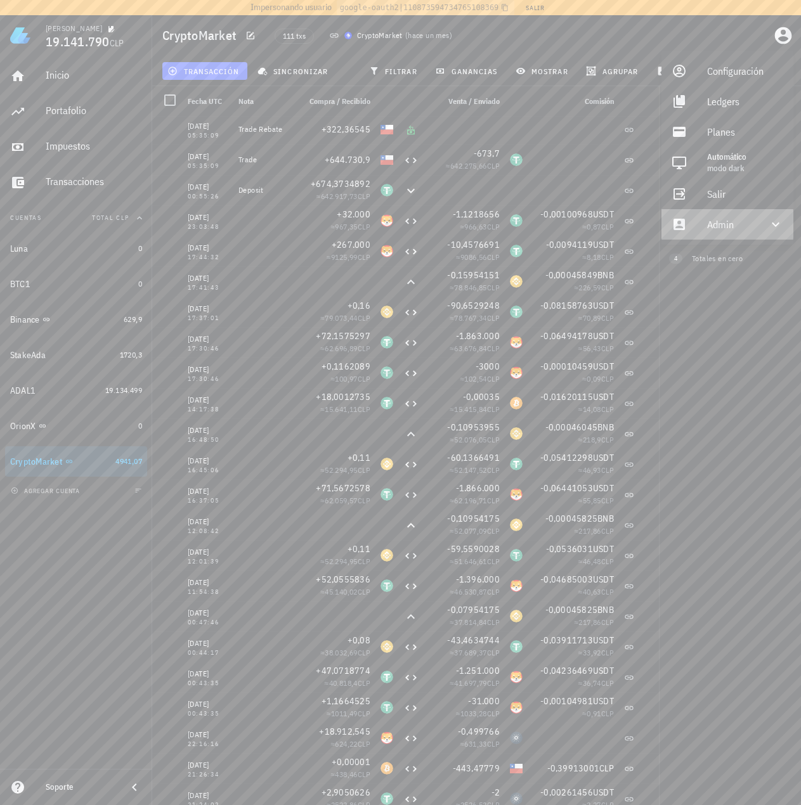
click at [728, 229] on div "Admin" at bounding box center [730, 224] width 46 height 25
click at [715, 262] on div "Impersonar" at bounding box center [745, 254] width 76 height 25
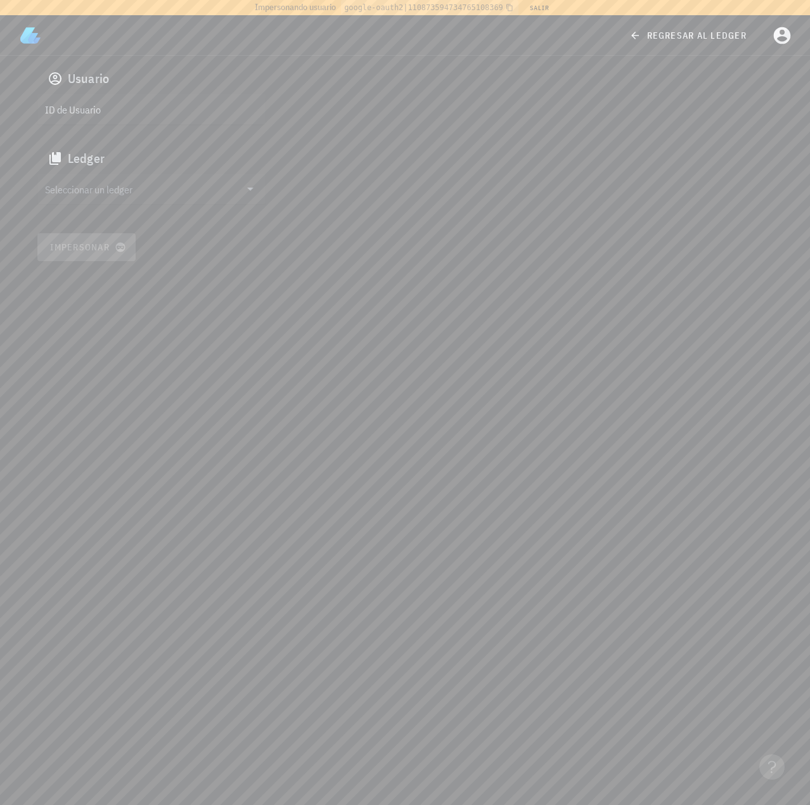
click at [155, 124] on div "ID de Usuario" at bounding box center [151, 118] width 228 height 49
click at [162, 116] on input "text" at bounding box center [150, 109] width 211 height 20
paste input "auth0|6222bbd13919ff006896737d"
type input "auth0|6222bbd13919ff006896737d"
click at [148, 193] on input "Seleccionar un ledger" at bounding box center [142, 189] width 195 height 20
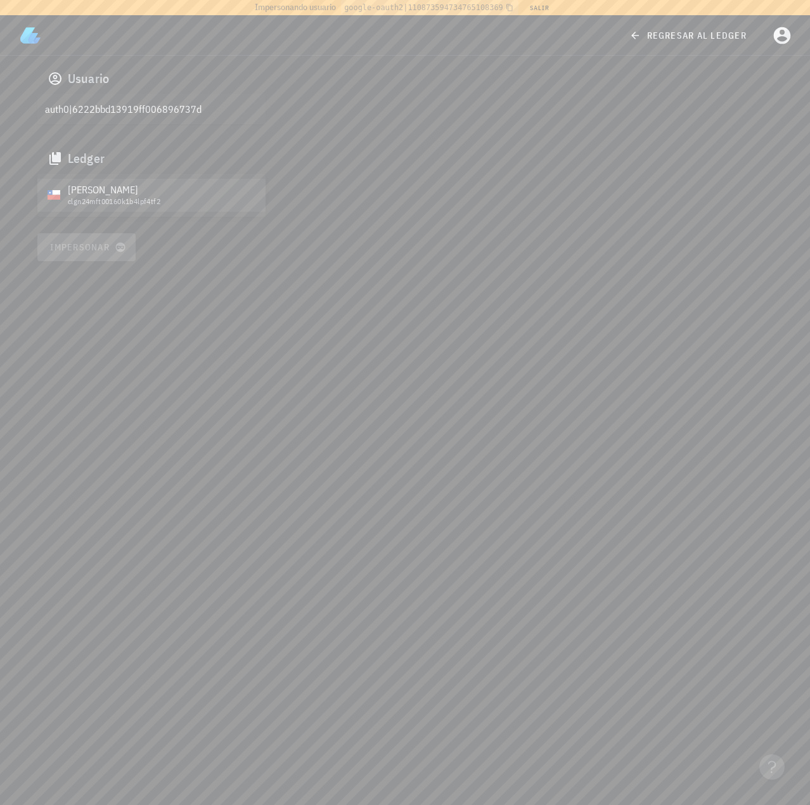
click at [121, 208] on div "celso oyarzun velazco clgn24mft00160k1b4lpf4tf2" at bounding box center [162, 195] width 188 height 33
click at [96, 248] on span "Impersonar" at bounding box center [86, 247] width 74 height 11
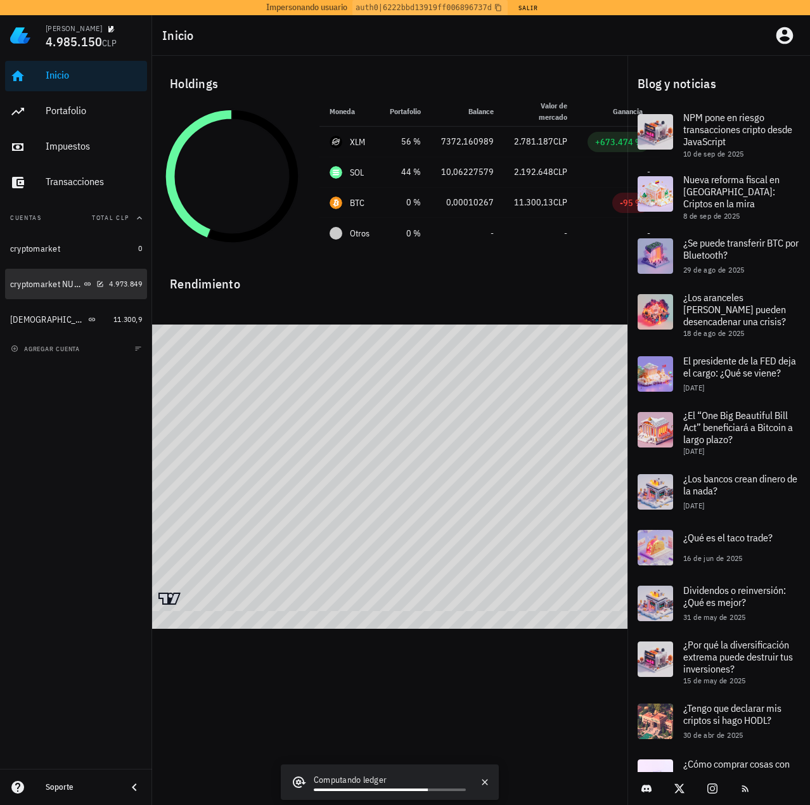
click at [46, 279] on div "cryptomarket NUEVA" at bounding box center [45, 284] width 71 height 11
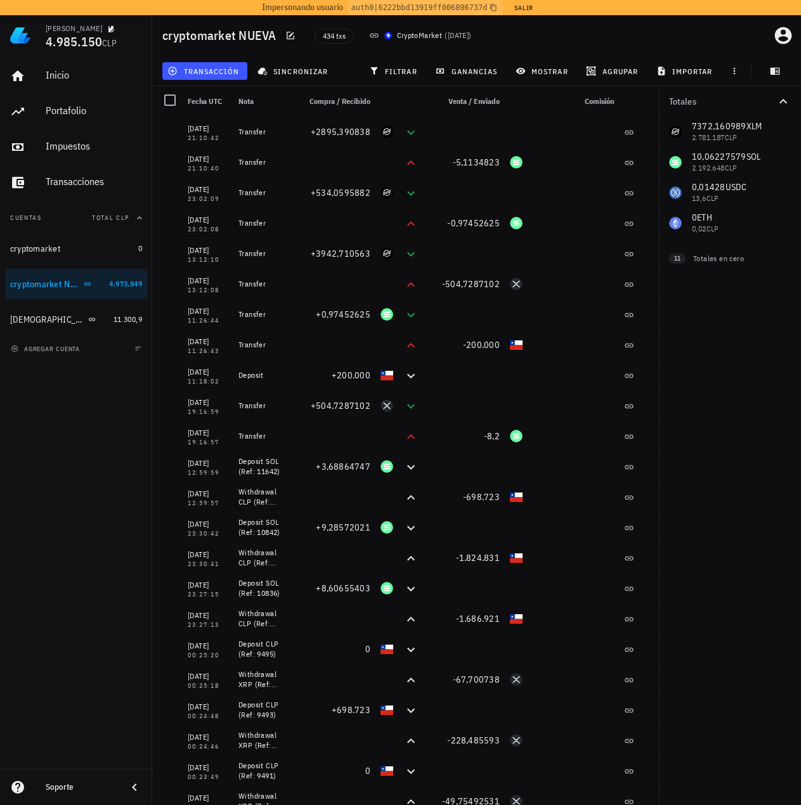
click at [668, 386] on div "Totales 7372,160989 XLM 2.781.187 CLP 10,06227579 SOL 2.192.648 CLP 0,01428 USD…" at bounding box center [730, 445] width 142 height 719
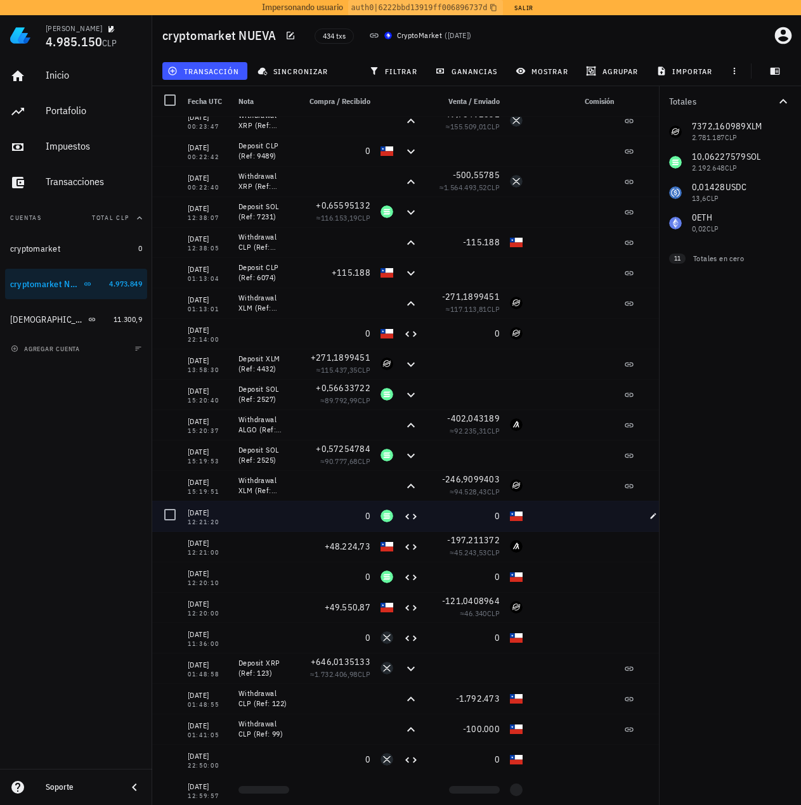
scroll to position [698, 0]
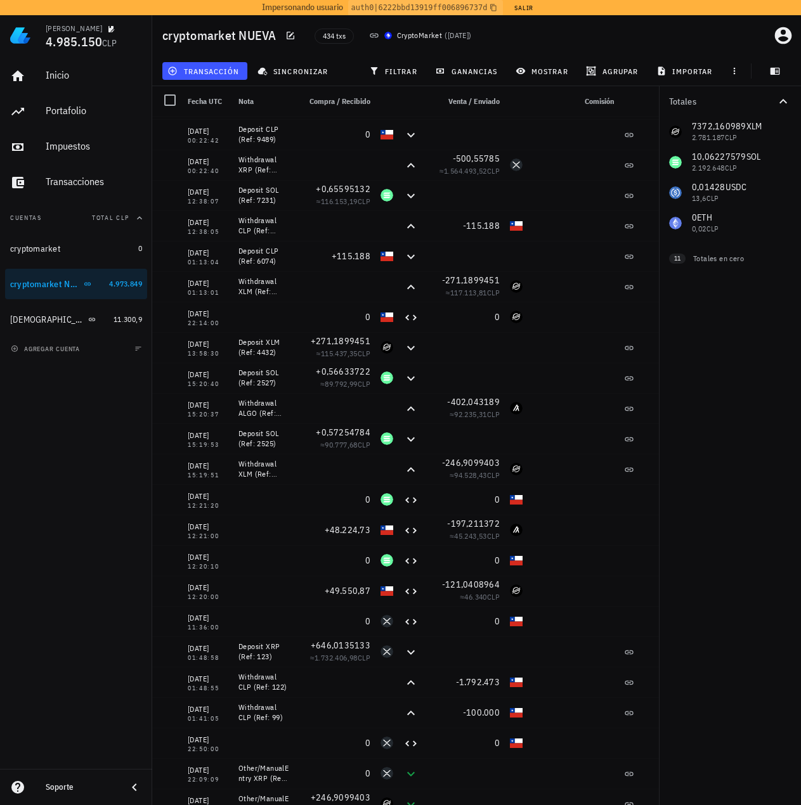
drag, startPoint x: 688, startPoint y: 404, endPoint x: 694, endPoint y: 386, distance: 18.9
click at [689, 404] on div "Totales 7372,160989 XLM 2.781.187 CLP 10,06227579 SOL 2.192.648 CLP 0,01428 USD…" at bounding box center [730, 445] width 142 height 719
click at [377, 72] on icon "button" at bounding box center [374, 71] width 10 height 10
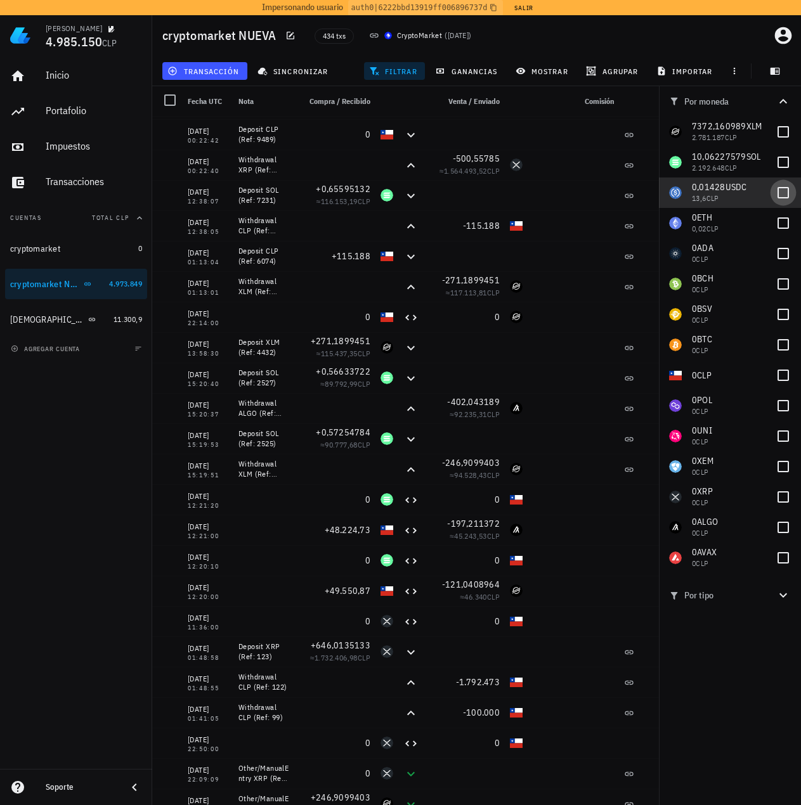
click at [772, 190] on div at bounding box center [783, 193] width 22 height 22
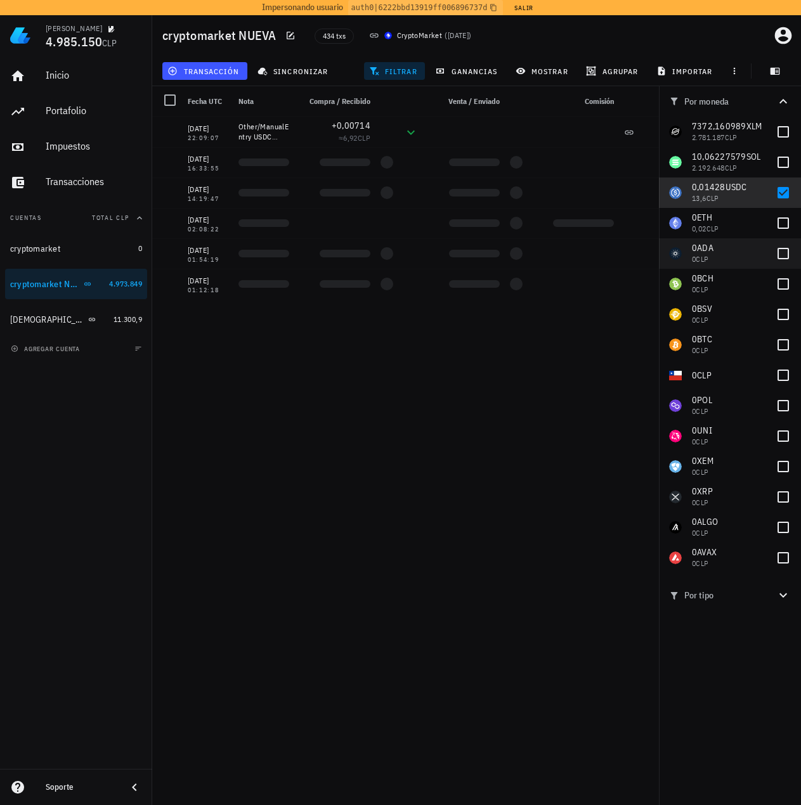
scroll to position [0, 0]
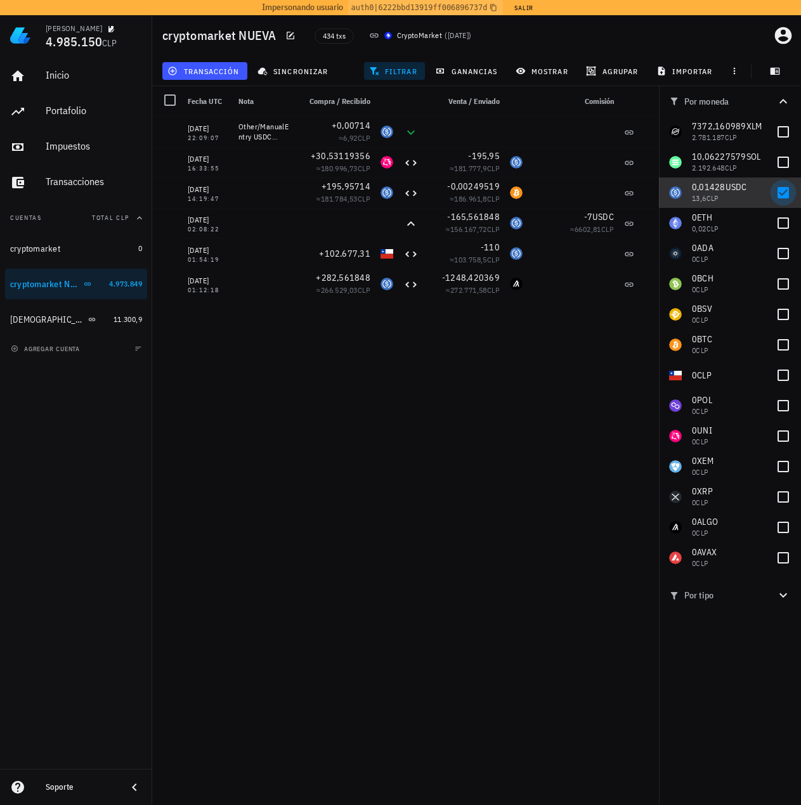
click at [779, 195] on div at bounding box center [783, 193] width 22 height 22
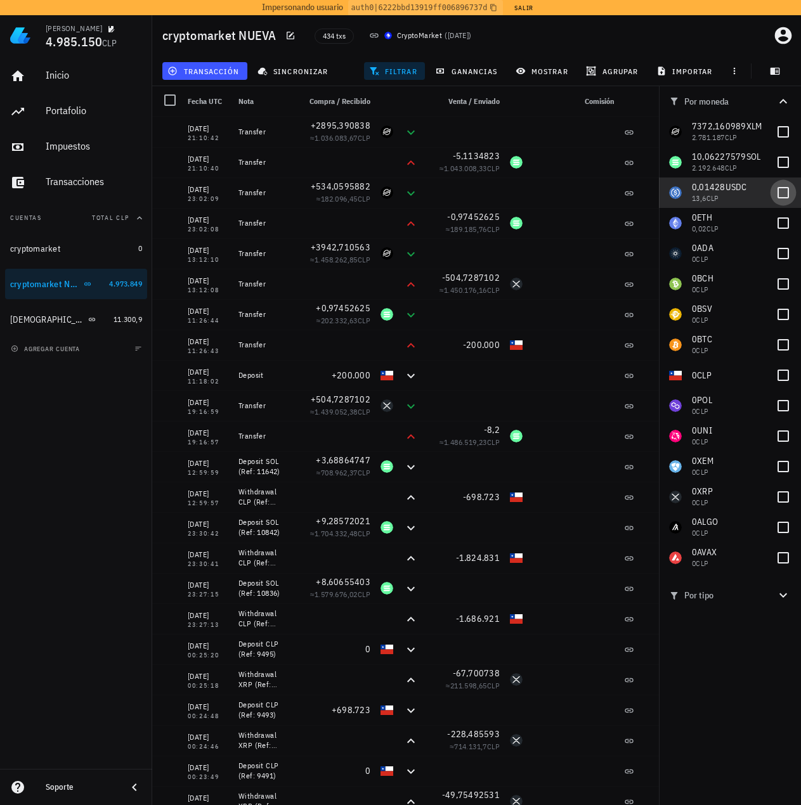
click at [788, 197] on div at bounding box center [783, 193] width 22 height 22
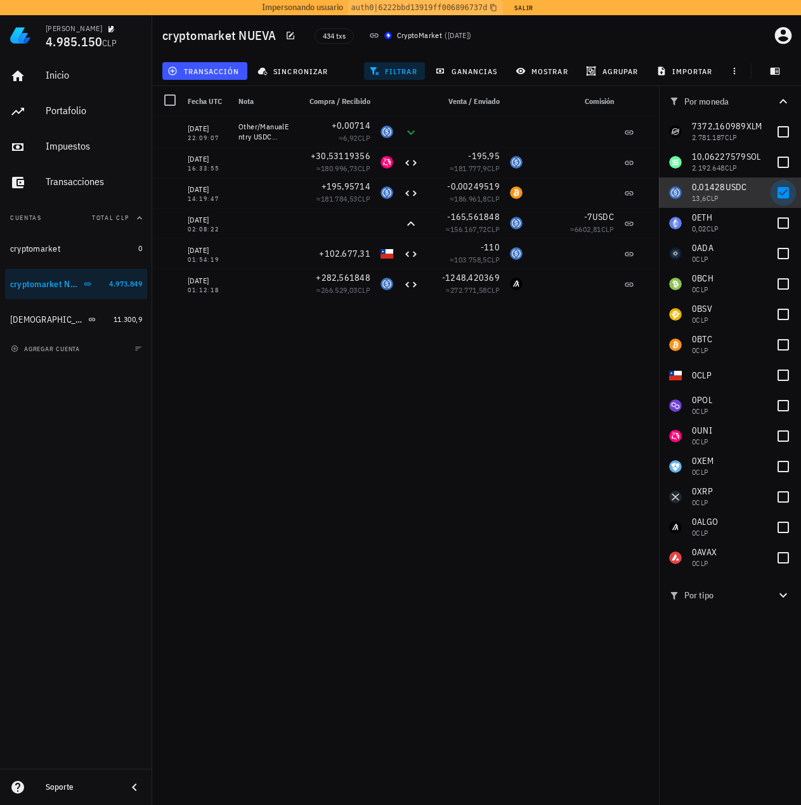
click at [789, 198] on div at bounding box center [783, 193] width 22 height 22
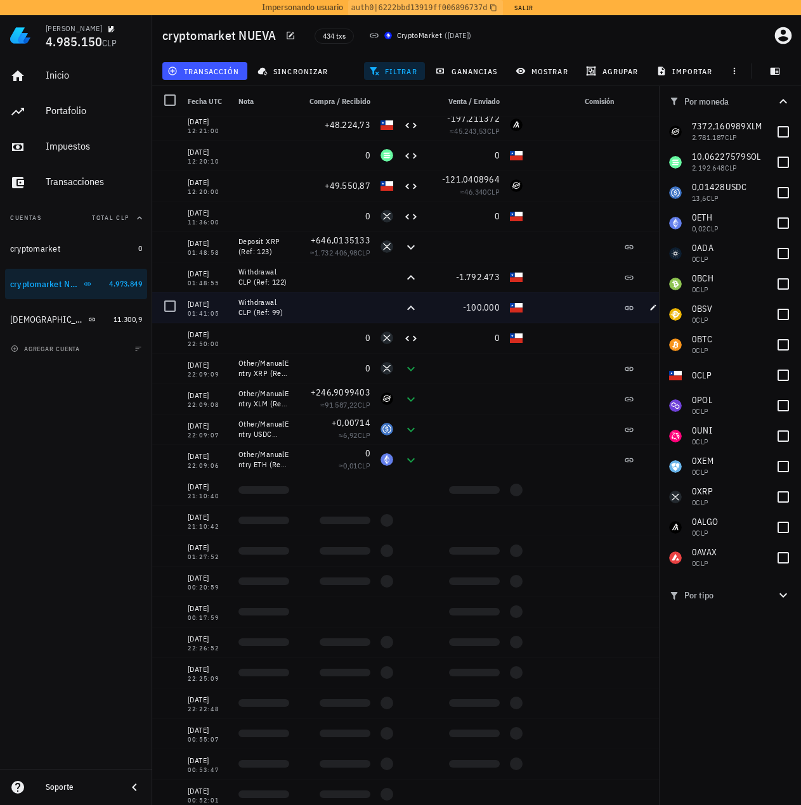
scroll to position [1205, 0]
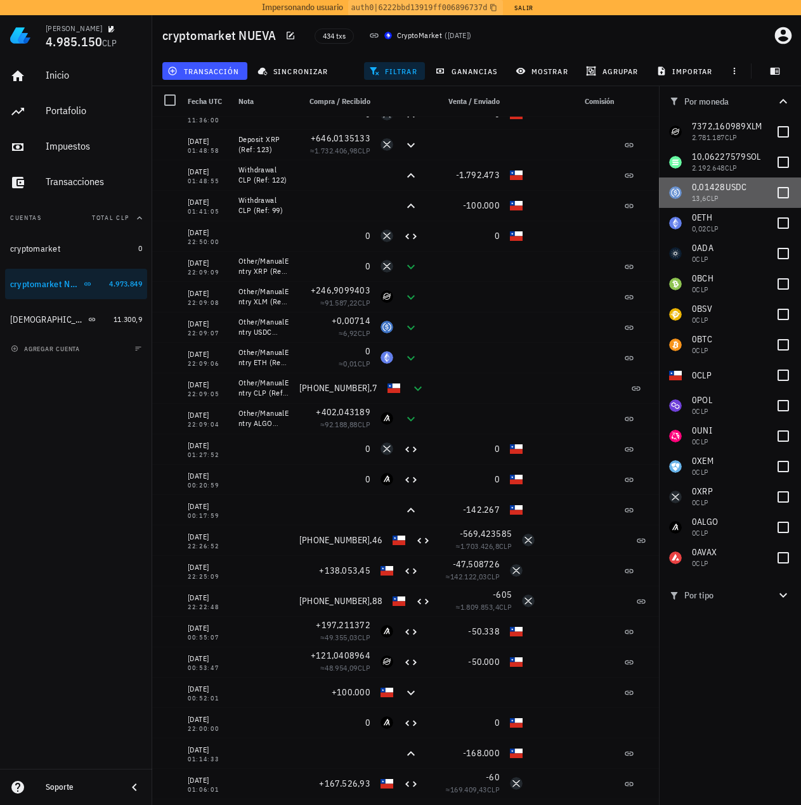
click at [796, 186] on div "0,01428 USDC 13,6 CLP" at bounding box center [730, 193] width 142 height 30
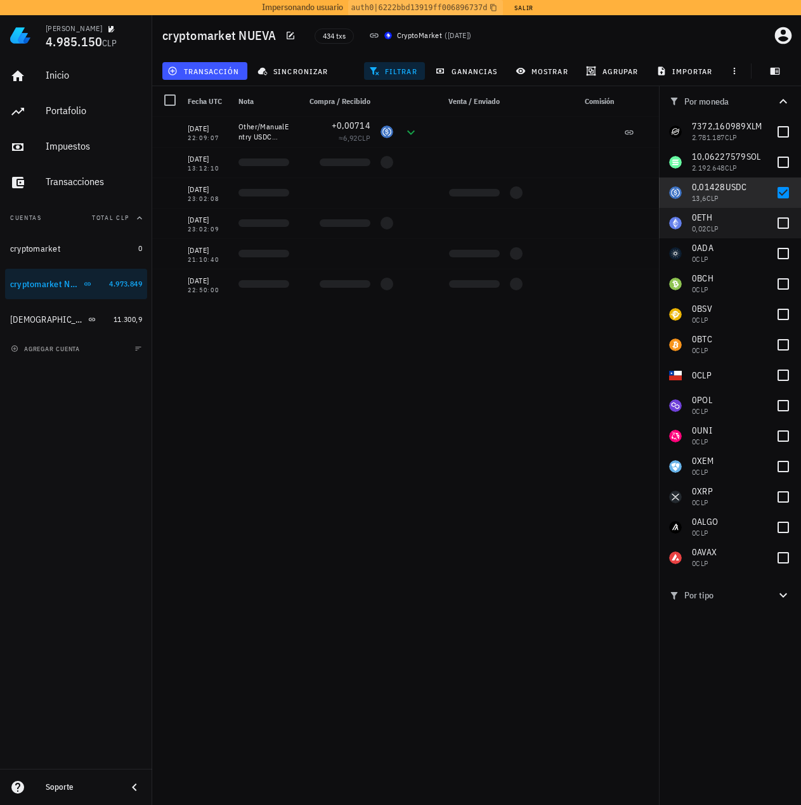
scroll to position [0, 0]
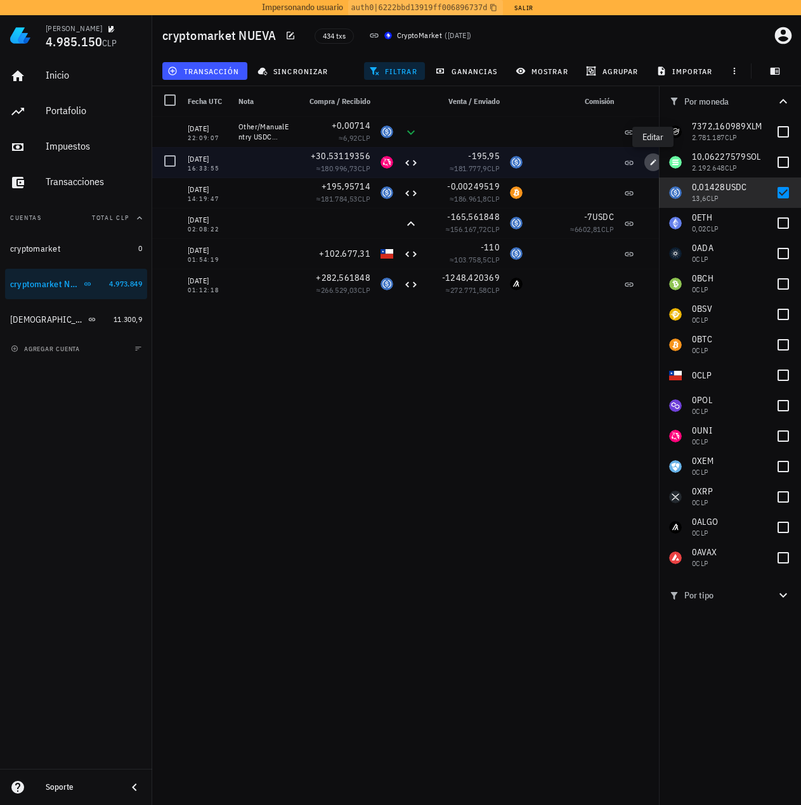
click at [646, 167] on button "button" at bounding box center [653, 162] width 18 height 18
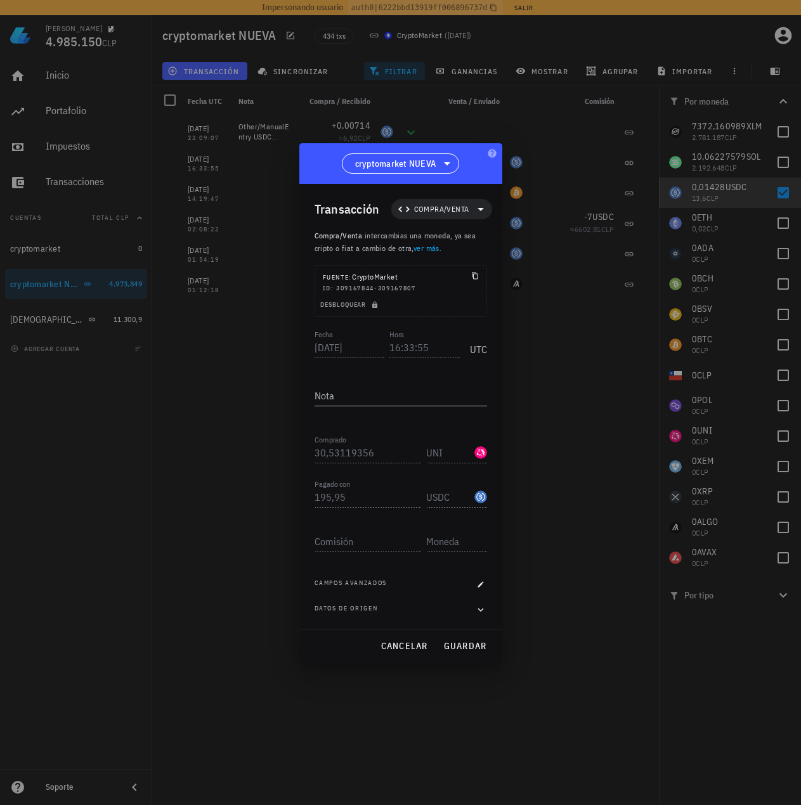
click at [479, 618] on div "Fecha [DATE] Hora 16:33:55 UTC Nota Comprado 30,53119356 UNI Pagado con 195,95 …" at bounding box center [401, 478] width 172 height 302
click at [482, 609] on icon "button" at bounding box center [481, 610] width 6 height 4
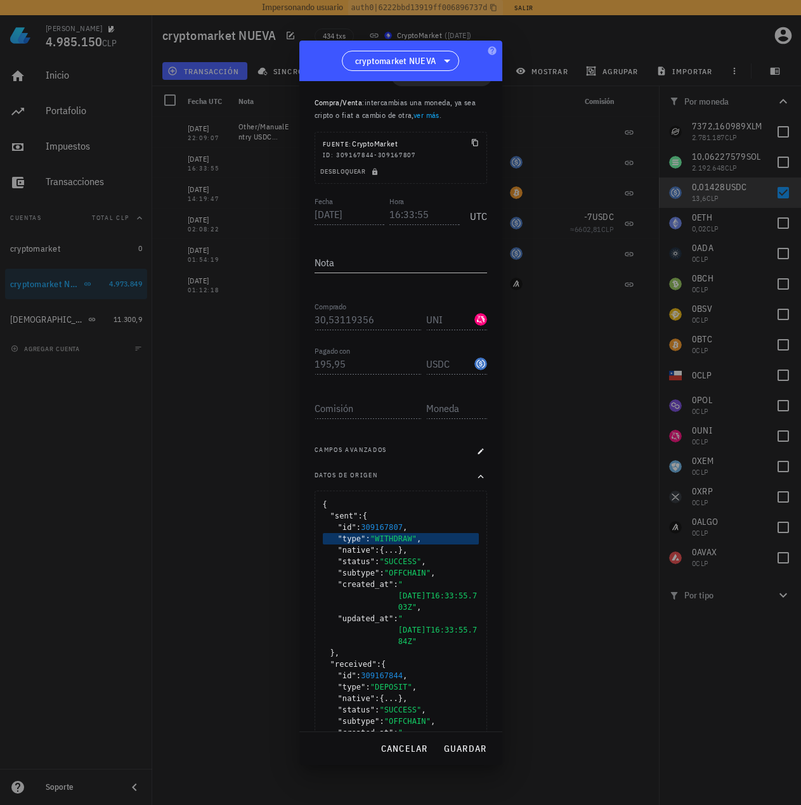
scroll to position [115, 0]
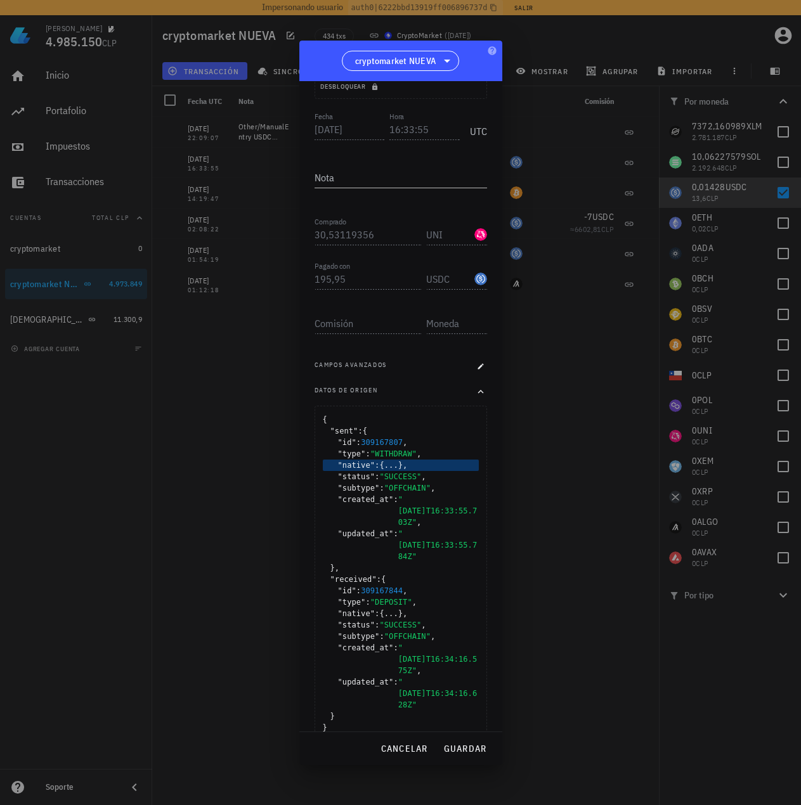
click at [396, 466] on span "{...}" at bounding box center [390, 465] width 23 height 9
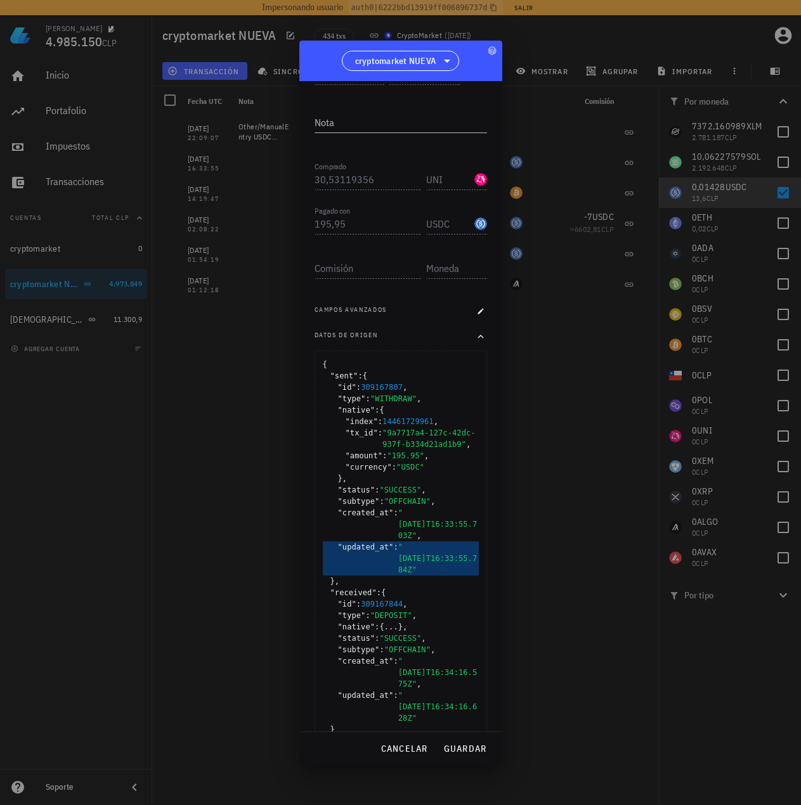
scroll to position [184, 0]
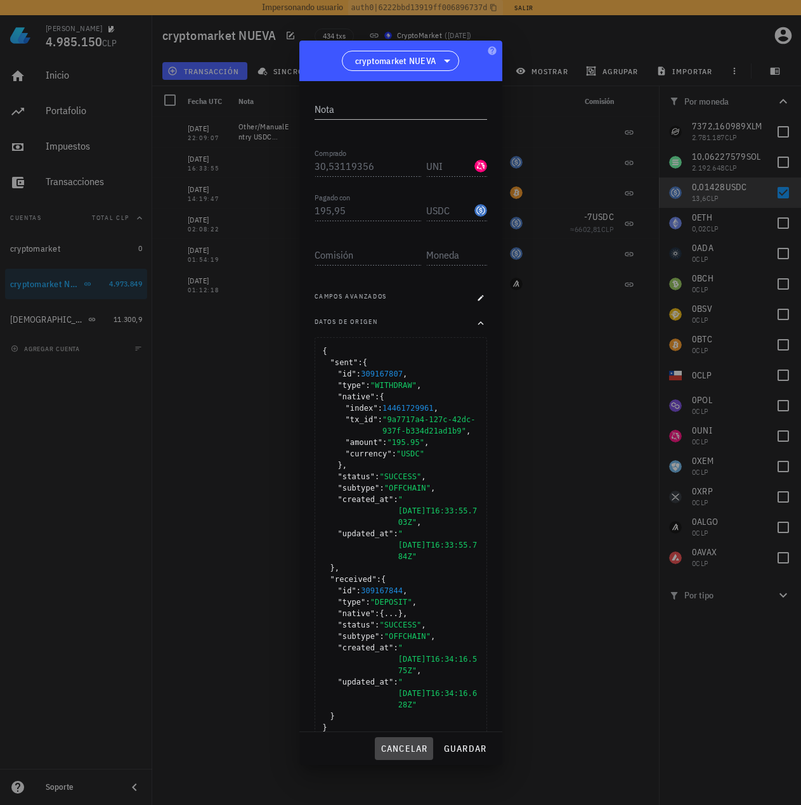
click at [417, 749] on span "cancelar" at bounding box center [404, 748] width 48 height 11
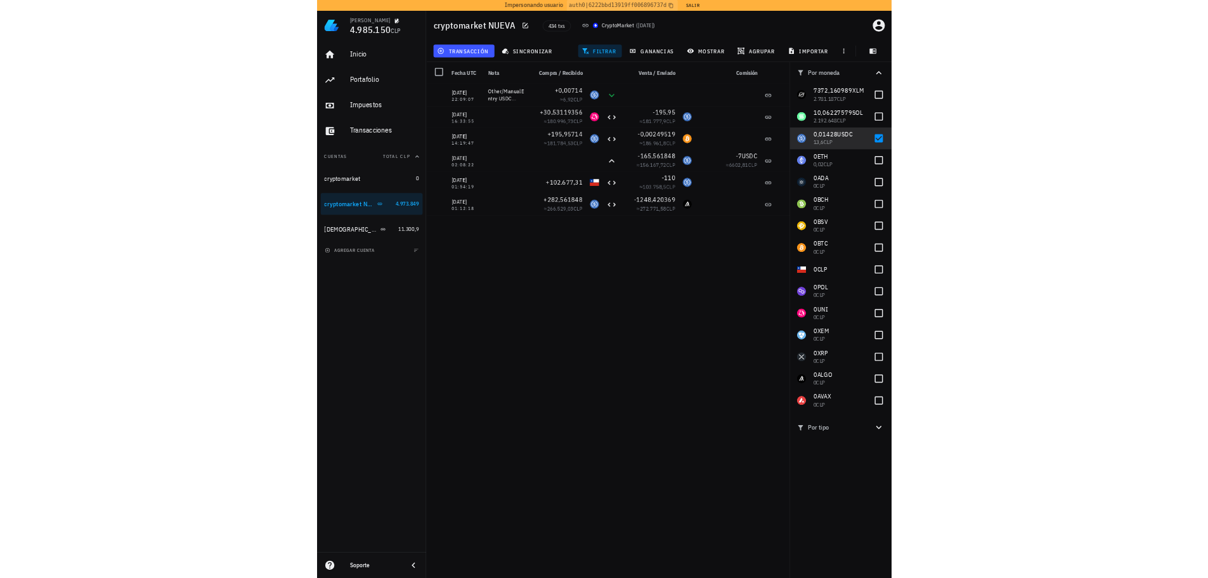
scroll to position [0, 0]
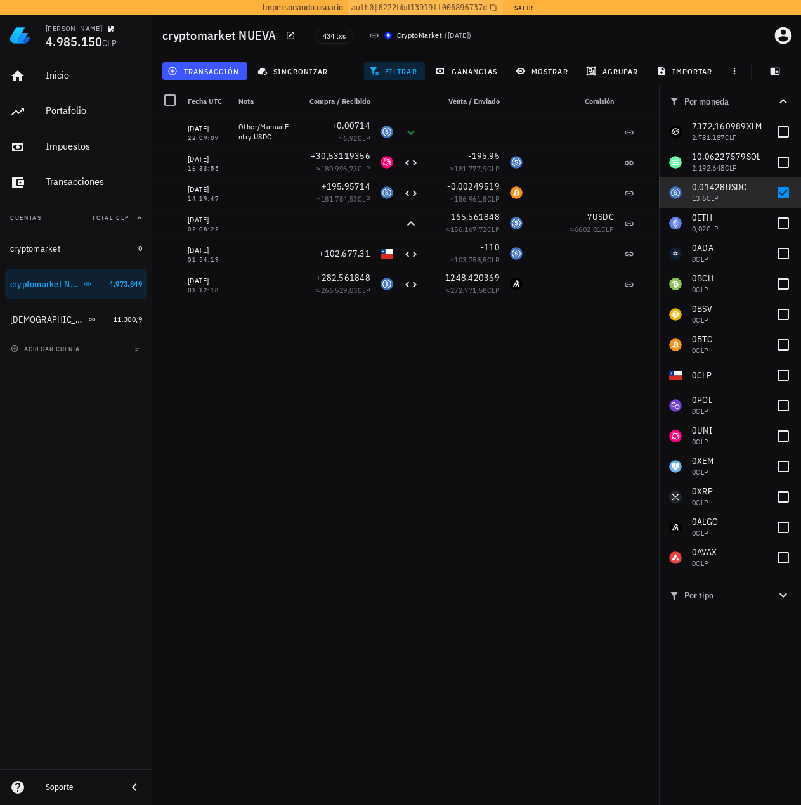
click at [490, 543] on div "[DATE] 16:33:55 +30,53119356 ≈ 180.996,73 CLP -195,95 ≈ 181.777,9 CLP [DATE] 14…" at bounding box center [412, 464] width 520 height 694
click at [435, 459] on div "[DATE] 16:33:55 +30,53119356 ≈ 180.996,73 CLP -195,95 ≈ 181.777,9 CLP [DATE] 14…" at bounding box center [412, 464] width 520 height 694
click at [777, 190] on div at bounding box center [783, 193] width 22 height 22
checkbox input "false"
